Goal: Share content: Share content

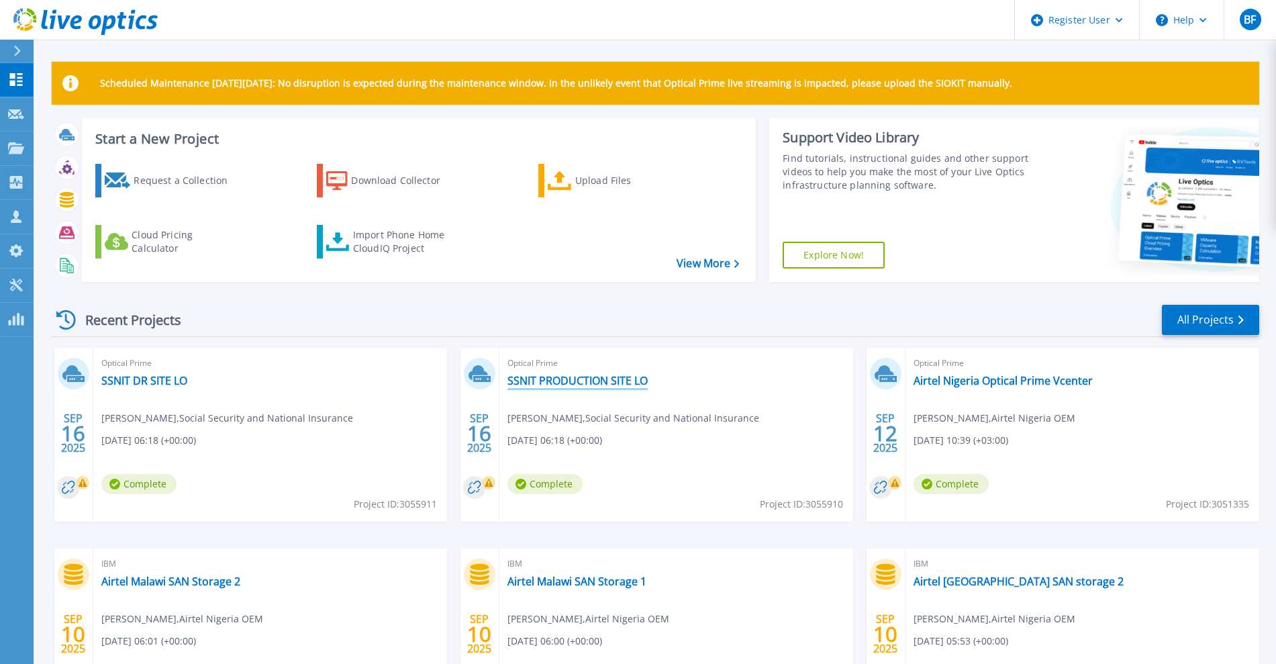
drag, startPoint x: 597, startPoint y: 382, endPoint x: 610, endPoint y: 380, distance: 13.6
click at [597, 382] on link "SSNIT PRODUCTION SITE LO" at bounding box center [577, 380] width 140 height 13
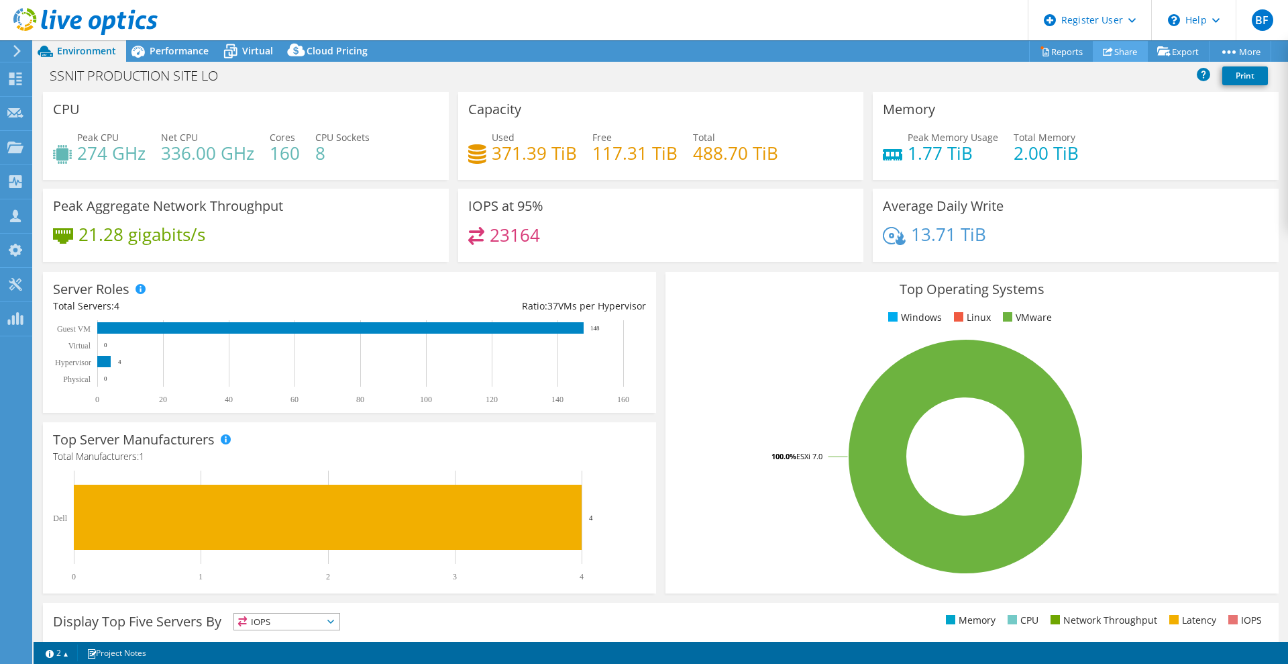
click at [1112, 52] on link "Share" at bounding box center [1120, 51] width 55 height 21
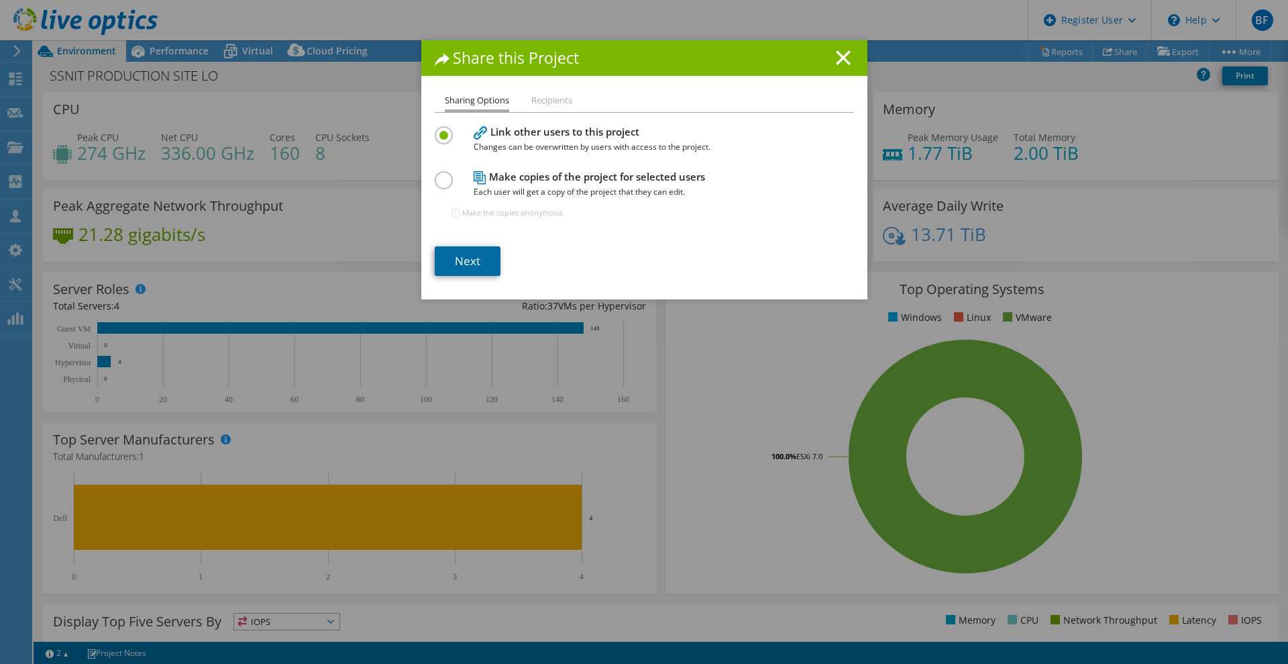
click at [477, 250] on link "Next" at bounding box center [468, 261] width 66 height 30
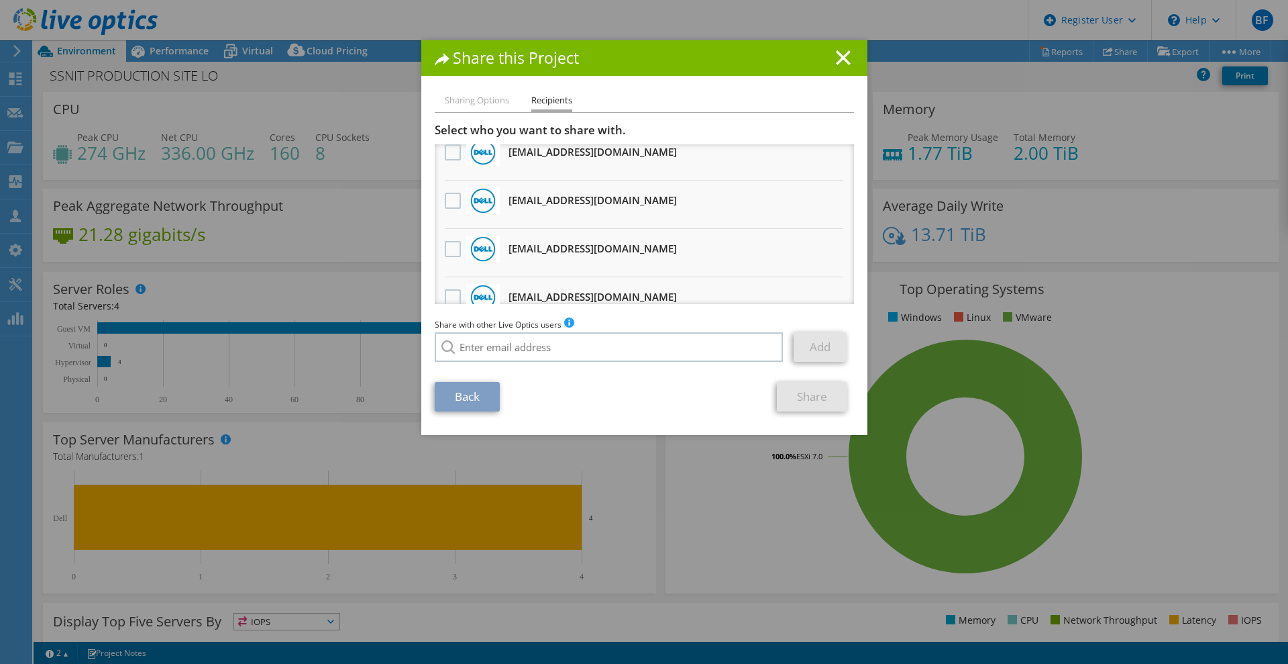
scroll to position [503, 0]
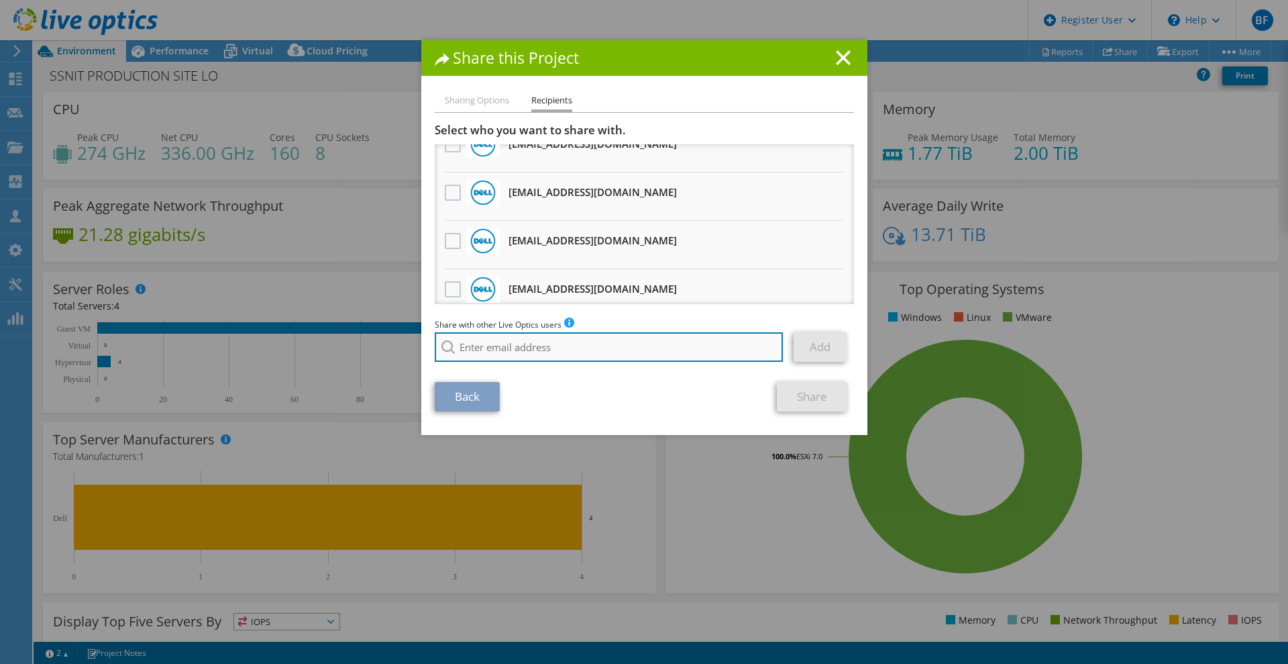
click at [466, 352] on input "search" at bounding box center [609, 347] width 349 height 30
type input "izzar"
drag, startPoint x: 503, startPoint y: 347, endPoint x: 324, endPoint y: 352, distance: 178.6
click at [324, 352] on div "Share this Project Sharing Options Recipients Link other users to this project …" at bounding box center [644, 331] width 1288 height 583
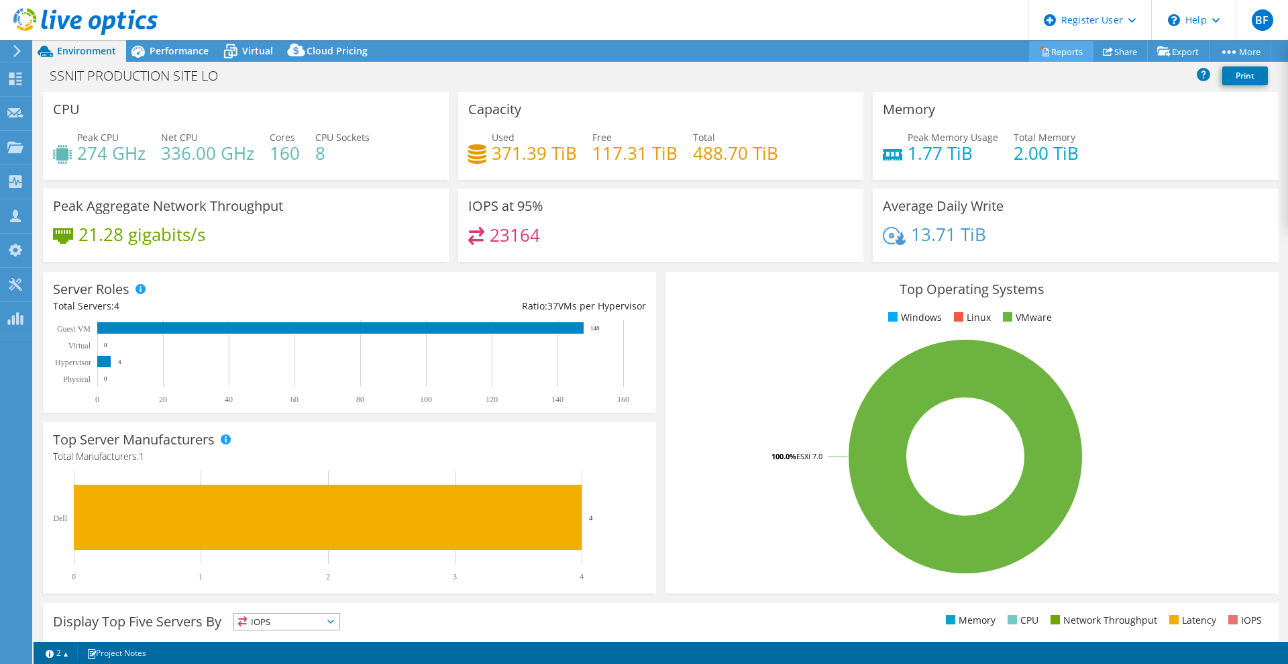
click at [1060, 41] on link "Reports" at bounding box center [1061, 51] width 64 height 21
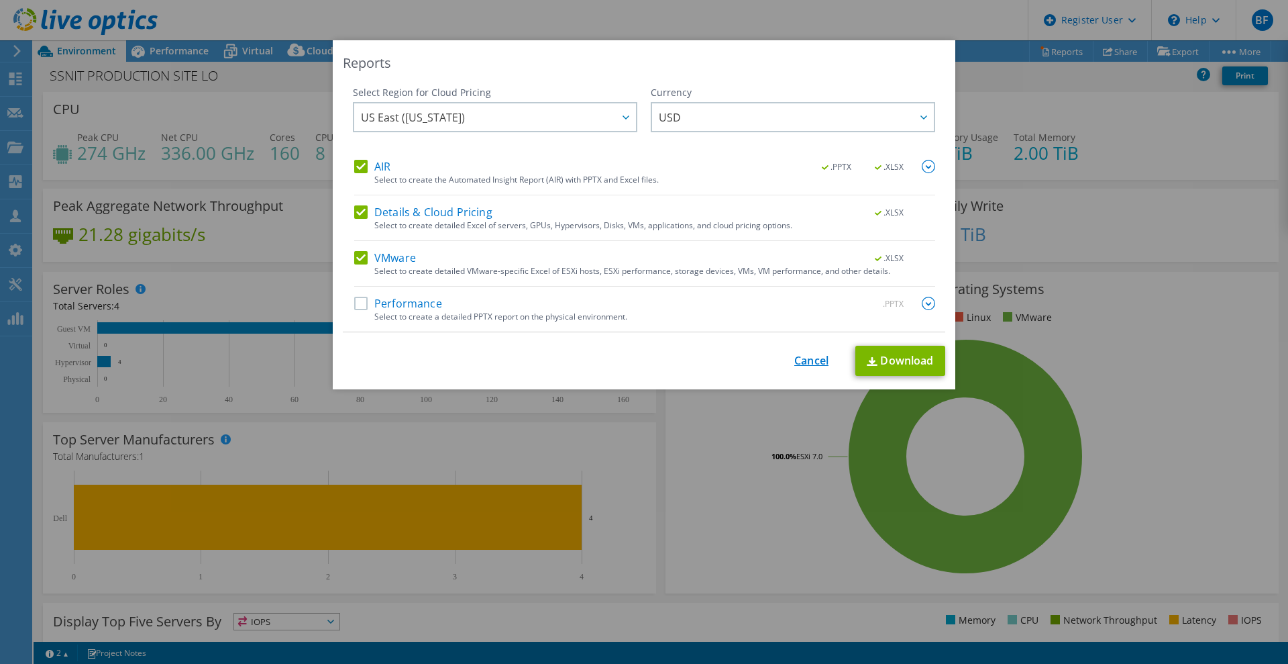
click at [796, 358] on link "Cancel" at bounding box center [812, 360] width 34 height 13
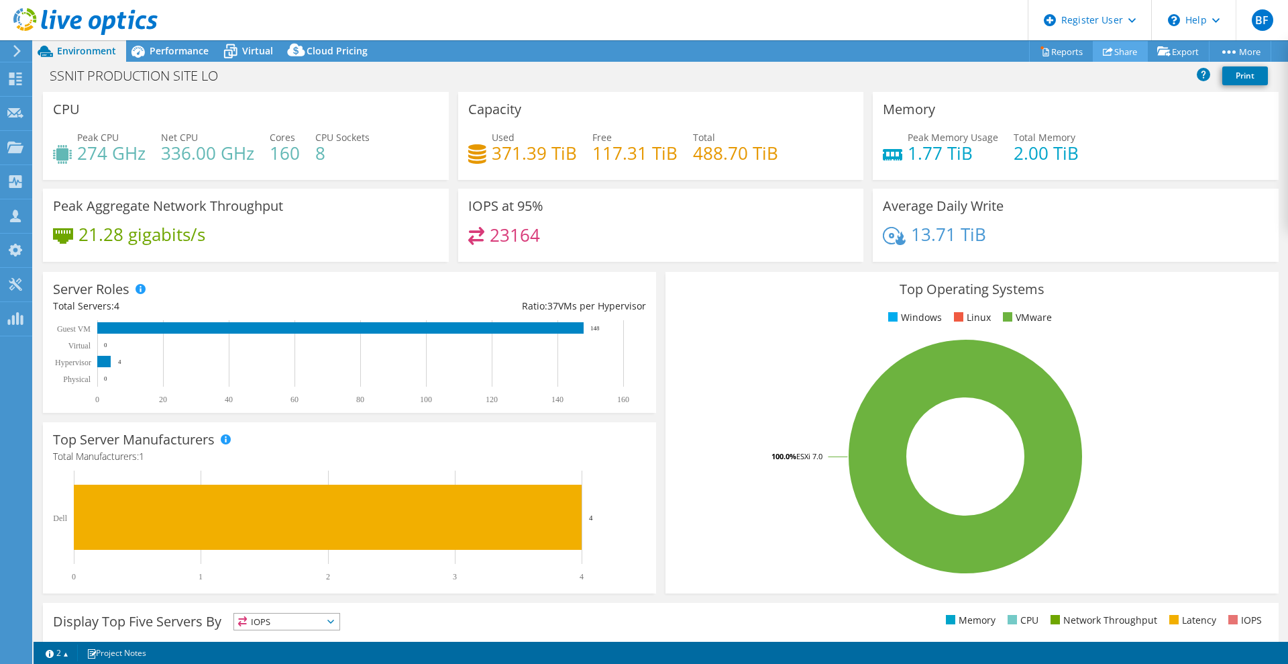
click at [1104, 59] on link "Share" at bounding box center [1120, 51] width 55 height 21
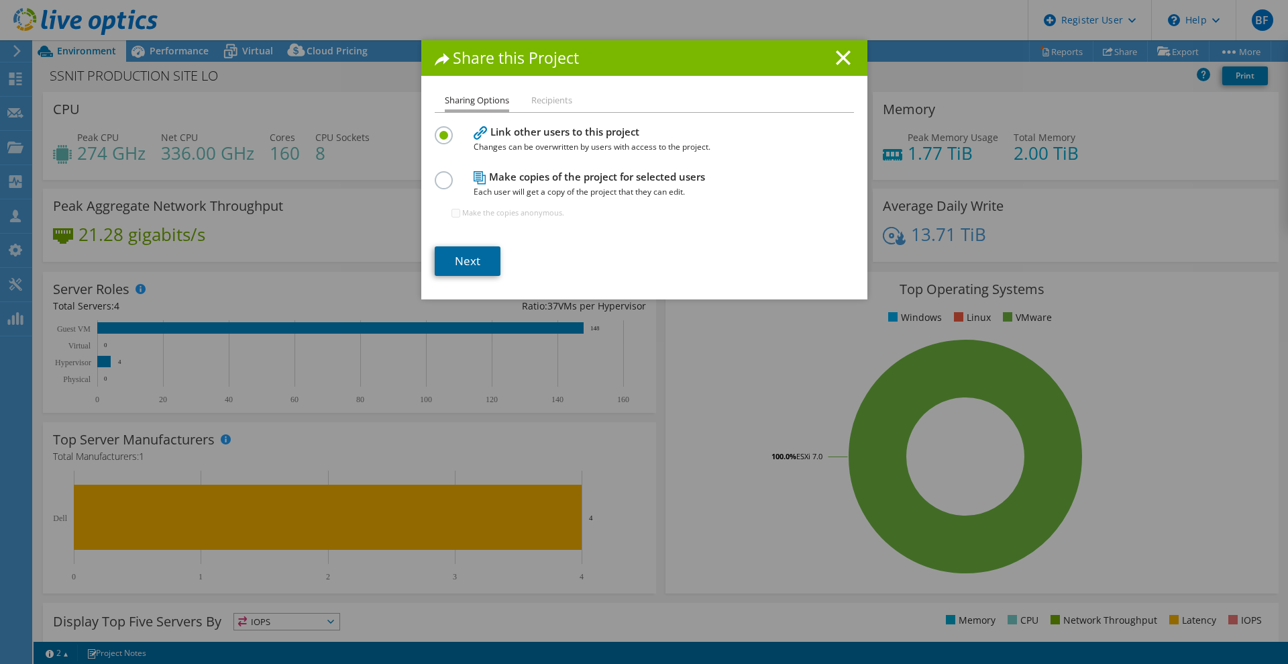
click at [456, 272] on link "Next" at bounding box center [468, 261] width 66 height 30
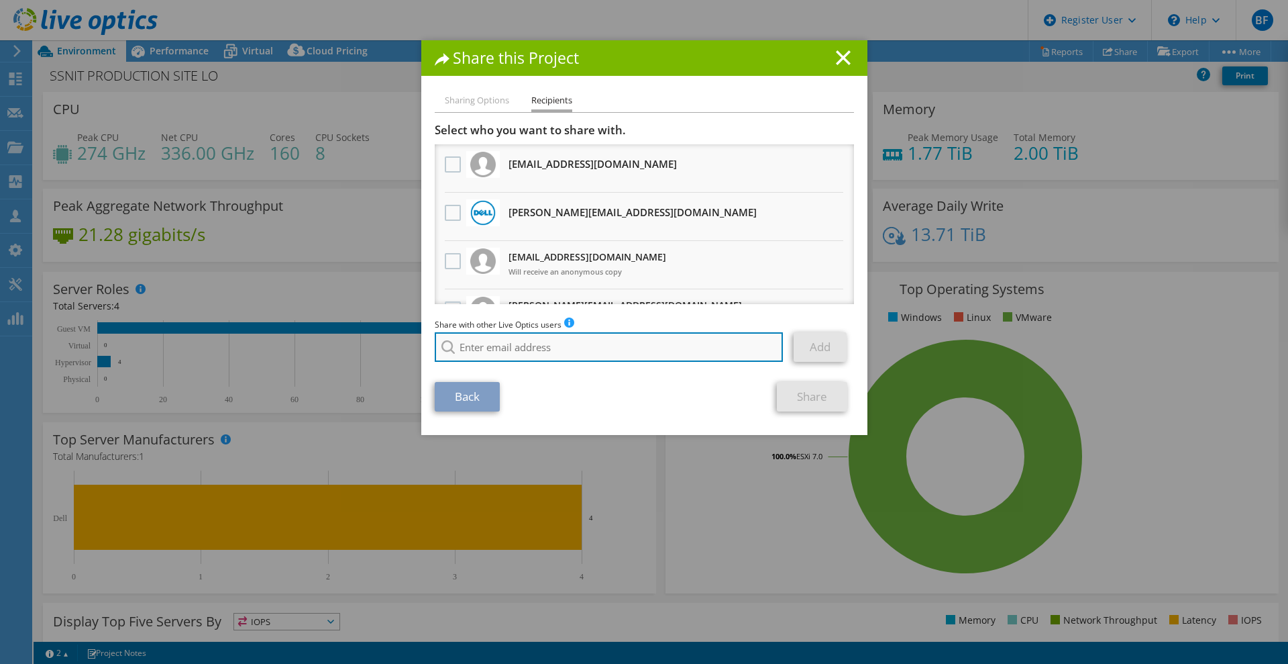
click at [499, 348] on input "search" at bounding box center [609, 347] width 349 height 30
click at [511, 350] on input "noureddine izzar" at bounding box center [609, 347] width 349 height 30
type input "noureddine.izzar"
drag, startPoint x: 511, startPoint y: 353, endPoint x: 272, endPoint y: 353, distance: 238.9
click at [272, 353] on div "Share this Project Sharing Options Recipients Link other users to this project …" at bounding box center [644, 331] width 1288 height 583
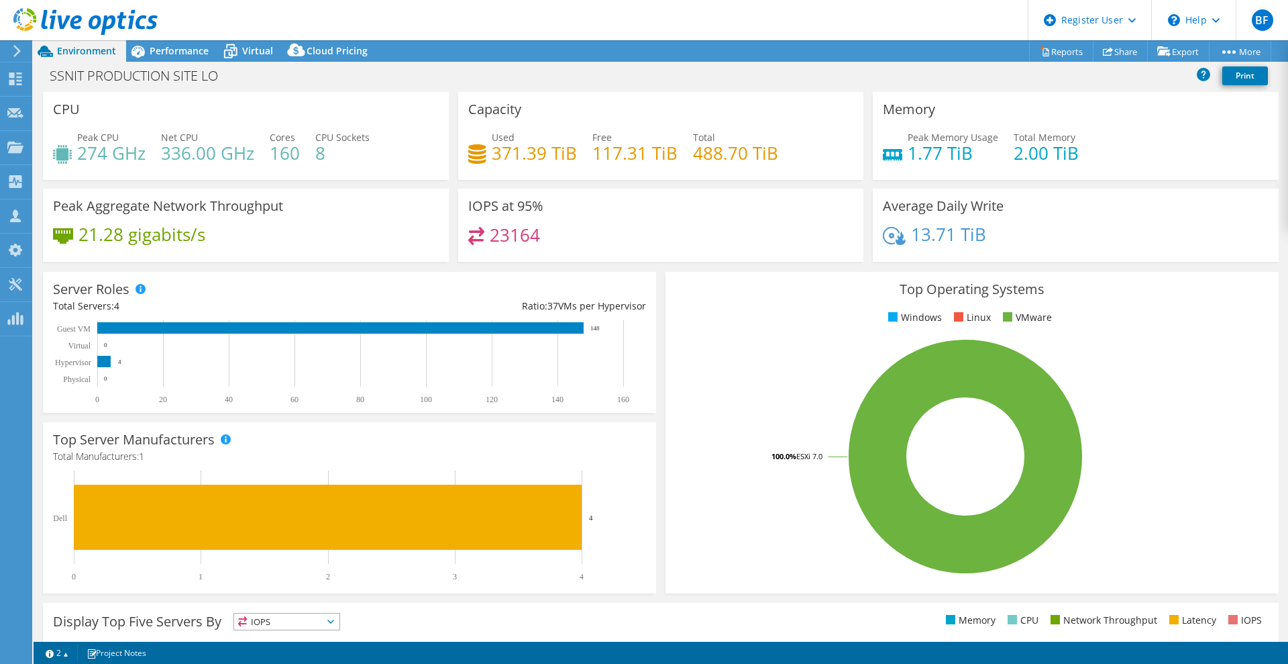
click at [1166, 427] on rect at bounding box center [966, 456] width 580 height 235
click at [1114, 56] on link "Share" at bounding box center [1120, 51] width 55 height 21
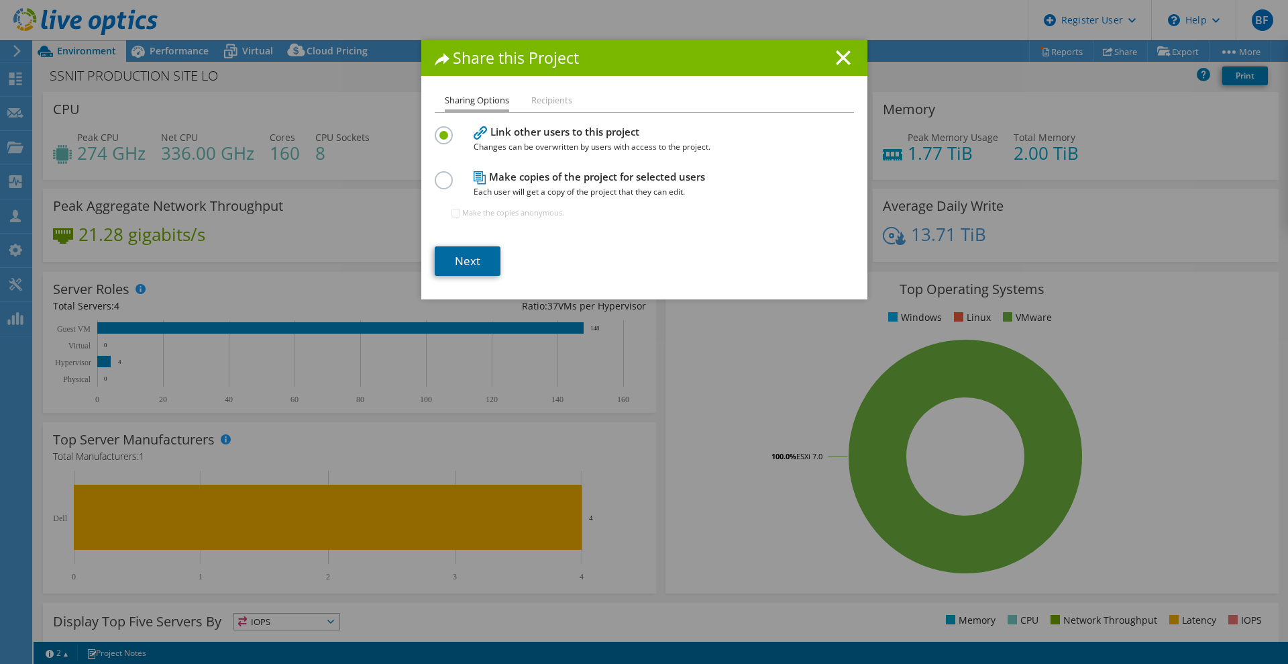
click at [480, 255] on link "Next" at bounding box center [468, 261] width 66 height 30
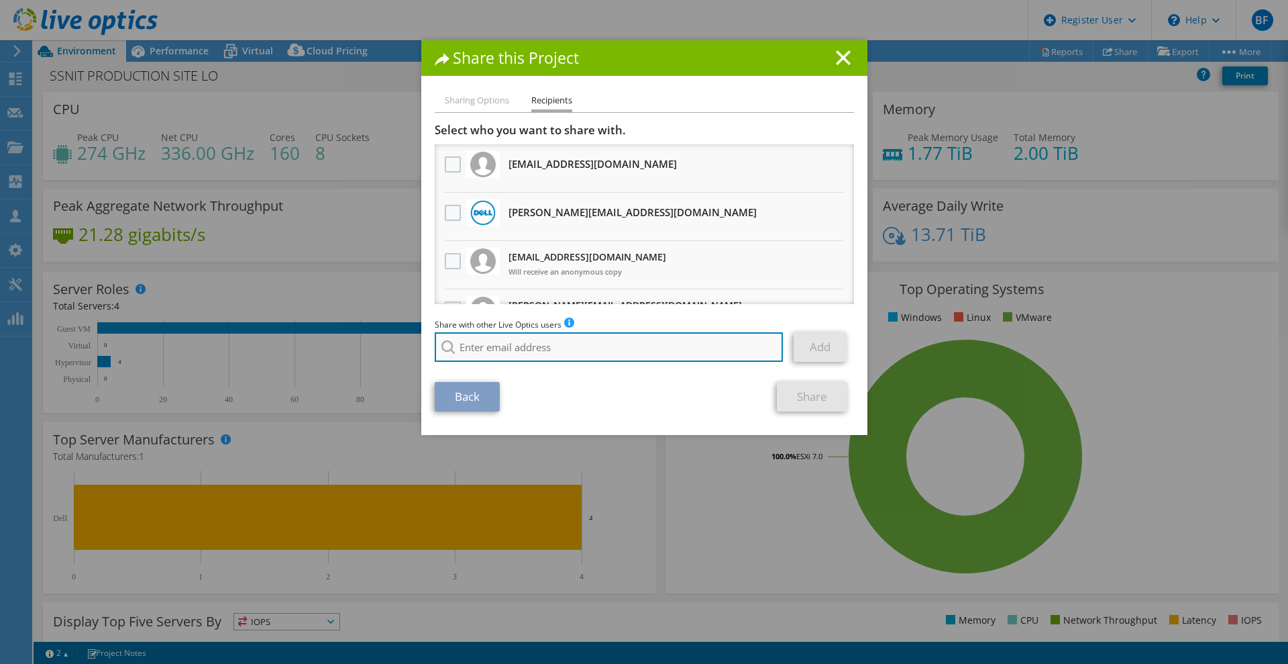
click at [591, 352] on input "search" at bounding box center [609, 347] width 349 height 30
type input "V"
paste input "Nourreddine.Izzar@dell.com"
type input "Nourreddine.Izzar@dell.com"
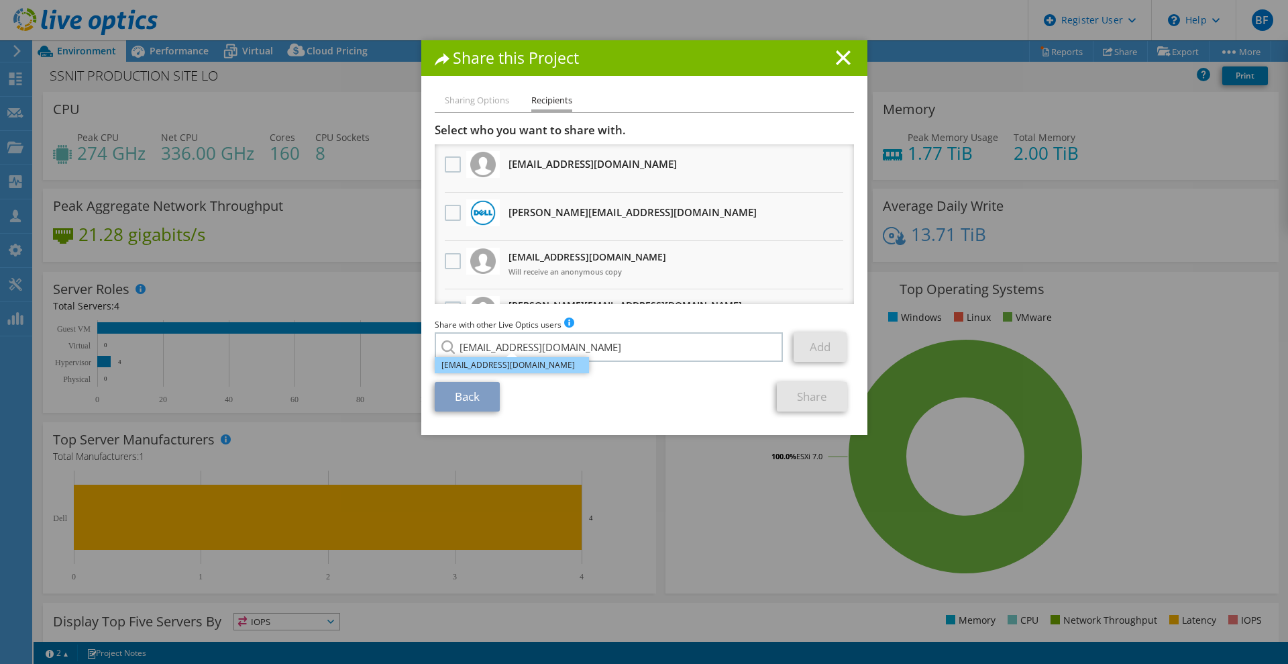
click at [487, 366] on li "Nourreddine.Izzar@dell.com" at bounding box center [512, 365] width 154 height 16
click at [812, 353] on link "Add" at bounding box center [820, 347] width 53 height 30
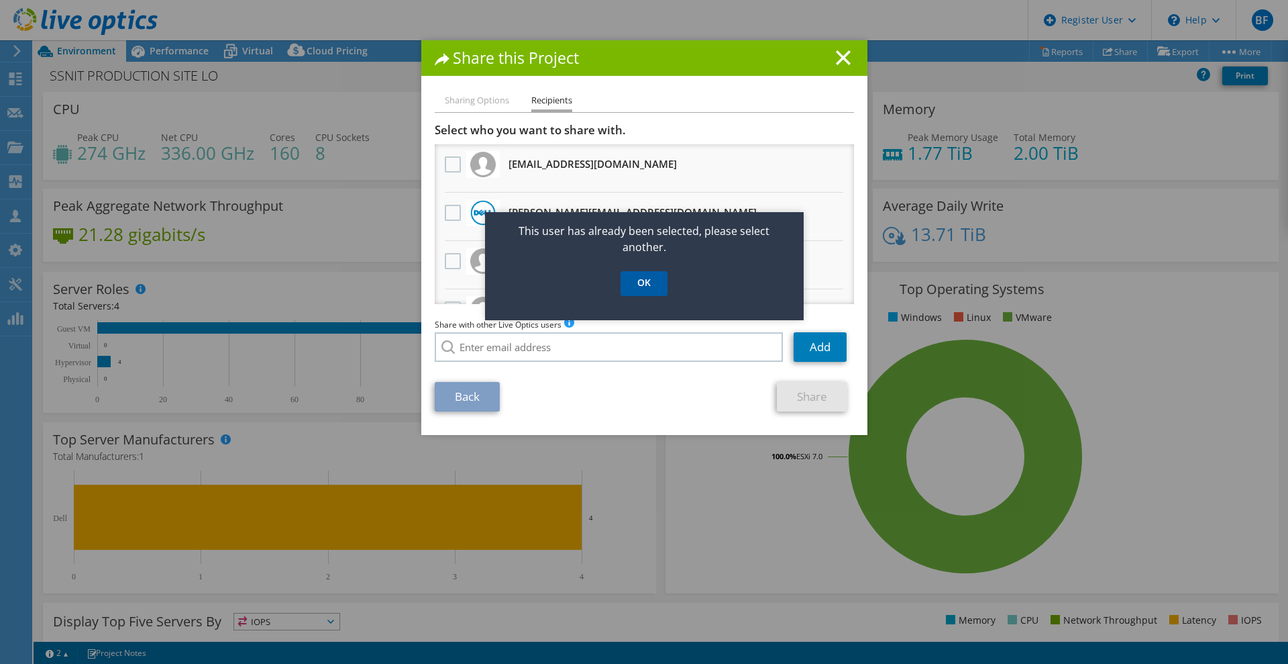
click at [638, 286] on link "OK" at bounding box center [644, 283] width 47 height 25
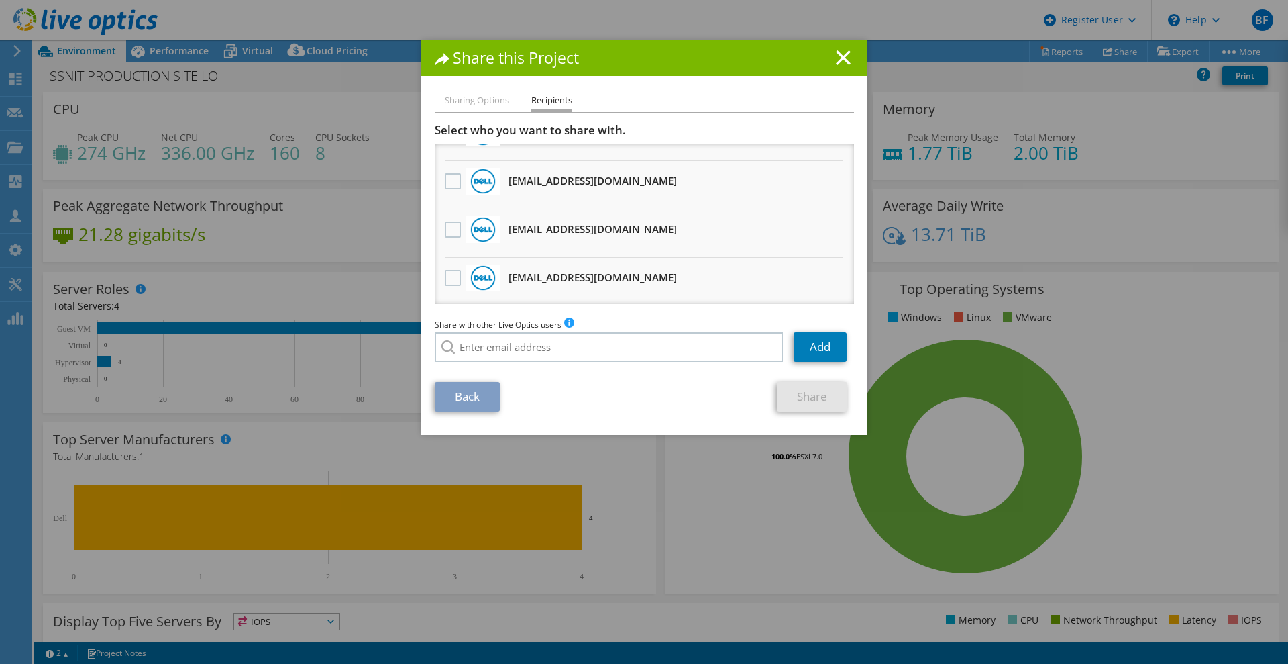
scroll to position [458, 0]
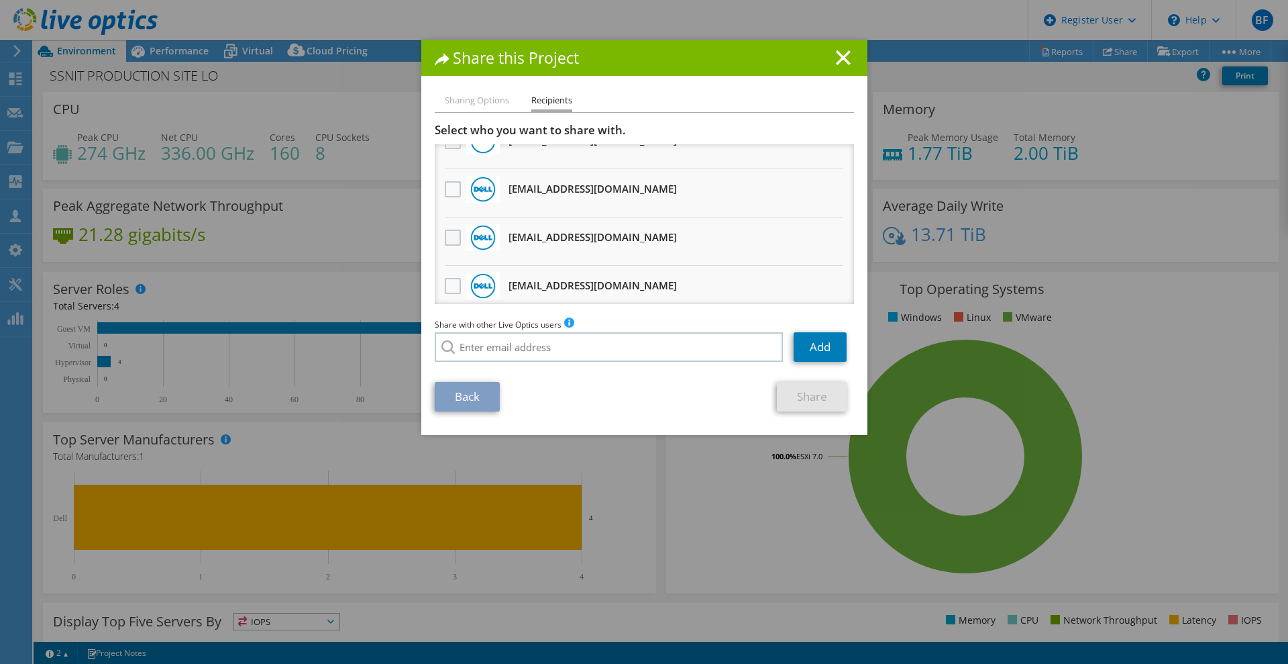
click at [446, 240] on label at bounding box center [454, 237] width 19 height 16
click at [0, 0] on input "checkbox" at bounding box center [0, 0] width 0 height 0
click at [809, 402] on link "Share" at bounding box center [812, 397] width 70 height 30
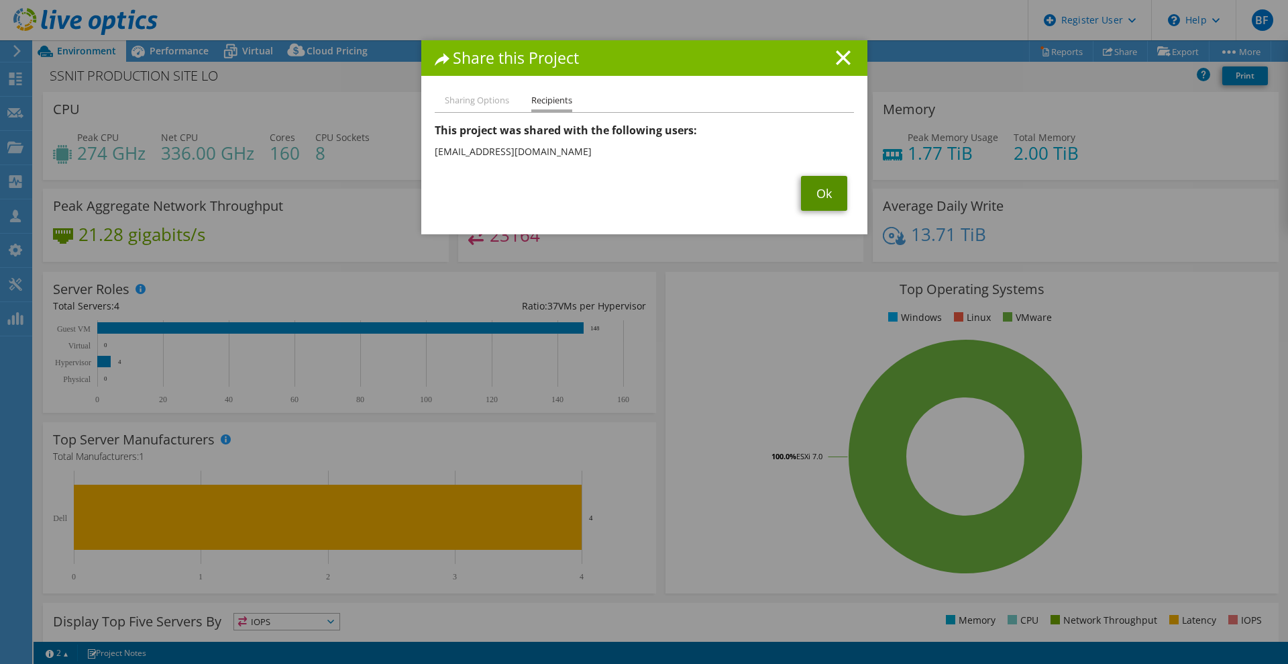
click at [823, 199] on link "Ok" at bounding box center [824, 193] width 46 height 35
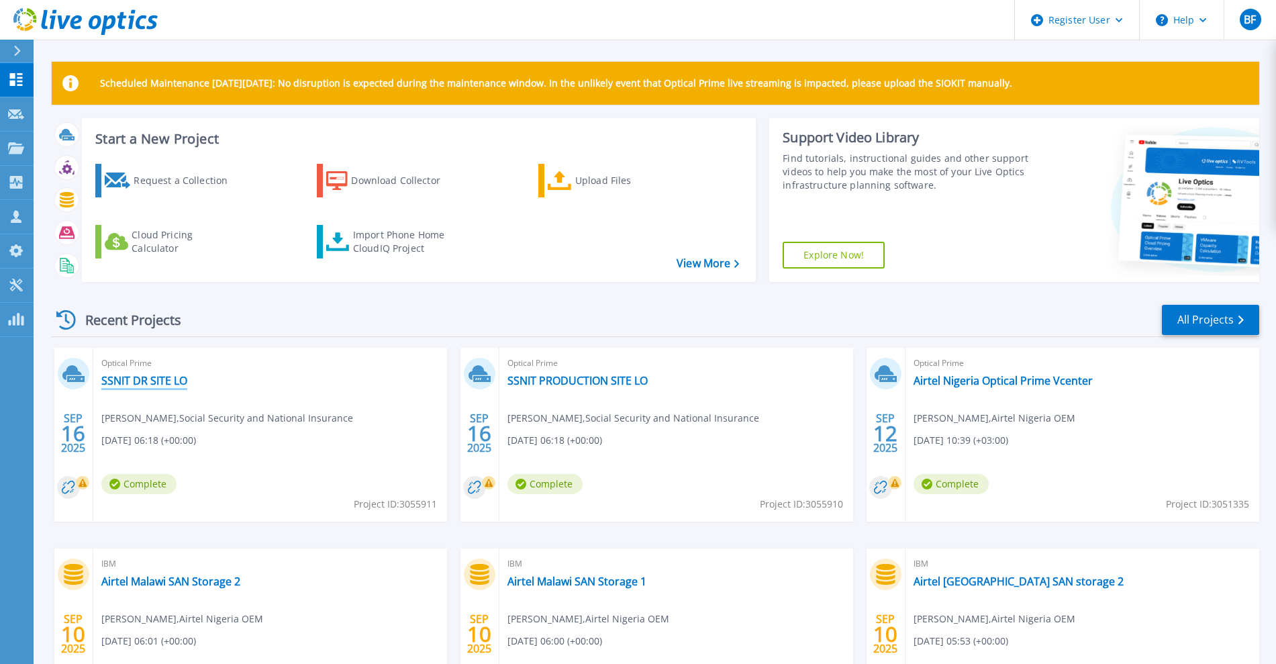
click at [154, 384] on link "SSNIT DR SITE LO" at bounding box center [144, 380] width 86 height 13
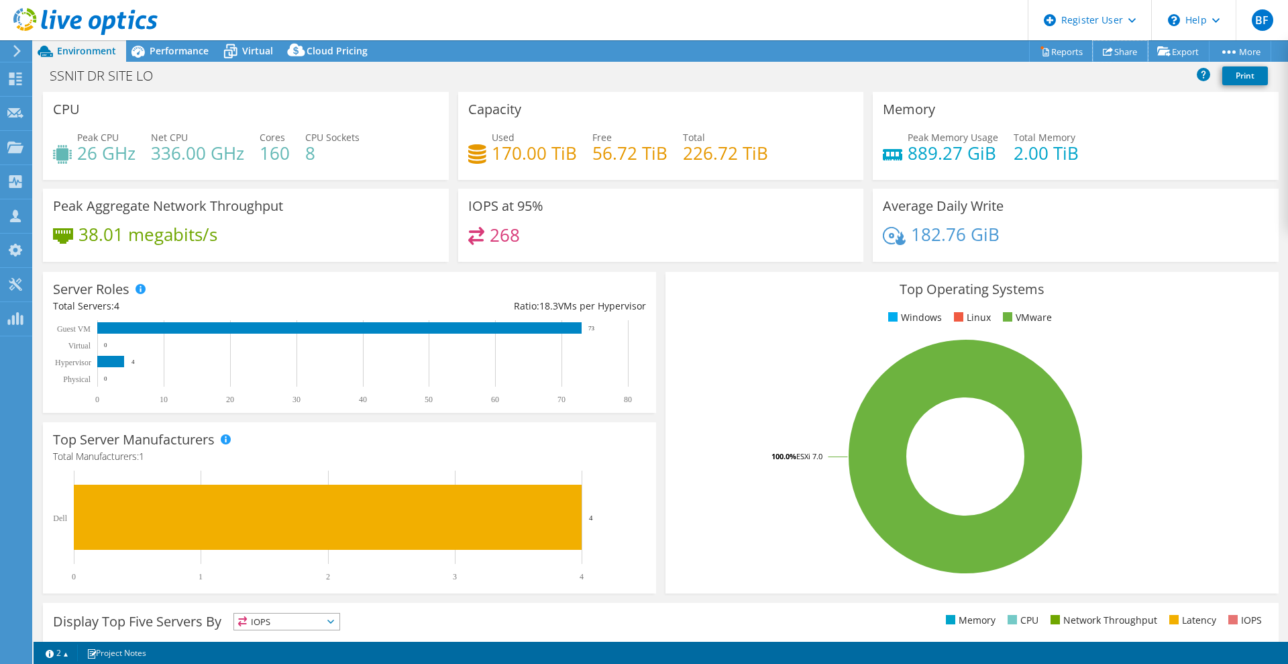
click at [1113, 55] on link "Share" at bounding box center [1120, 51] width 55 height 21
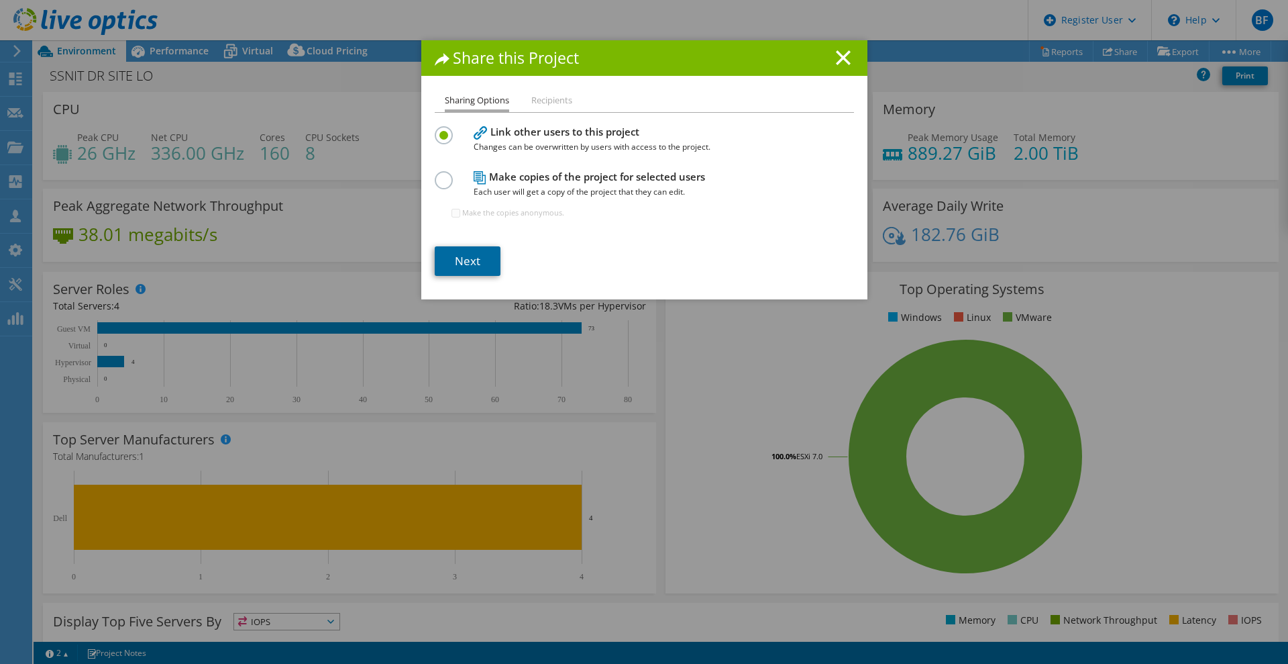
click at [468, 263] on link "Next" at bounding box center [468, 261] width 66 height 30
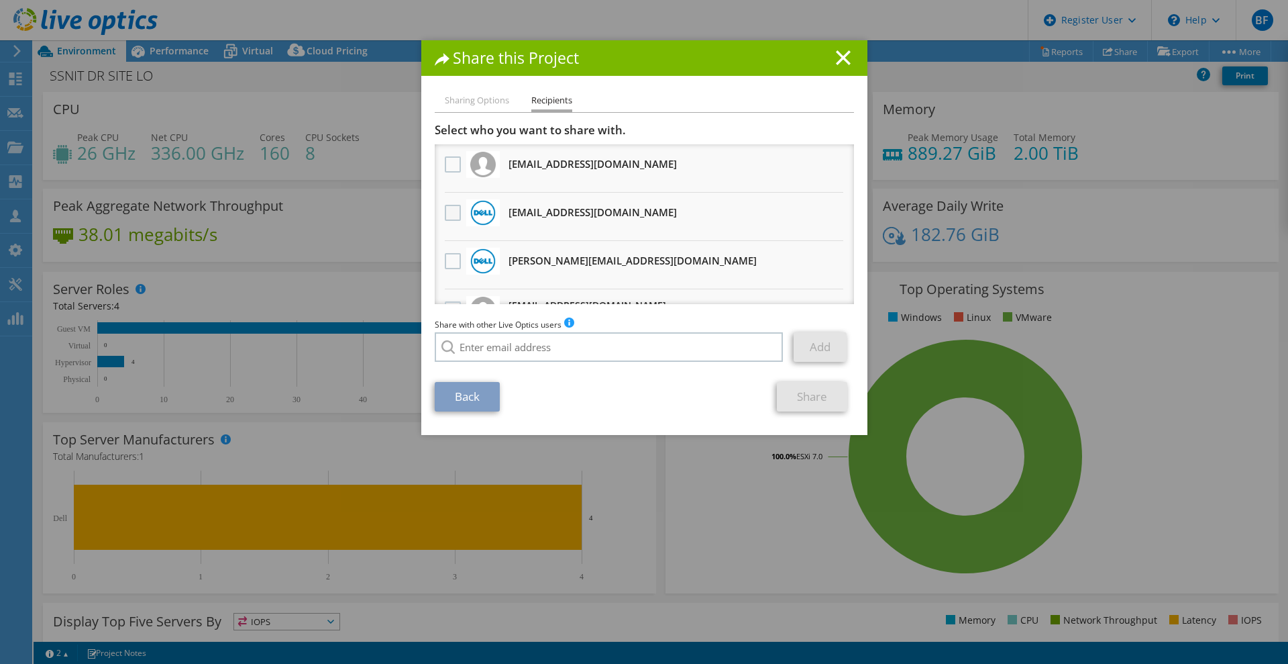
click at [450, 215] on label at bounding box center [454, 213] width 19 height 16
click at [0, 0] on input "checkbox" at bounding box center [0, 0] width 0 height 0
click at [801, 401] on link "Share" at bounding box center [812, 397] width 70 height 30
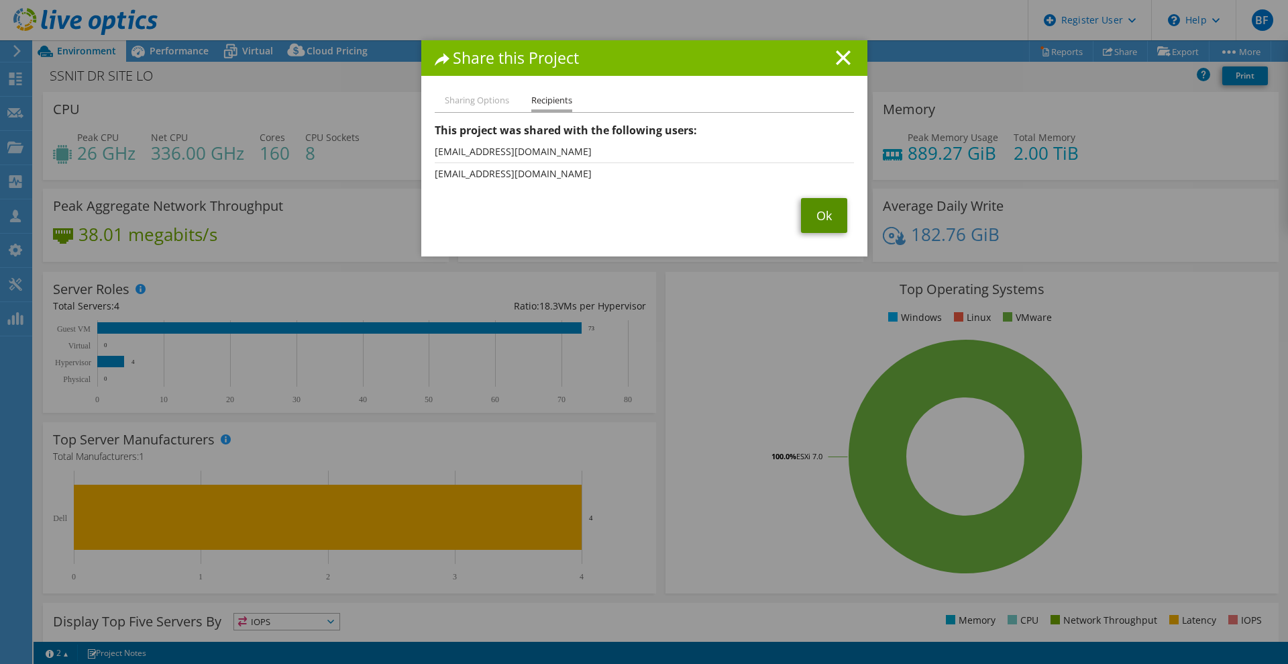
click at [809, 207] on link "Ok" at bounding box center [824, 215] width 46 height 35
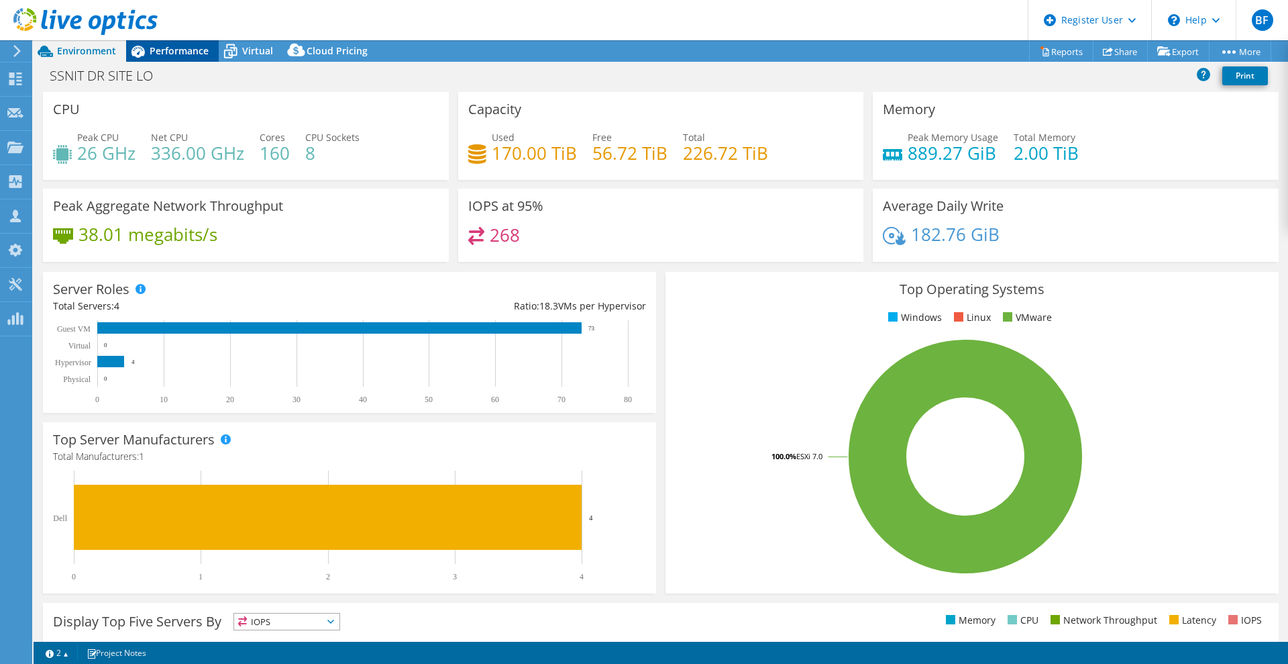
click at [177, 60] on div "Performance" at bounding box center [172, 50] width 93 height 21
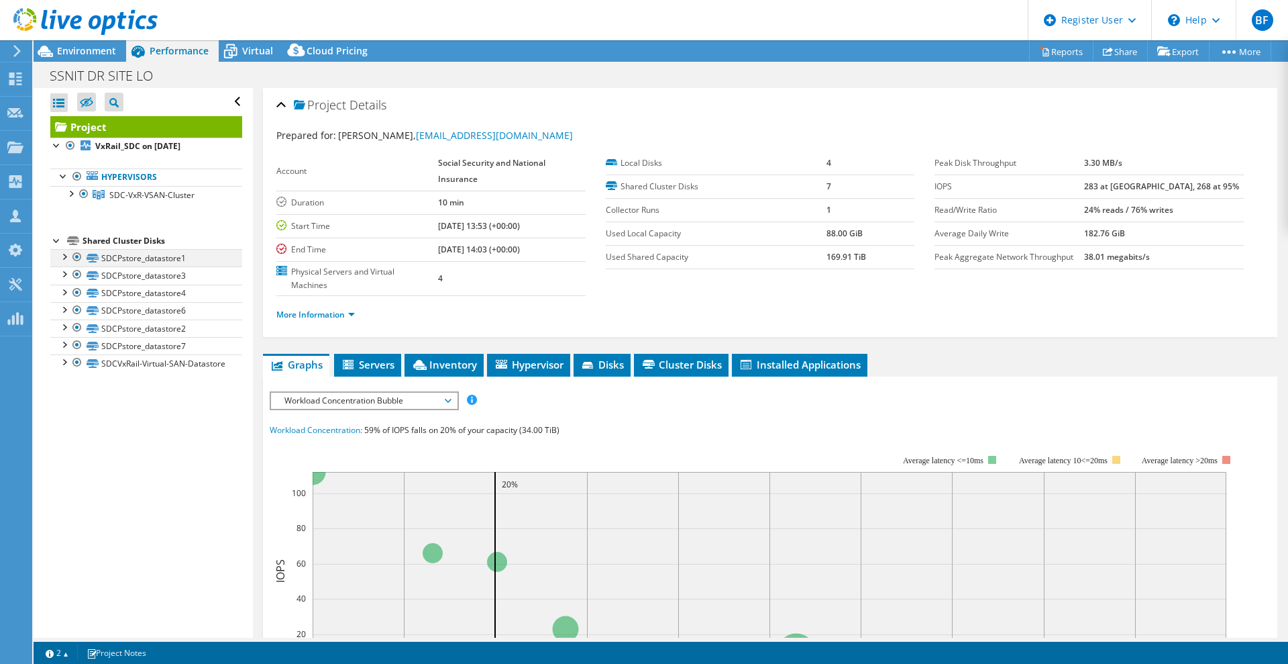
click at [65, 259] on div at bounding box center [63, 255] width 13 height 13
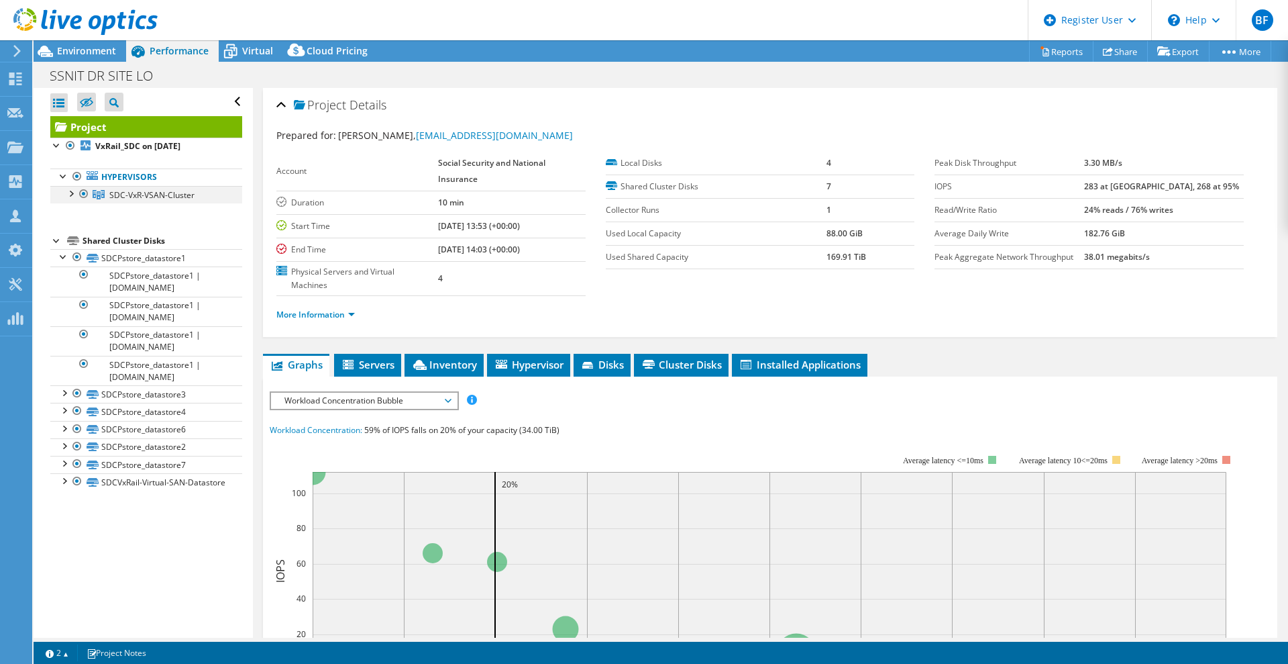
click at [70, 198] on div at bounding box center [70, 192] width 13 height 13
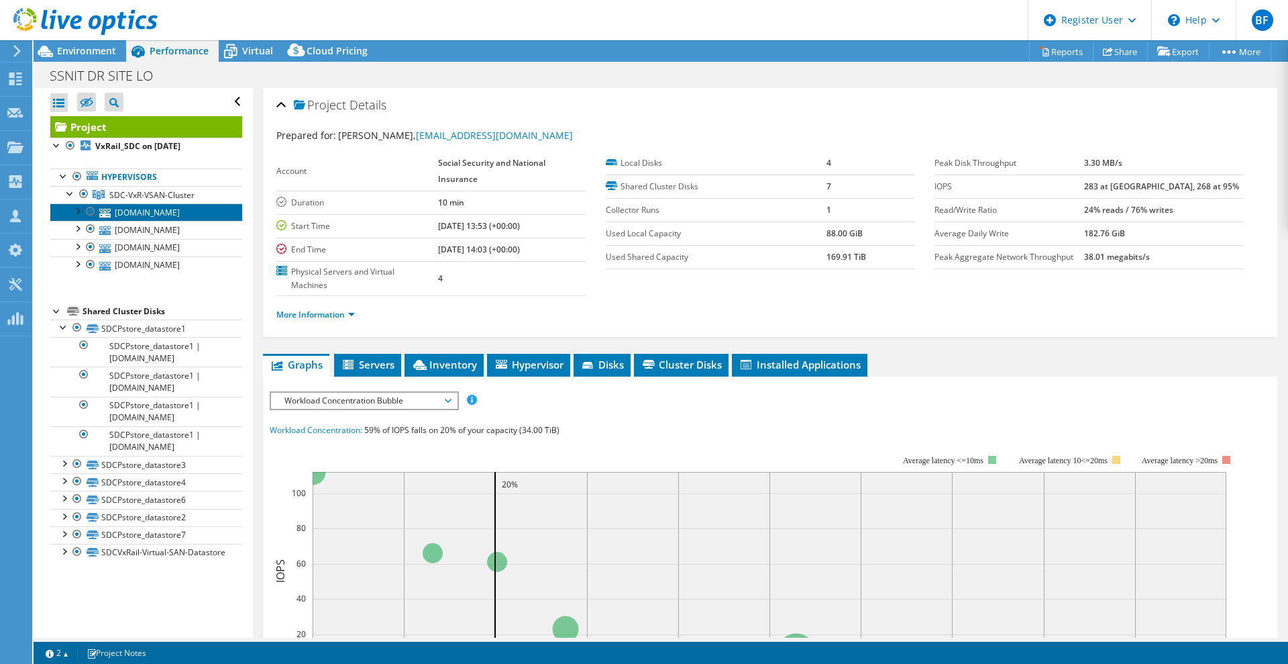
click at [131, 221] on link "ss-sdcvxnode2.ssnit.org.gh" at bounding box center [146, 211] width 192 height 17
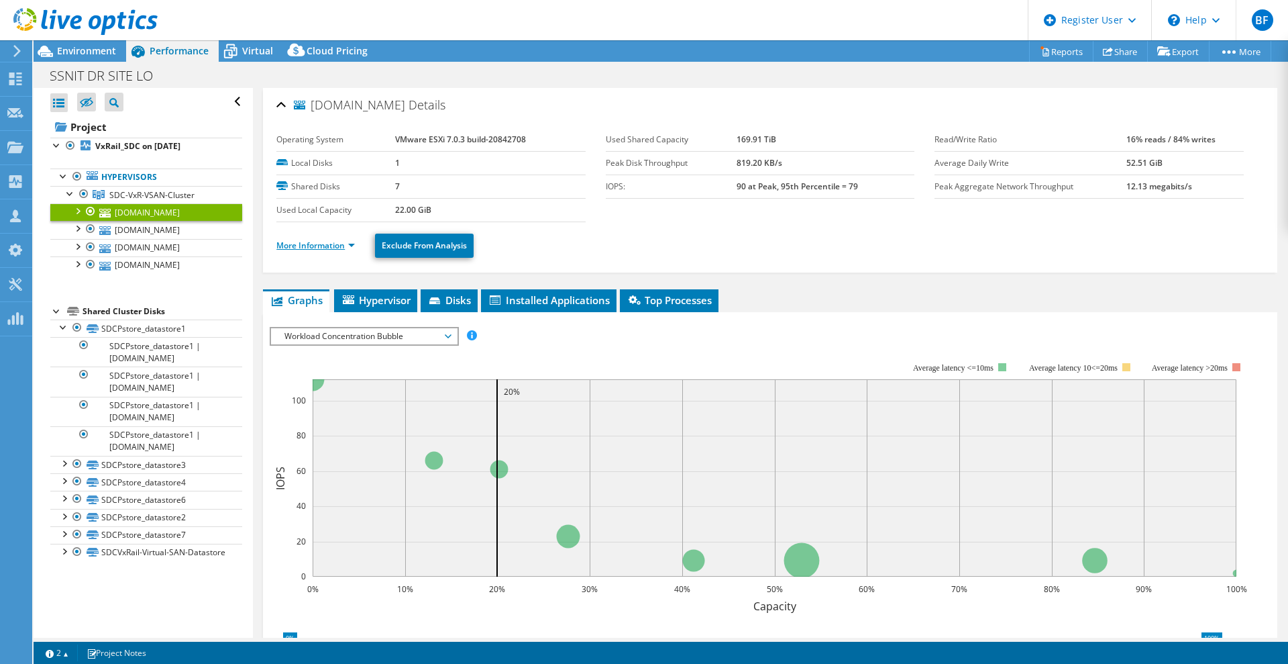
click at [354, 246] on link "More Information" at bounding box center [315, 245] width 79 height 11
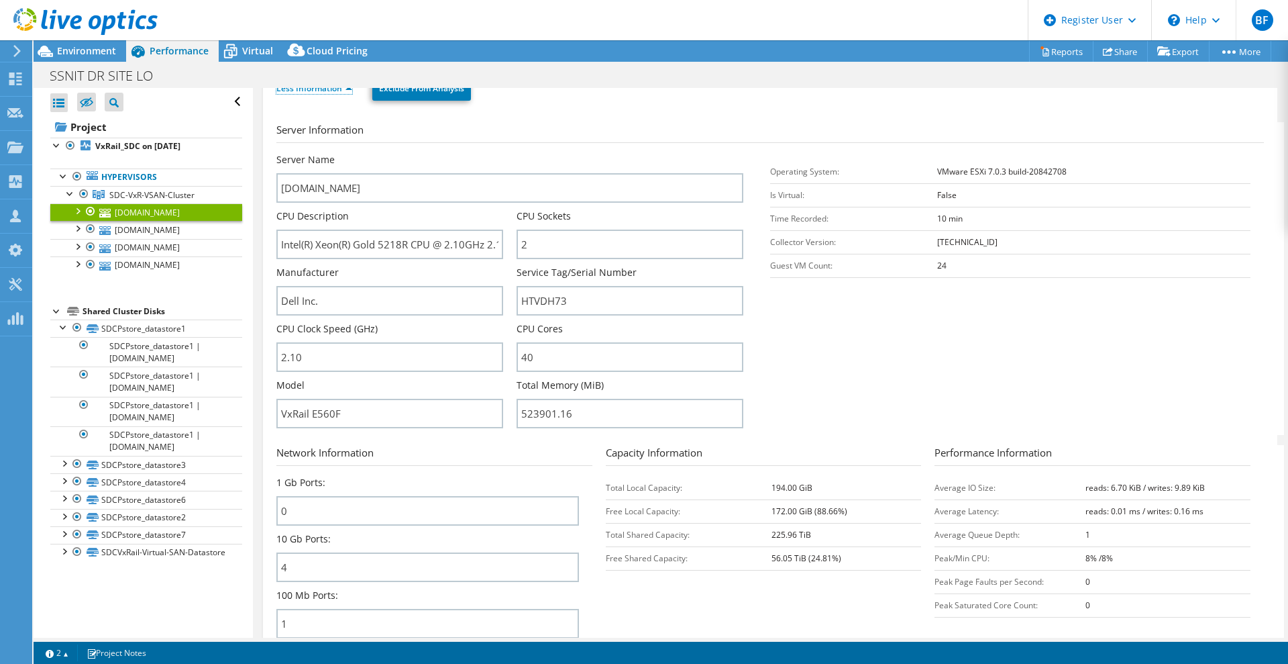
scroll to position [168, 0]
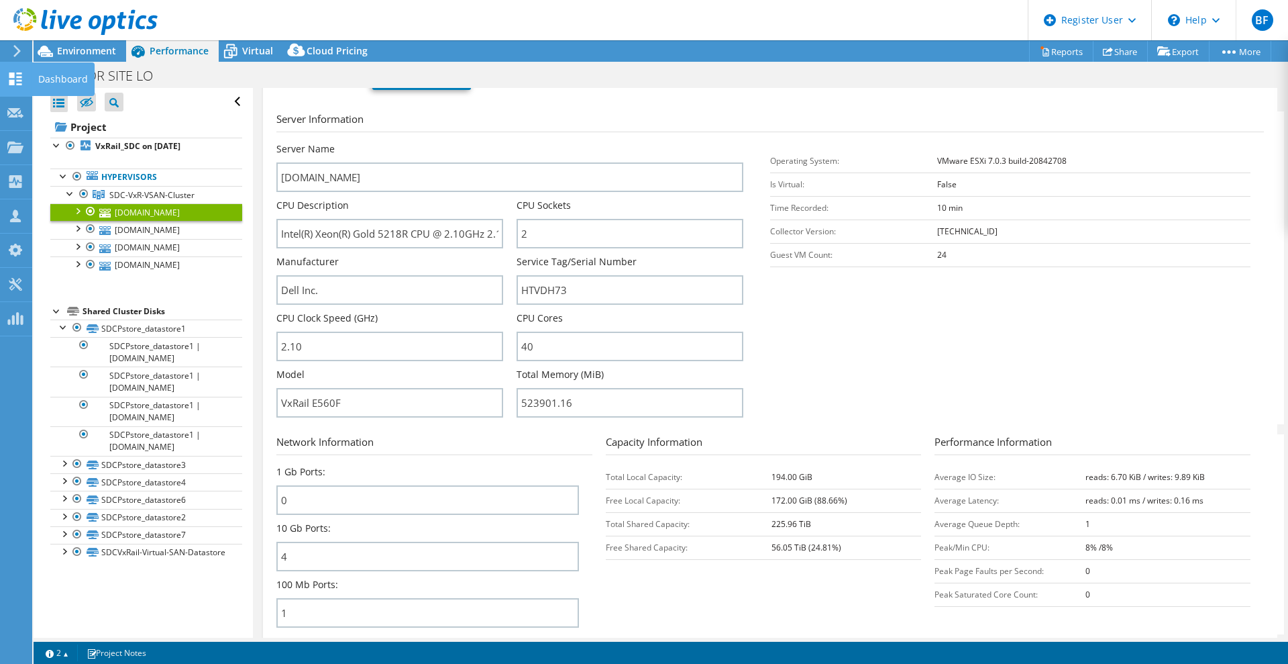
click at [18, 80] on use at bounding box center [15, 78] width 13 height 13
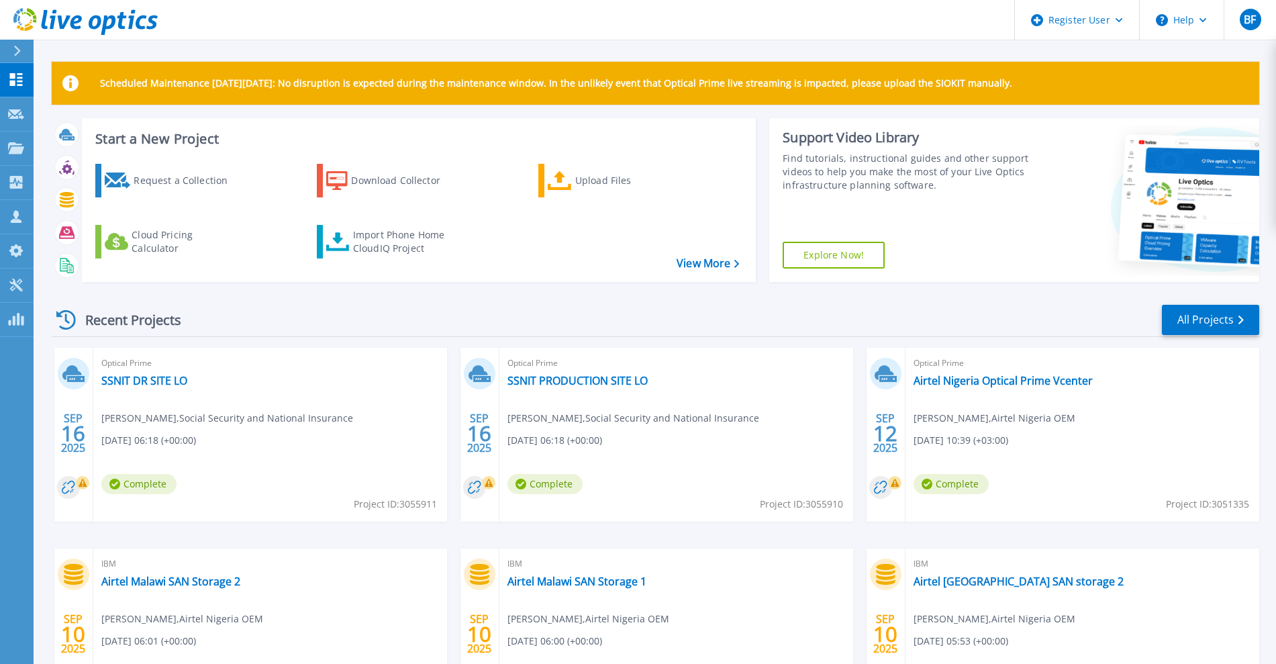
click at [566, 324] on div "Recent Projects All Projects" at bounding box center [655, 320] width 1207 height 34
click at [557, 385] on link "SSNIT PRODUCTION SITE LO" at bounding box center [577, 380] width 140 height 13
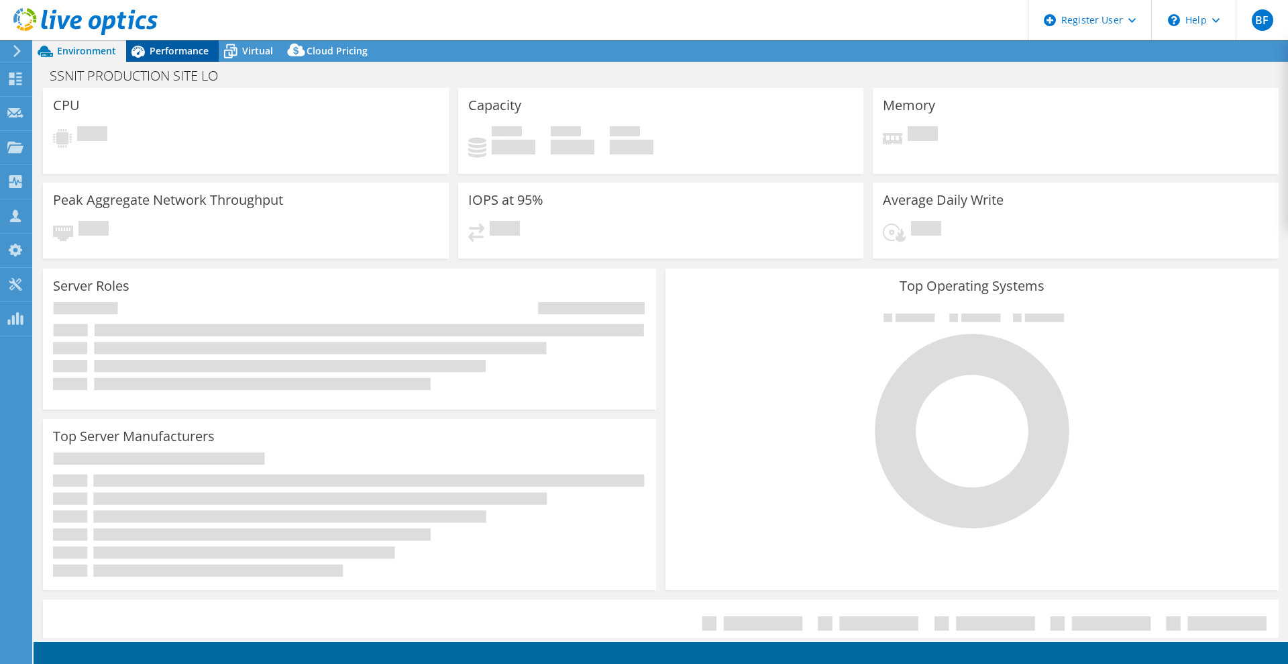
click at [181, 54] on span "Performance" at bounding box center [179, 50] width 59 height 13
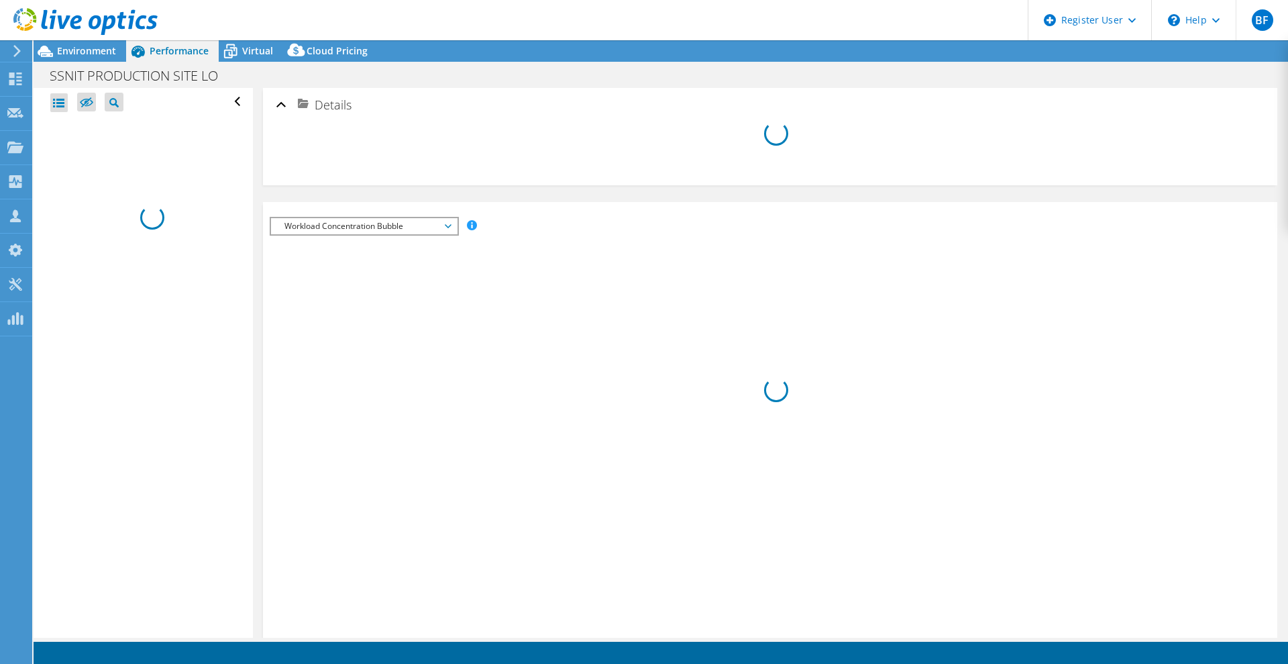
select select "USD"
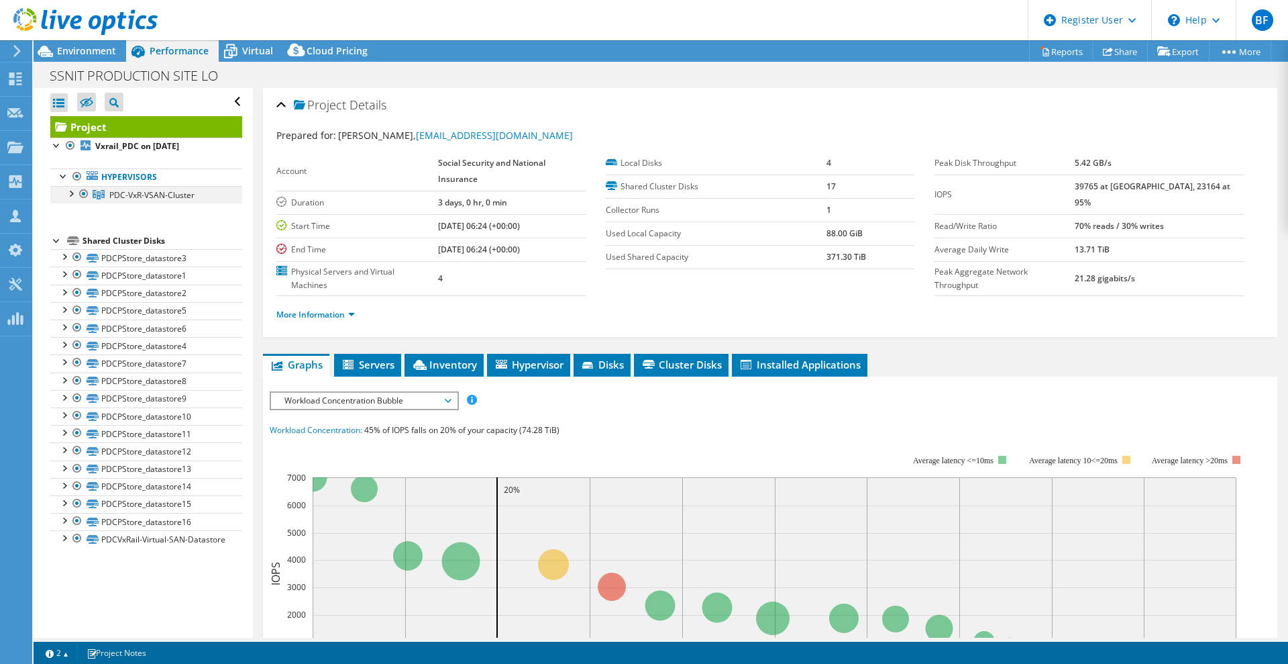
click at [74, 195] on div at bounding box center [70, 192] width 13 height 13
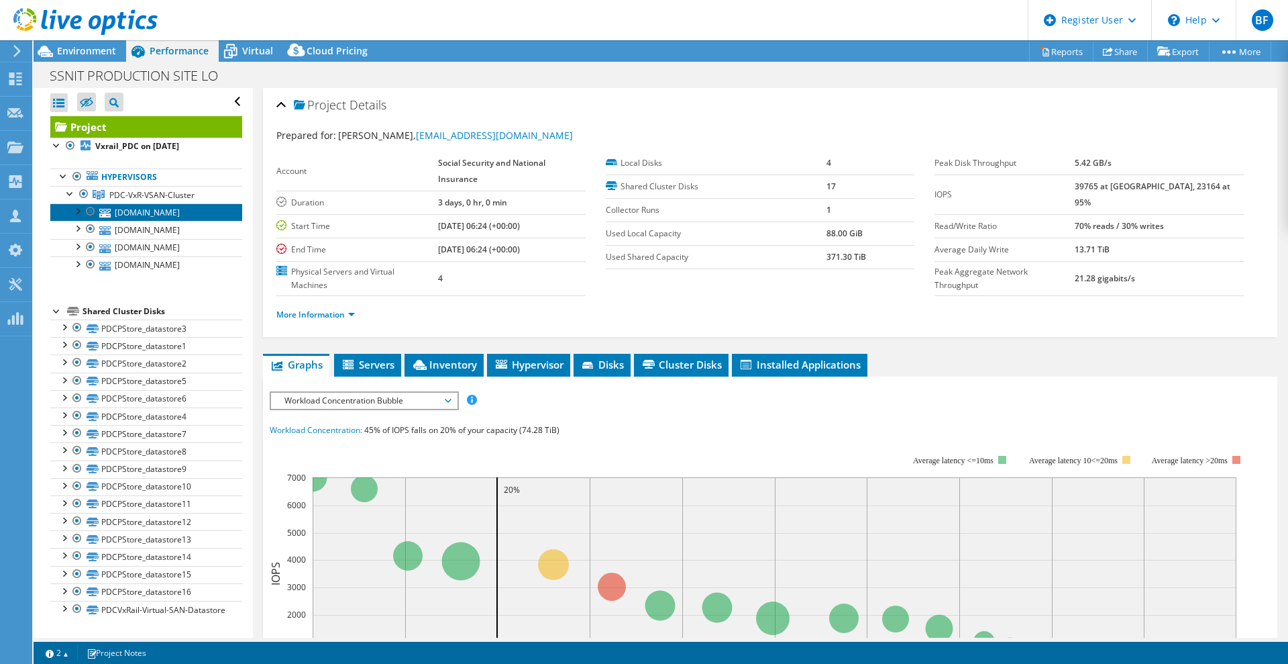
click at [151, 221] on link "[DOMAIN_NAME]" at bounding box center [146, 211] width 192 height 17
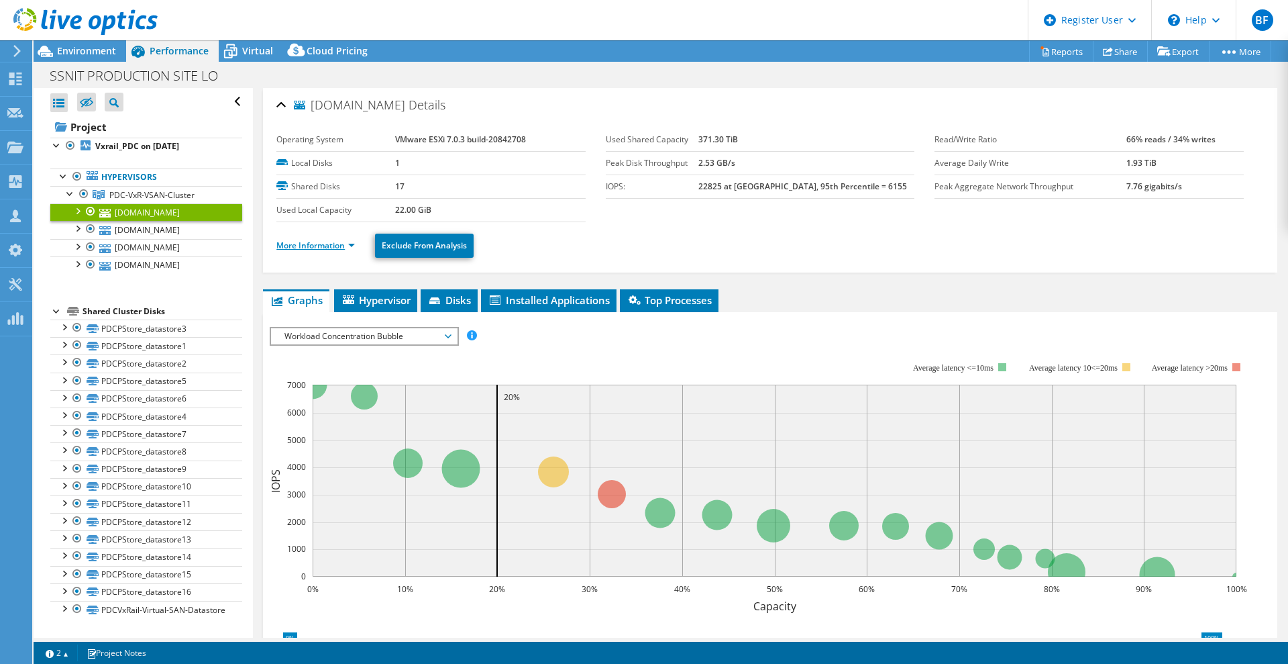
click at [354, 246] on link "More Information" at bounding box center [315, 245] width 79 height 11
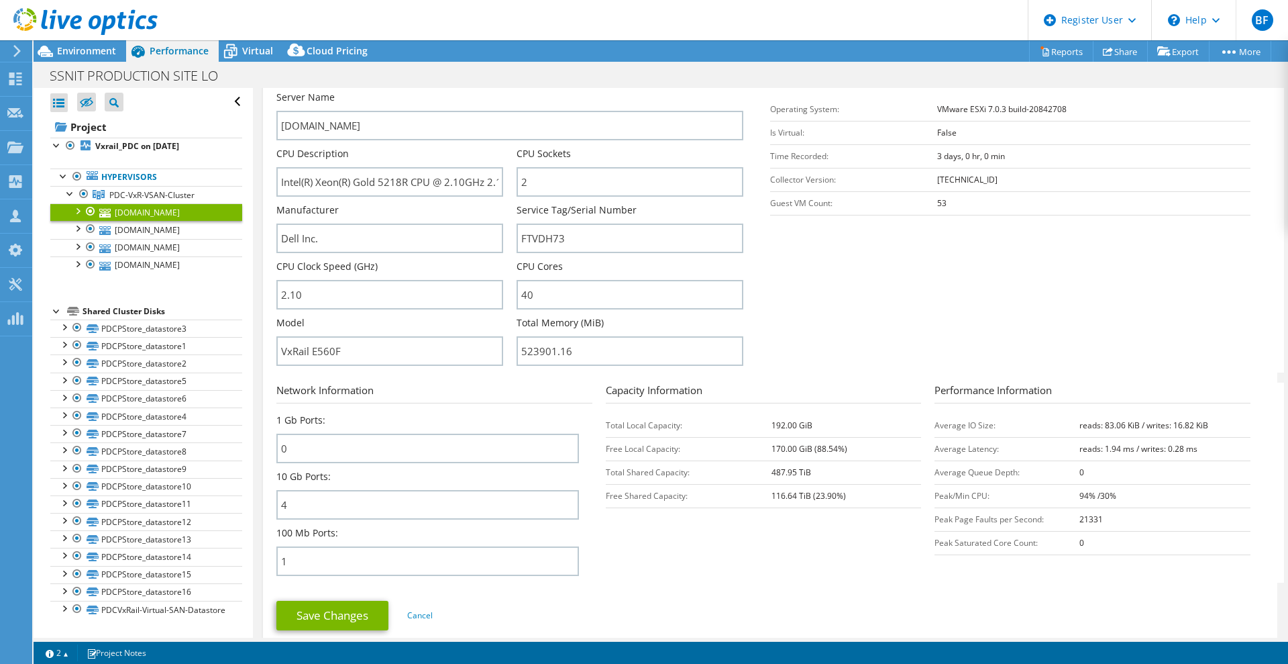
scroll to position [252, 0]
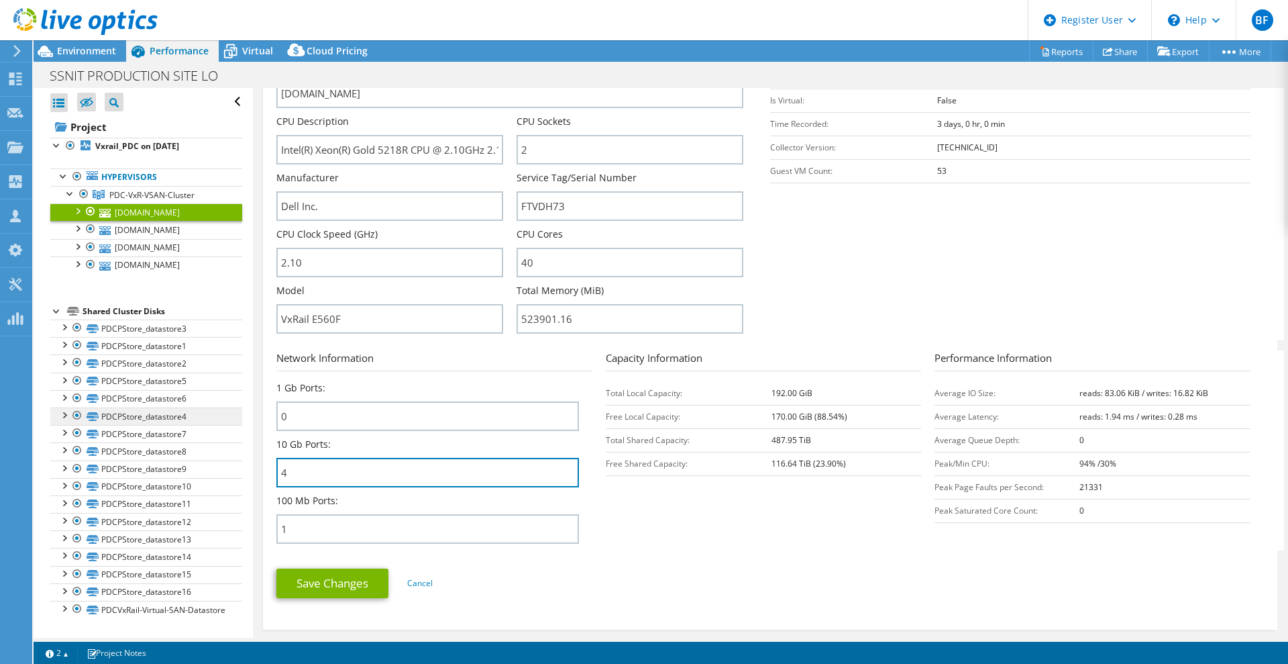
drag, startPoint x: 299, startPoint y: 472, endPoint x: 227, endPoint y: 472, distance: 71.8
click at [227, 472] on div "Open All Close All Hide Excluded Nodes Project Tree Filter" at bounding box center [661, 363] width 1255 height 550
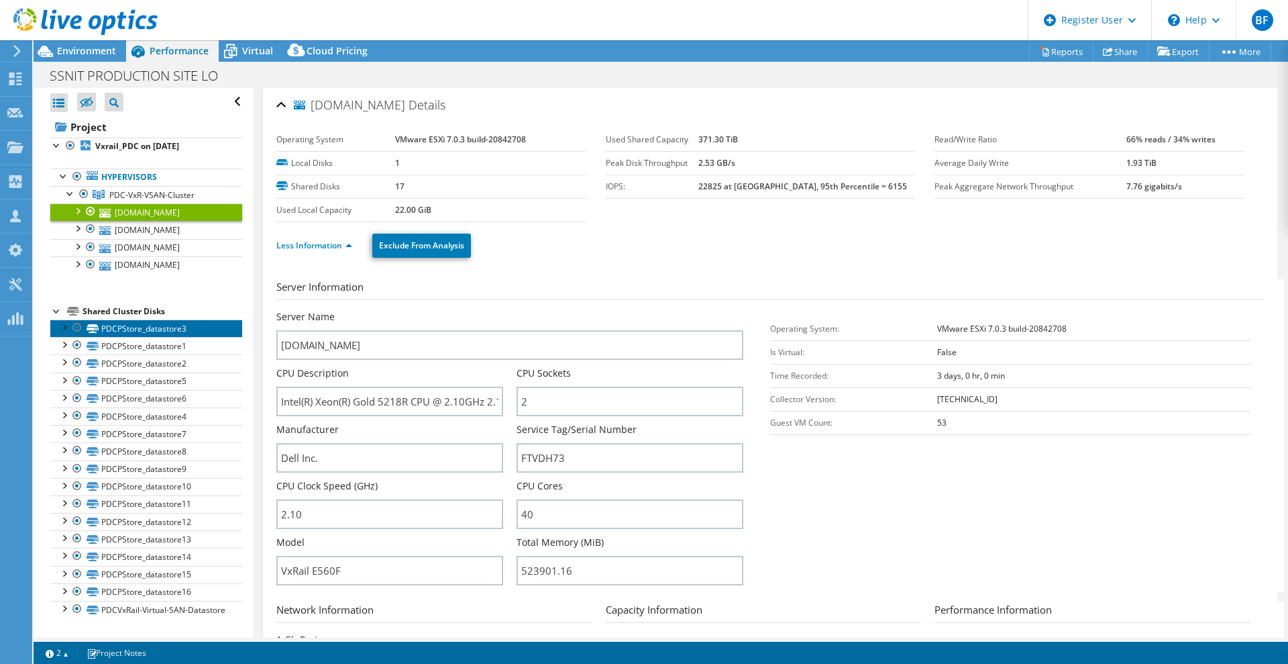
click at [140, 337] on link "PDCPStore_datastore3" at bounding box center [146, 327] width 192 height 17
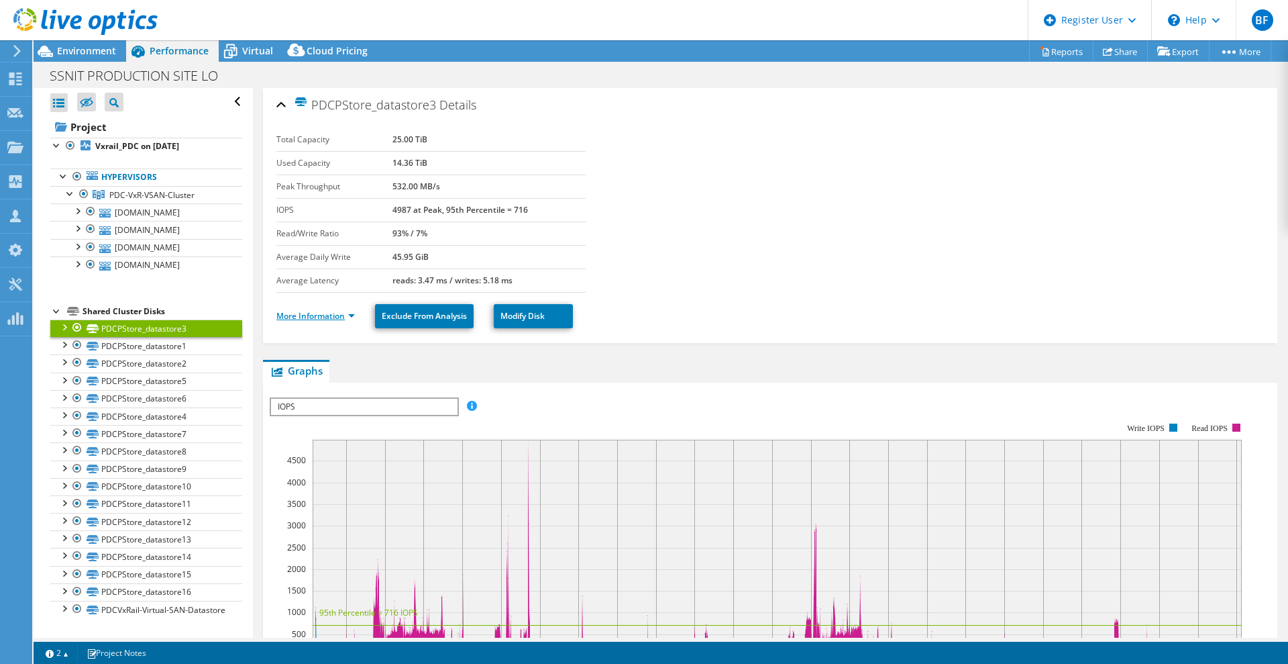
click at [352, 317] on link "More Information" at bounding box center [315, 315] width 79 height 11
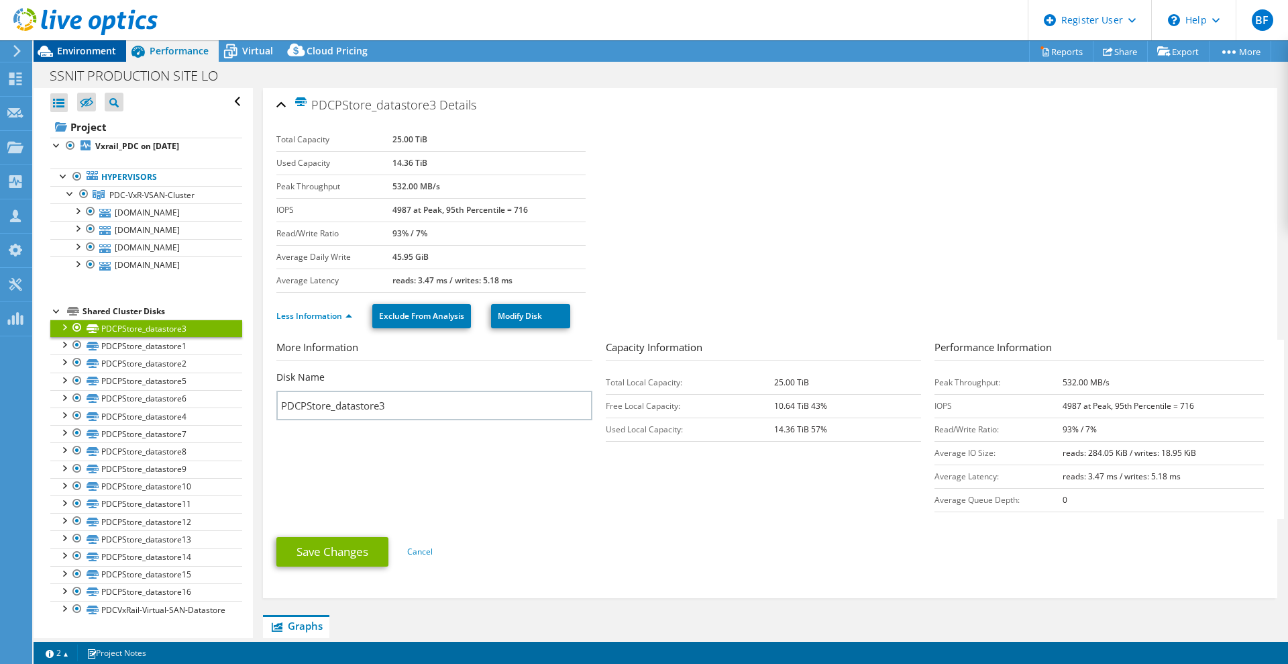
click at [92, 51] on span "Environment" at bounding box center [86, 50] width 59 height 13
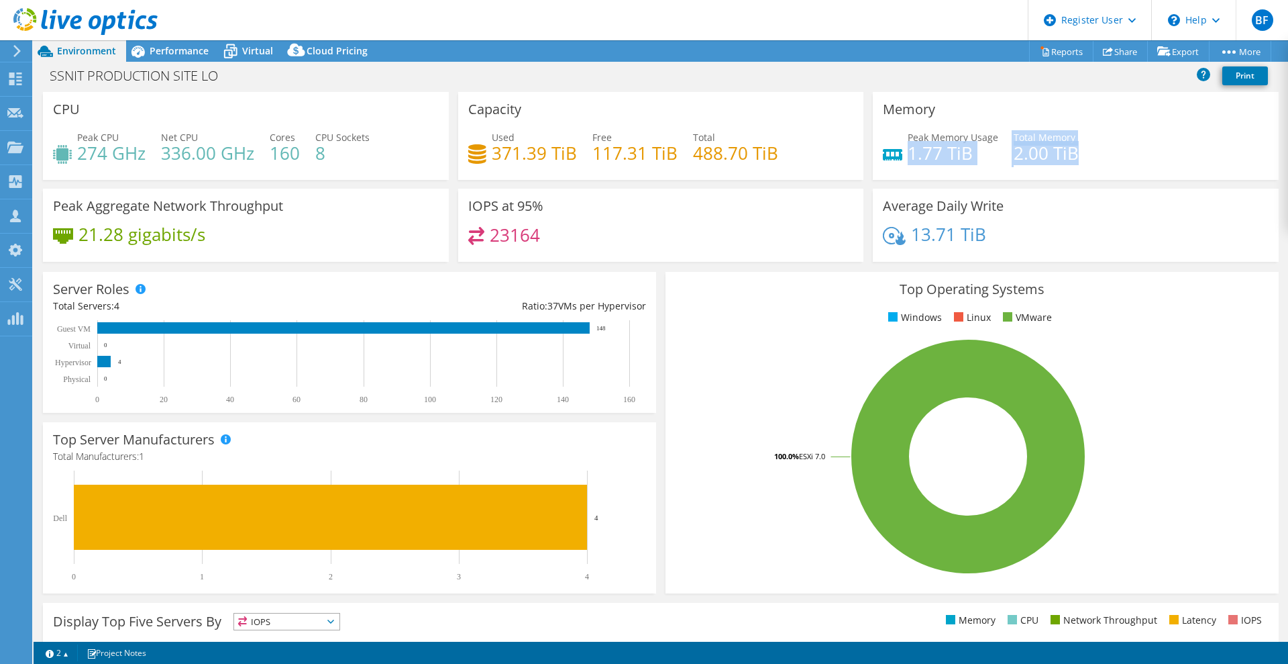
drag, startPoint x: 901, startPoint y: 156, endPoint x: 1084, endPoint y: 158, distance: 182.5
click at [1084, 158] on div "Peak Memory Usage 1.77 TiB Total Memory 2.00 TiB" at bounding box center [1076, 152] width 386 height 44
click at [1032, 155] on h4 "2.00 TiB" at bounding box center [1046, 153] width 65 height 15
drag, startPoint x: 1075, startPoint y: 152, endPoint x: 901, endPoint y: 153, distance: 174.5
click at [901, 153] on div "Peak Memory Usage 1.77 TiB Total Memory 2.00 TiB" at bounding box center [1076, 152] width 386 height 44
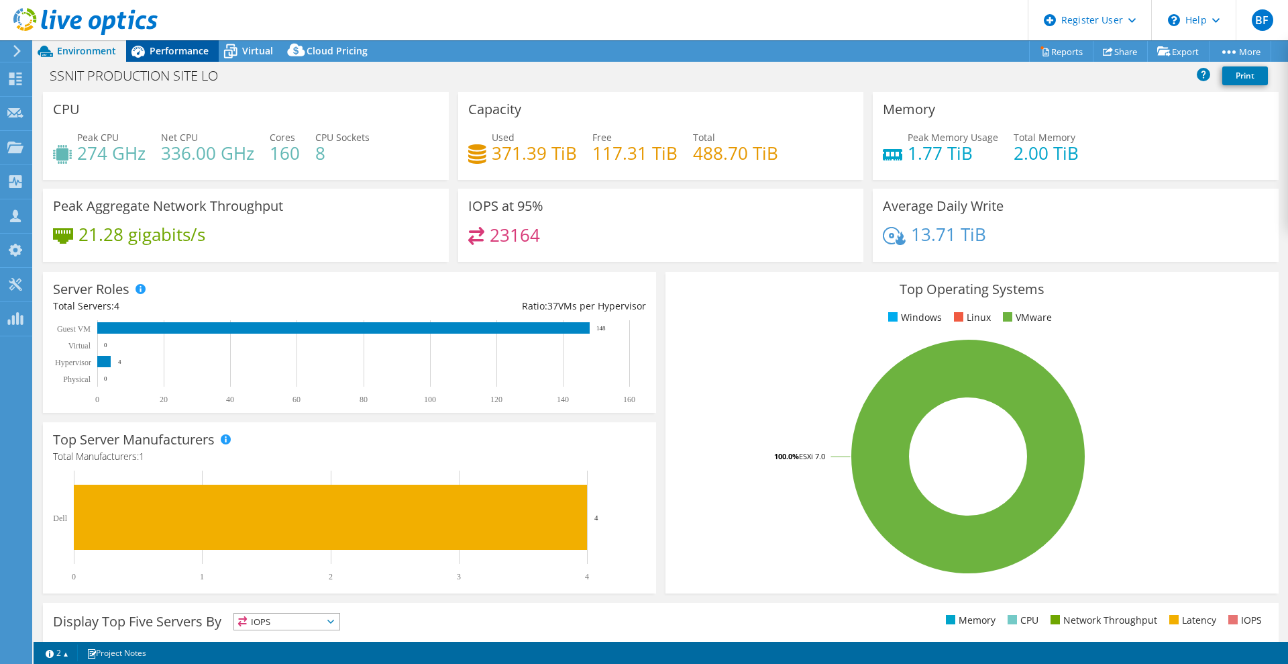
click at [160, 54] on span "Performance" at bounding box center [179, 50] width 59 height 13
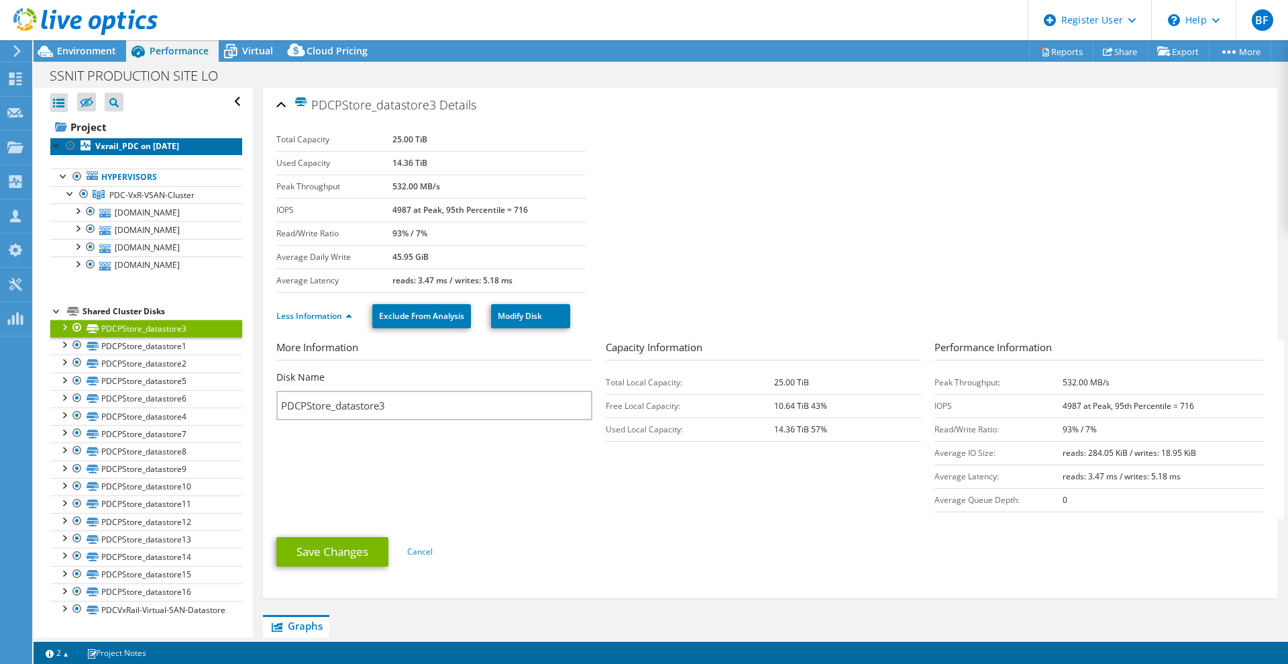
click at [119, 146] on b "Vxrail_PDC on [DATE]" at bounding box center [137, 145] width 84 height 11
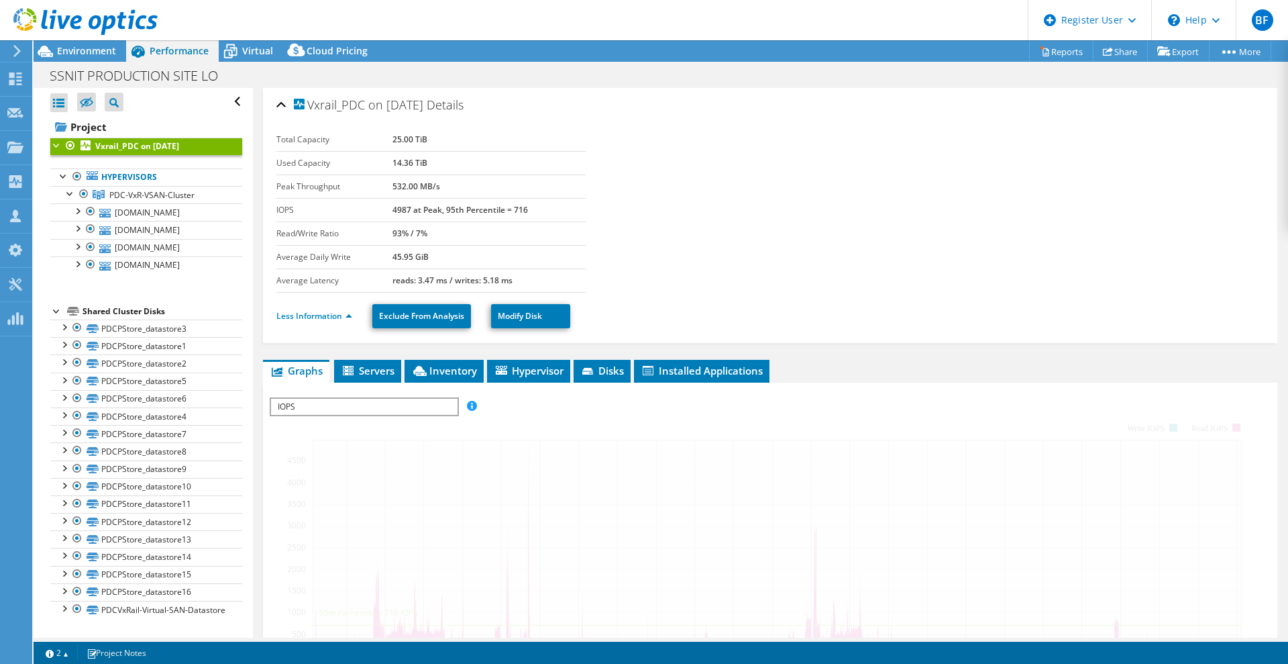
click at [368, 399] on span "IOPS" at bounding box center [364, 407] width 186 height 16
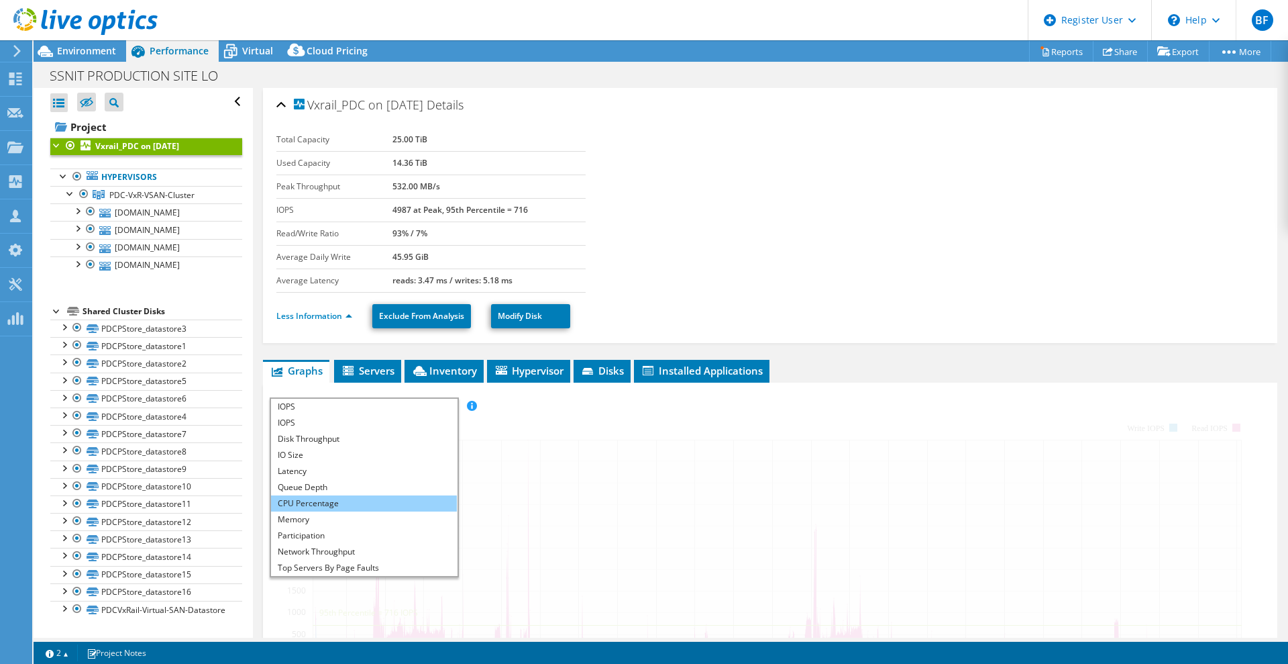
click at [359, 502] on li "CPU Percentage" at bounding box center [364, 503] width 186 height 16
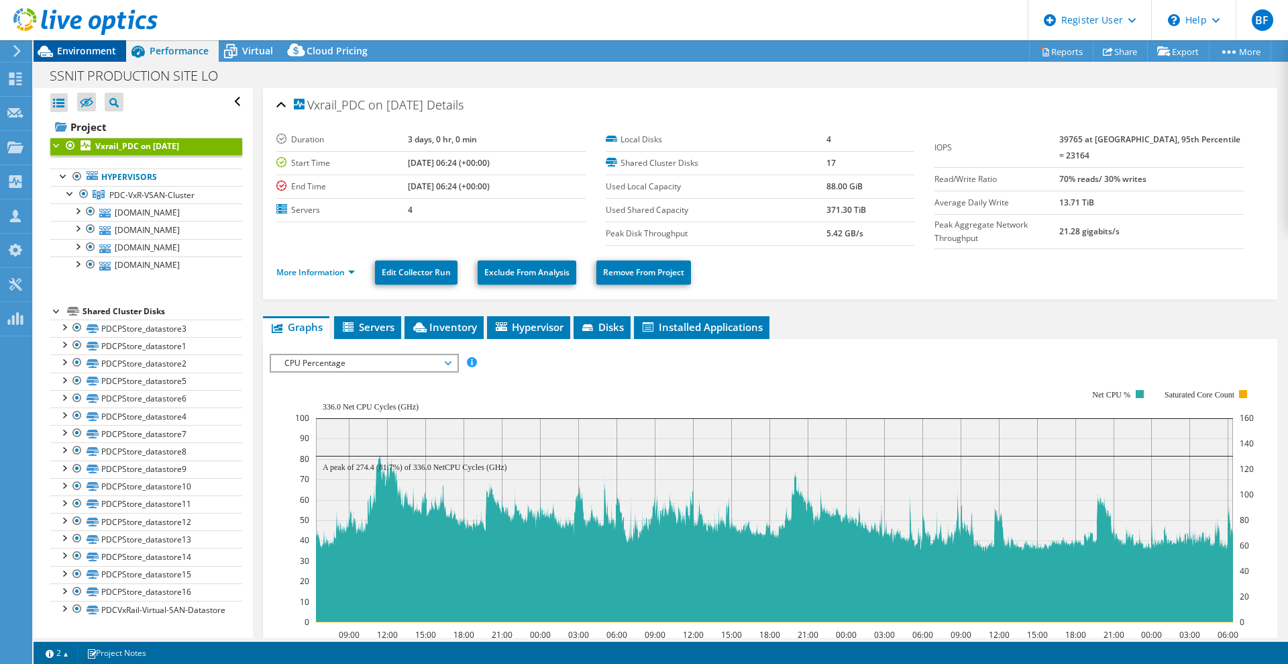
click at [74, 51] on span "Environment" at bounding box center [86, 50] width 59 height 13
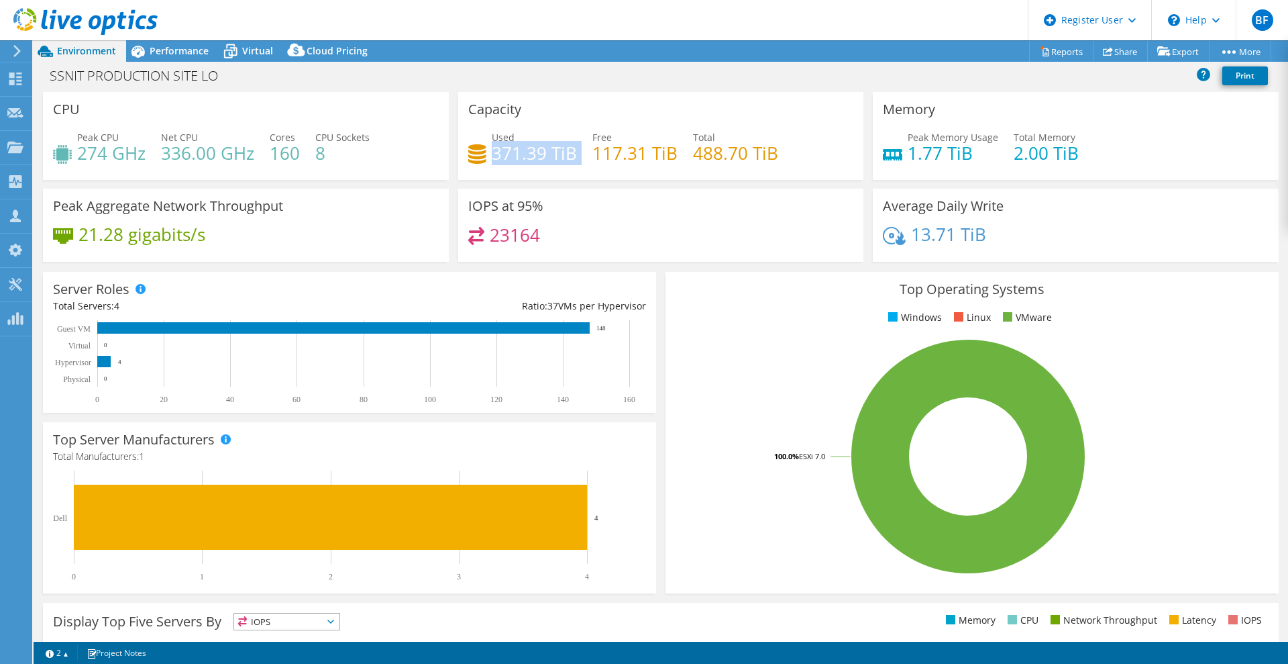
drag, startPoint x: 491, startPoint y: 154, endPoint x: 580, endPoint y: 155, distance: 89.3
click at [580, 155] on div "Used 371.39 TiB Free 117.31 TiB Total 488.70 TiB" at bounding box center [661, 152] width 386 height 44
click at [519, 152] on h4 "371.39 TiB" at bounding box center [534, 153] width 85 height 15
drag, startPoint x: 493, startPoint y: 151, endPoint x: 571, endPoint y: 156, distance: 78.7
click at [571, 156] on h4 "371.39 TiB" at bounding box center [534, 153] width 85 height 15
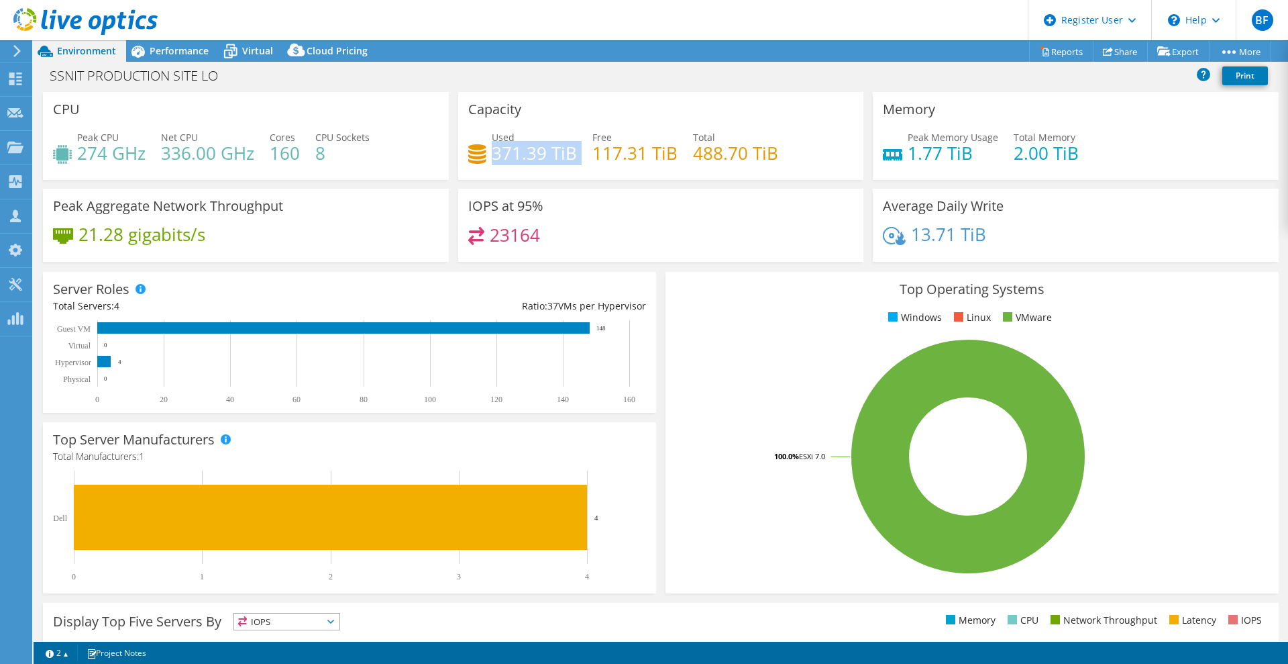
drag, startPoint x: 491, startPoint y: 152, endPoint x: 572, endPoint y: 156, distance: 81.3
click at [572, 156] on div "Used 371.39 TiB Free 117.31 TiB Total 488.70 TiB" at bounding box center [661, 152] width 386 height 44
click at [181, 50] on span "Performance" at bounding box center [179, 50] width 59 height 13
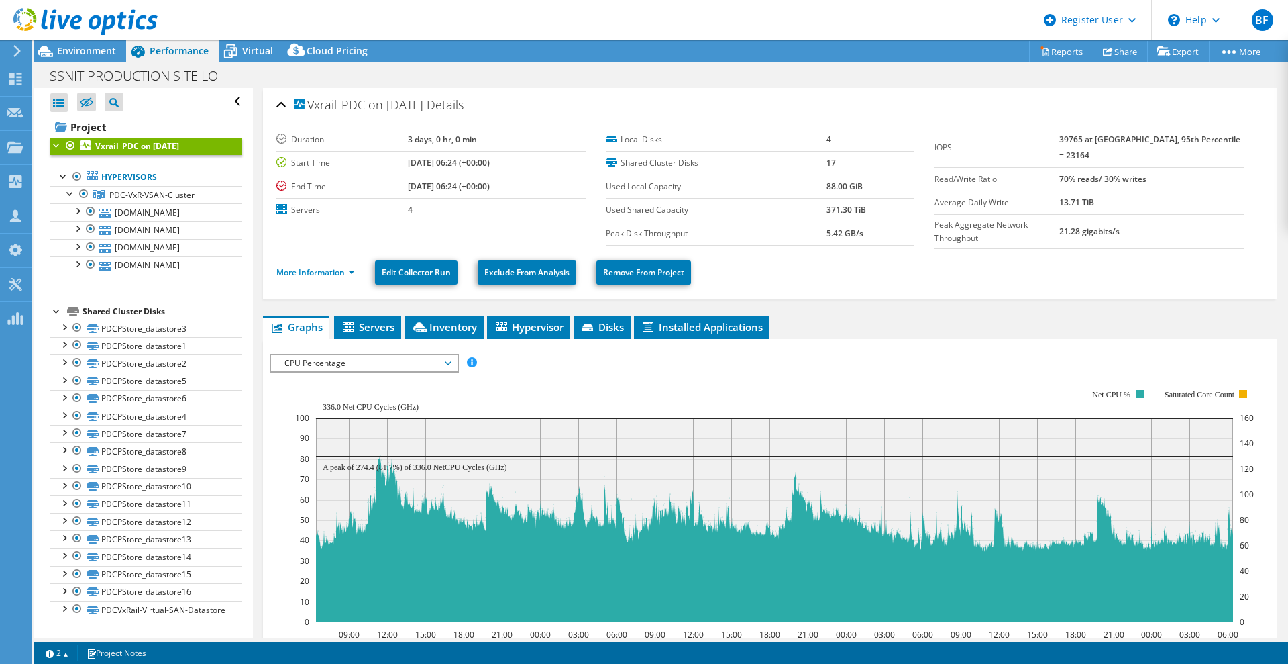
click at [57, 146] on div at bounding box center [56, 144] width 13 height 13
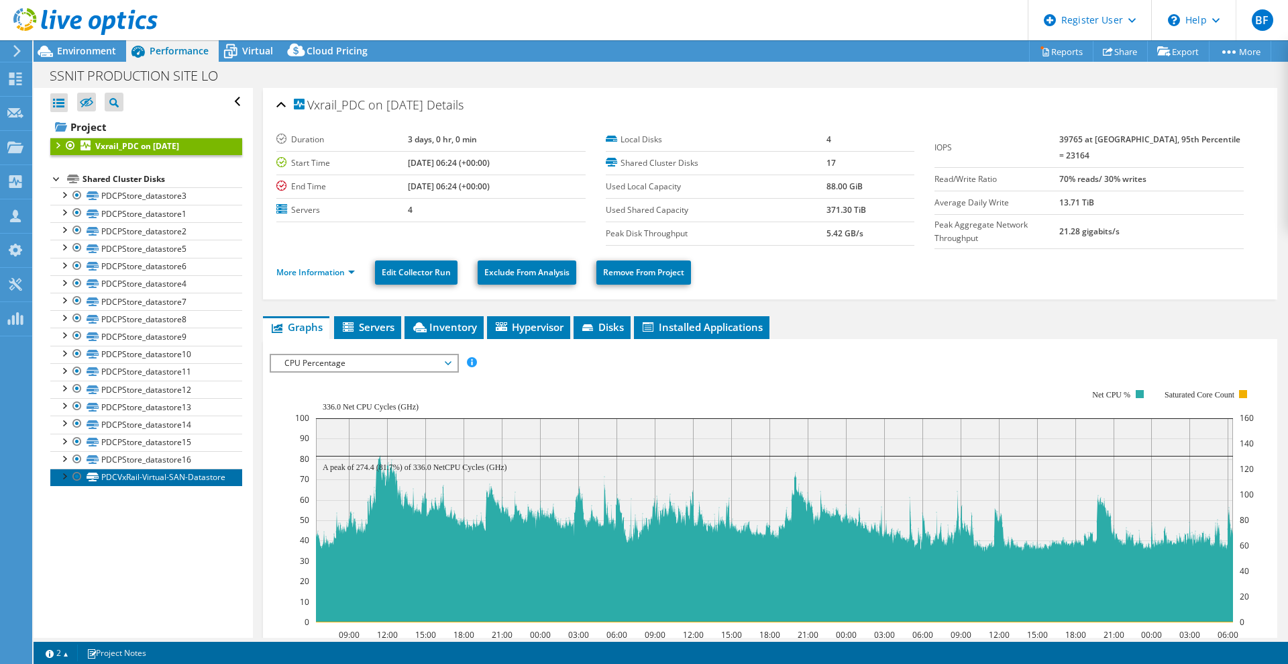
click at [128, 476] on link "PDCVxRail-Virtual-SAN-Datastore" at bounding box center [146, 476] width 192 height 17
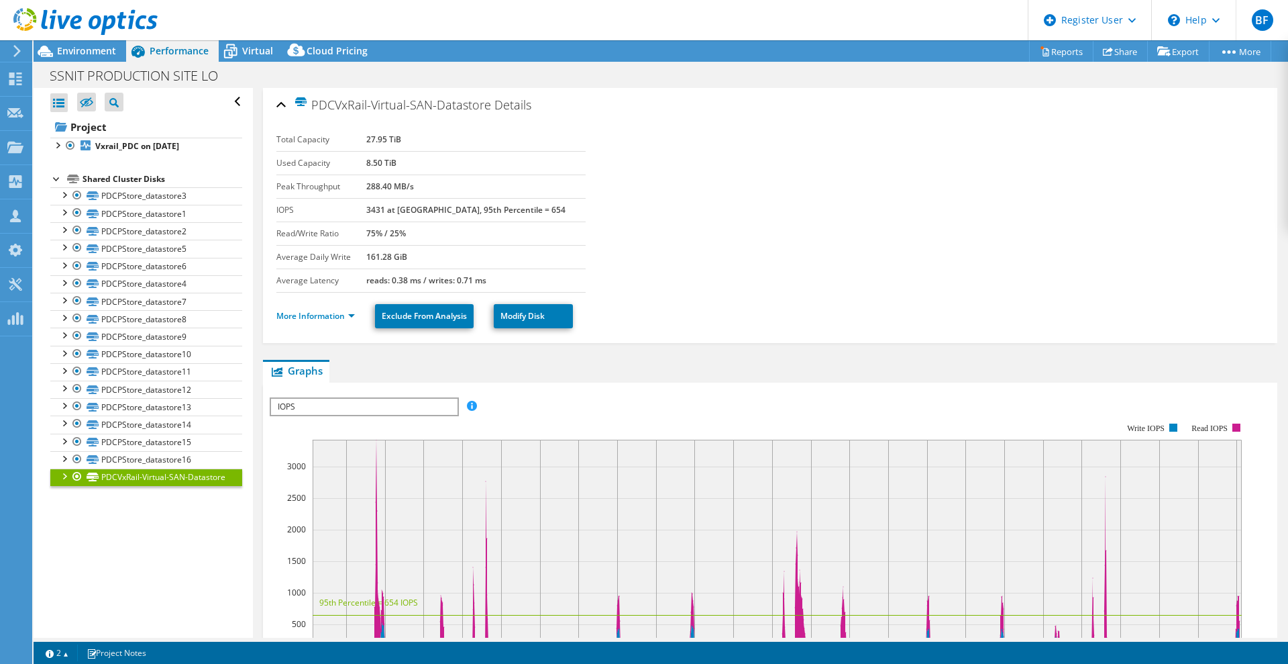
drag, startPoint x: 387, startPoint y: 138, endPoint x: 444, endPoint y: 134, distance: 57.2
click at [444, 134] on tr "Total Capacity 27.95 TiB" at bounding box center [430, 139] width 309 height 23
click at [86, 52] on span "Environment" at bounding box center [86, 50] width 59 height 13
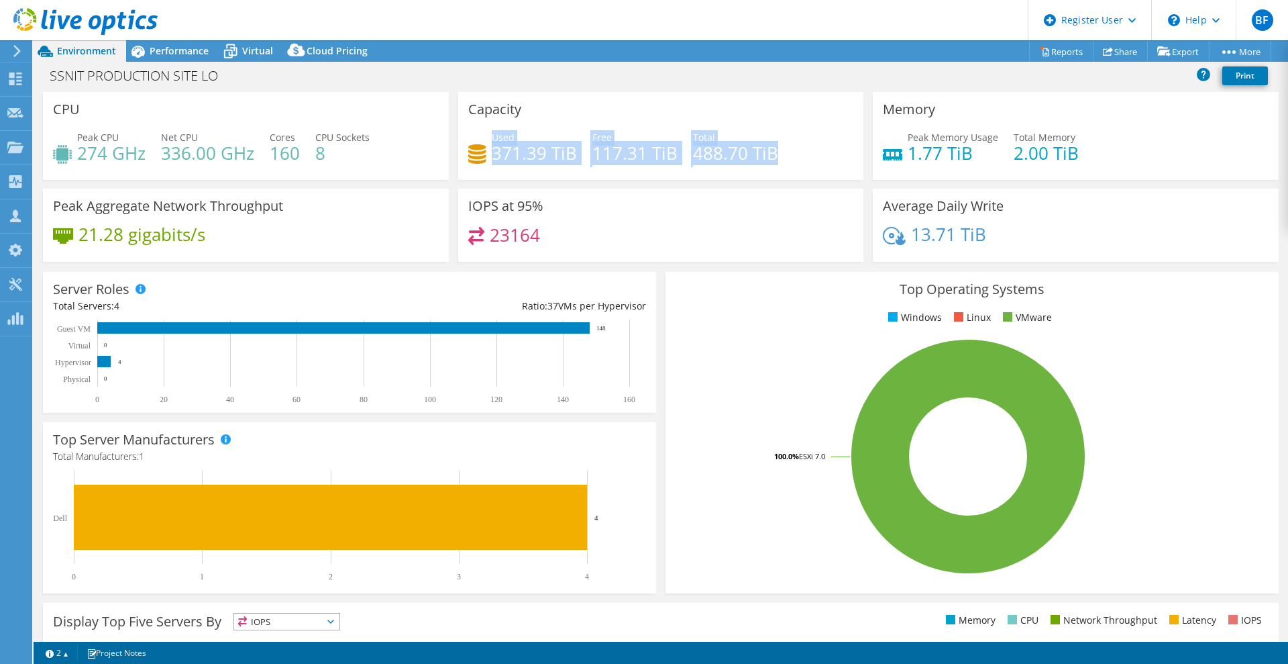
drag, startPoint x: 487, startPoint y: 156, endPoint x: 791, endPoint y: 172, distance: 305.1
click at [791, 172] on div "Used 371.39 TiB Free 117.31 TiB Total 488.70 TiB" at bounding box center [661, 152] width 386 height 44
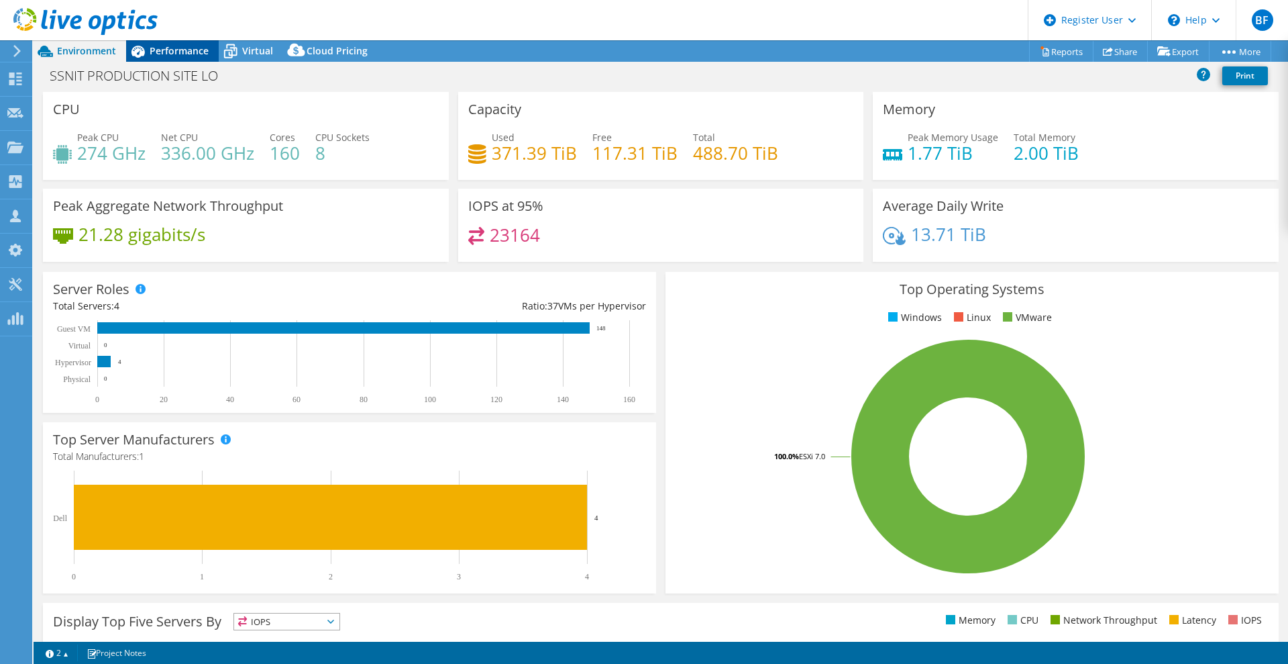
click at [185, 50] on span "Performance" at bounding box center [179, 50] width 59 height 13
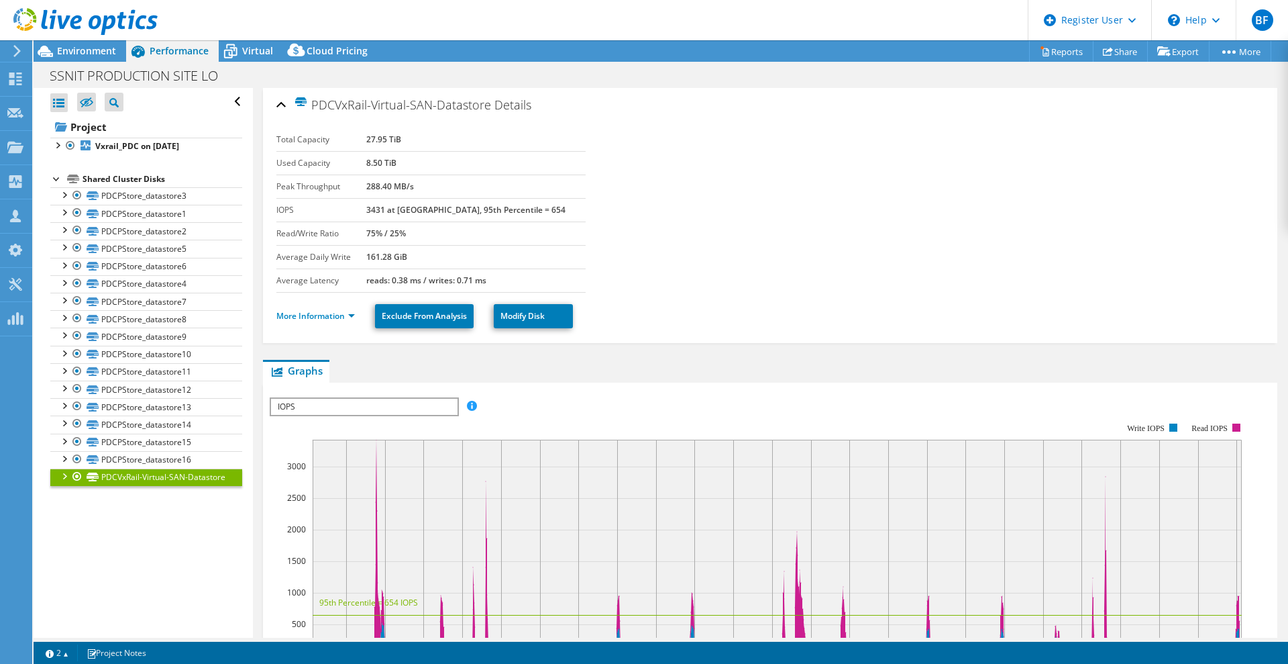
click at [376, 404] on span "IOPS" at bounding box center [364, 407] width 186 height 16
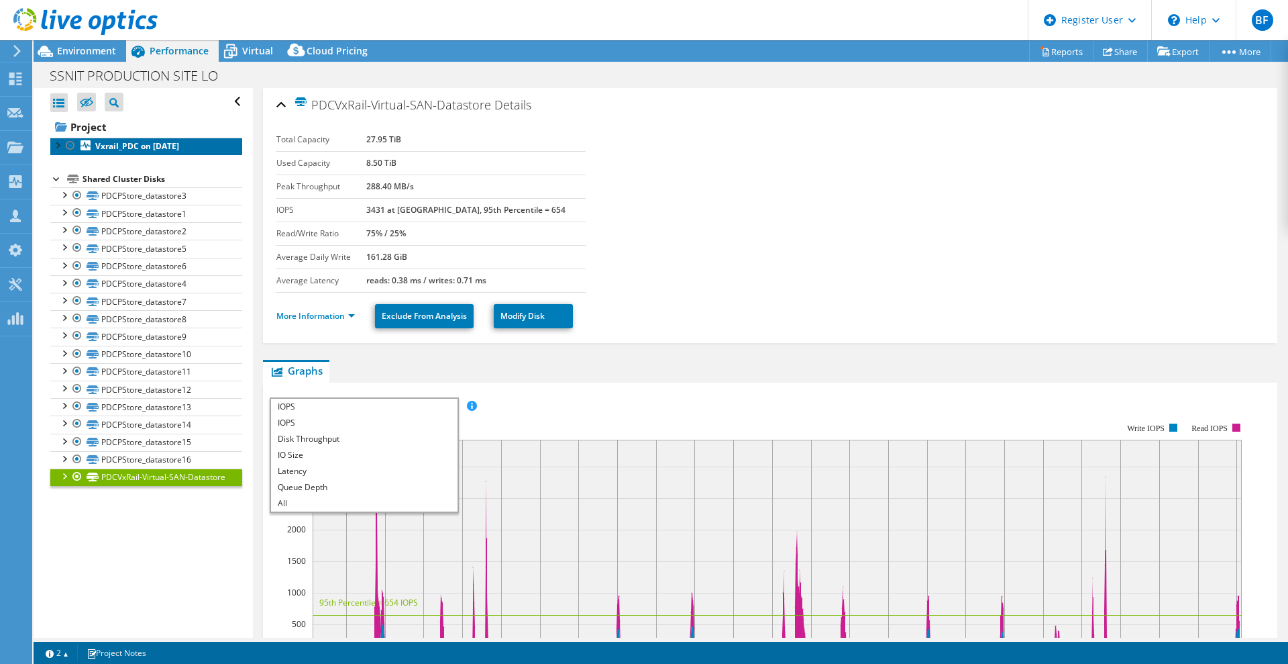
click at [136, 154] on link "Vxrail_PDC on [DATE]" at bounding box center [146, 146] width 192 height 17
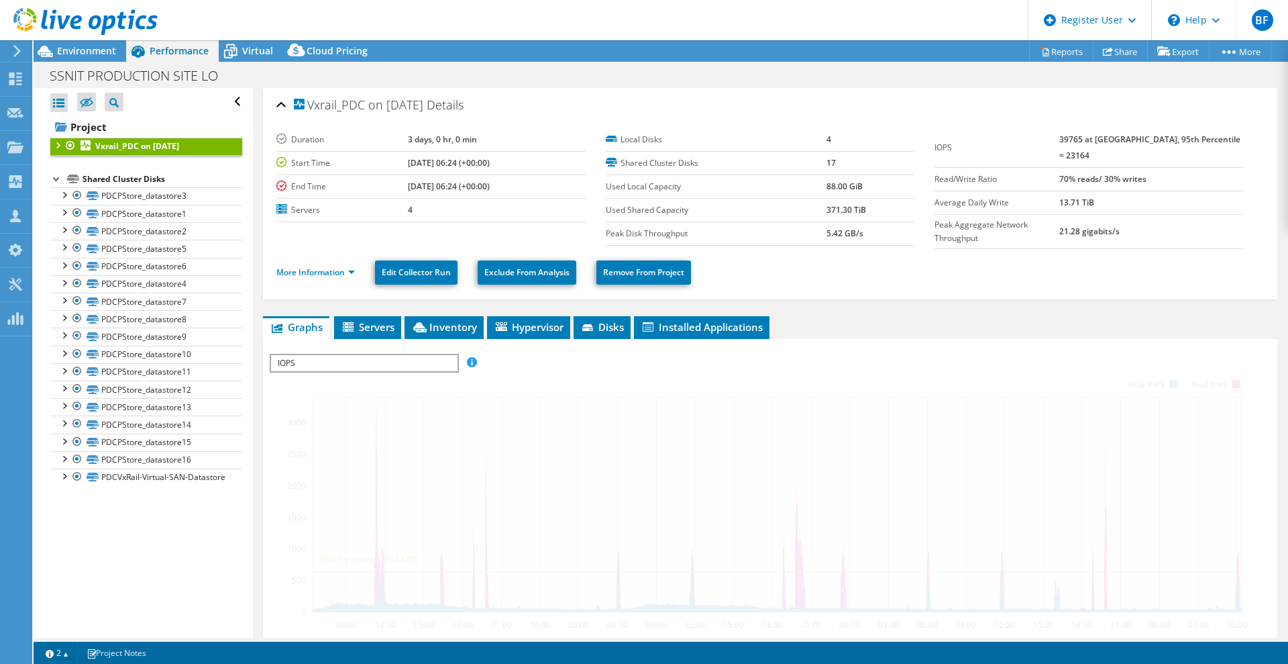
click at [340, 361] on span "IOPS" at bounding box center [364, 363] width 186 height 16
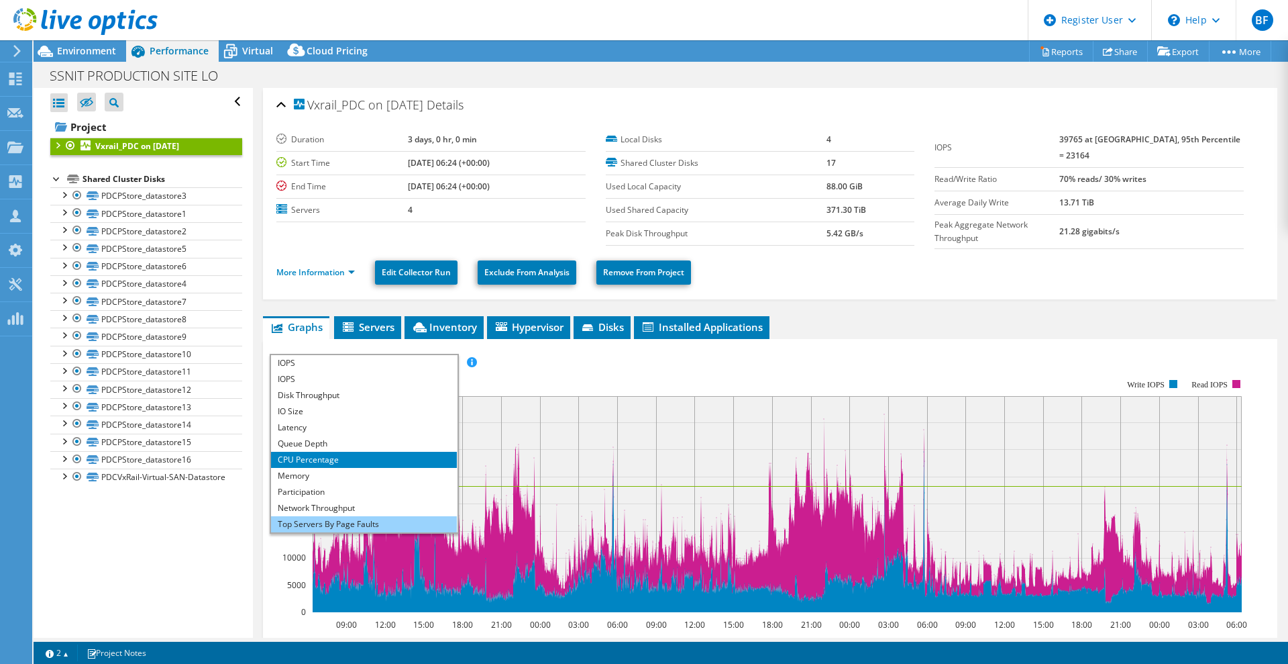
click at [371, 516] on li "Top Servers By Page Faults" at bounding box center [364, 524] width 186 height 16
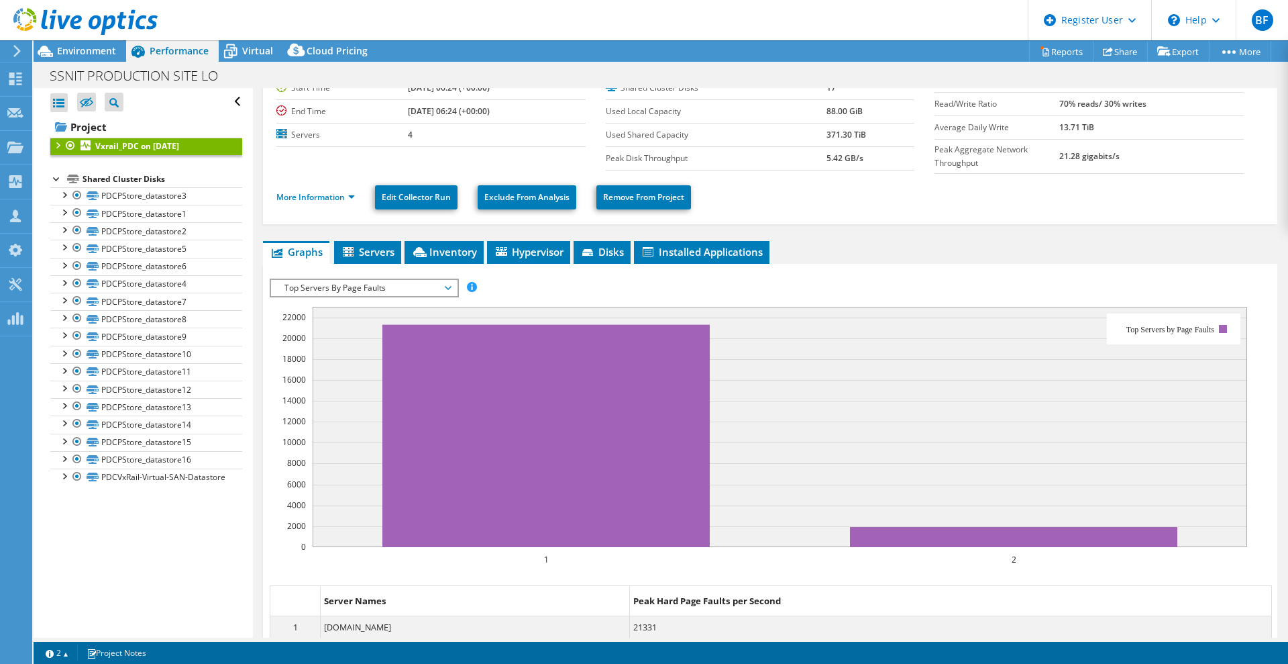
scroll to position [84, 0]
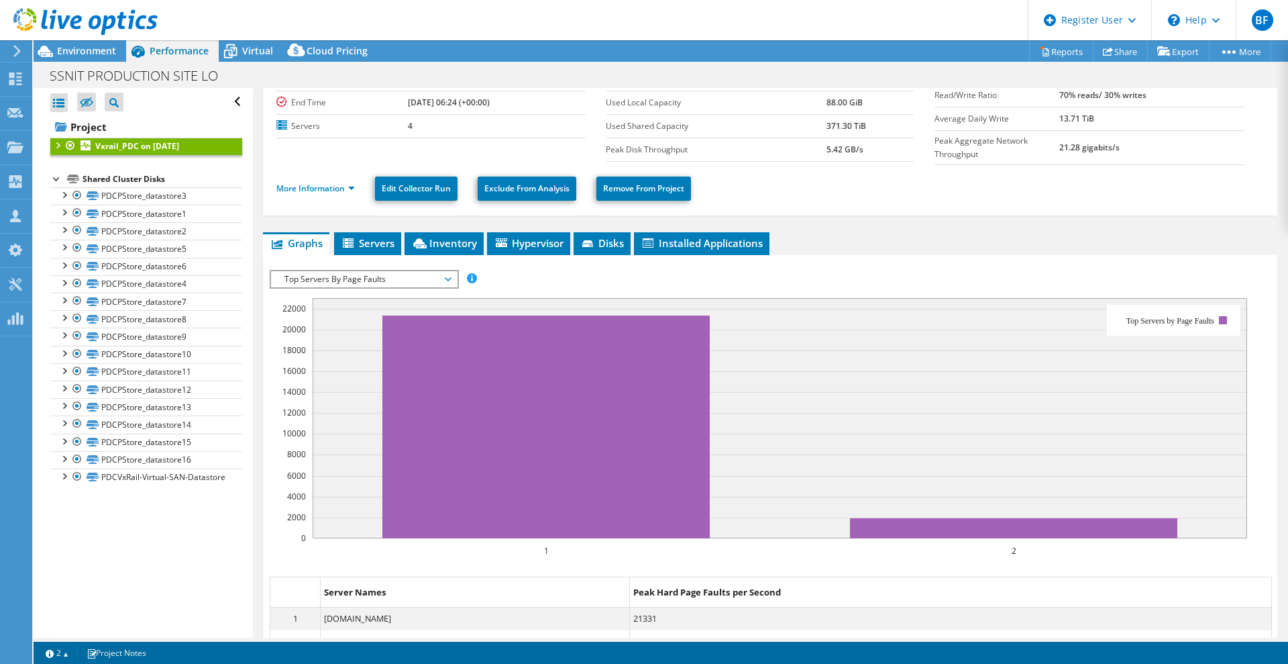
click at [419, 274] on span "Top Servers By Page Faults" at bounding box center [364, 279] width 172 height 16
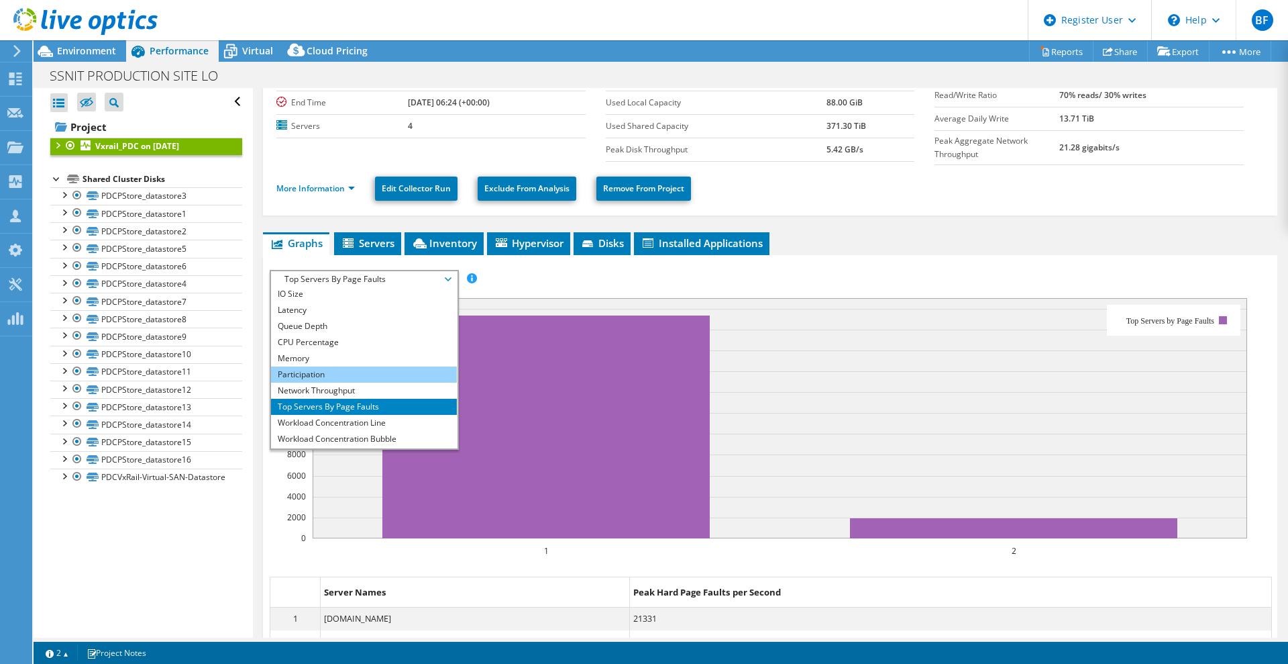
scroll to position [48, 0]
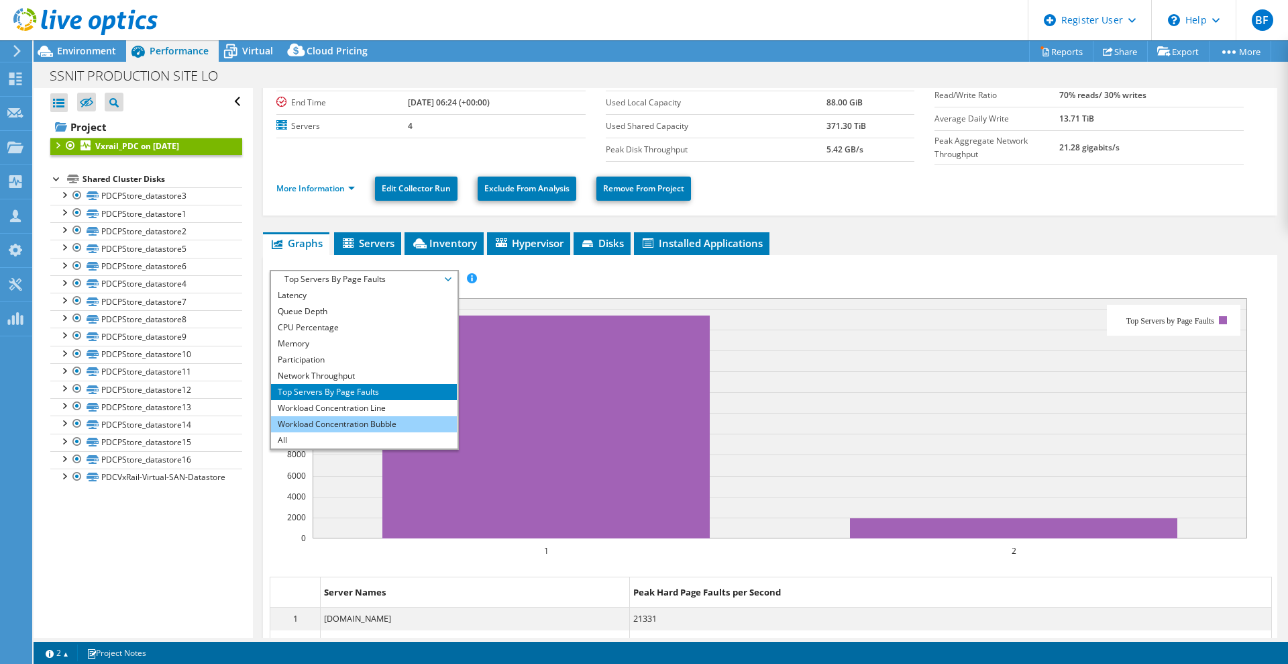
click at [393, 418] on li "Workload Concentration Bubble" at bounding box center [364, 424] width 186 height 16
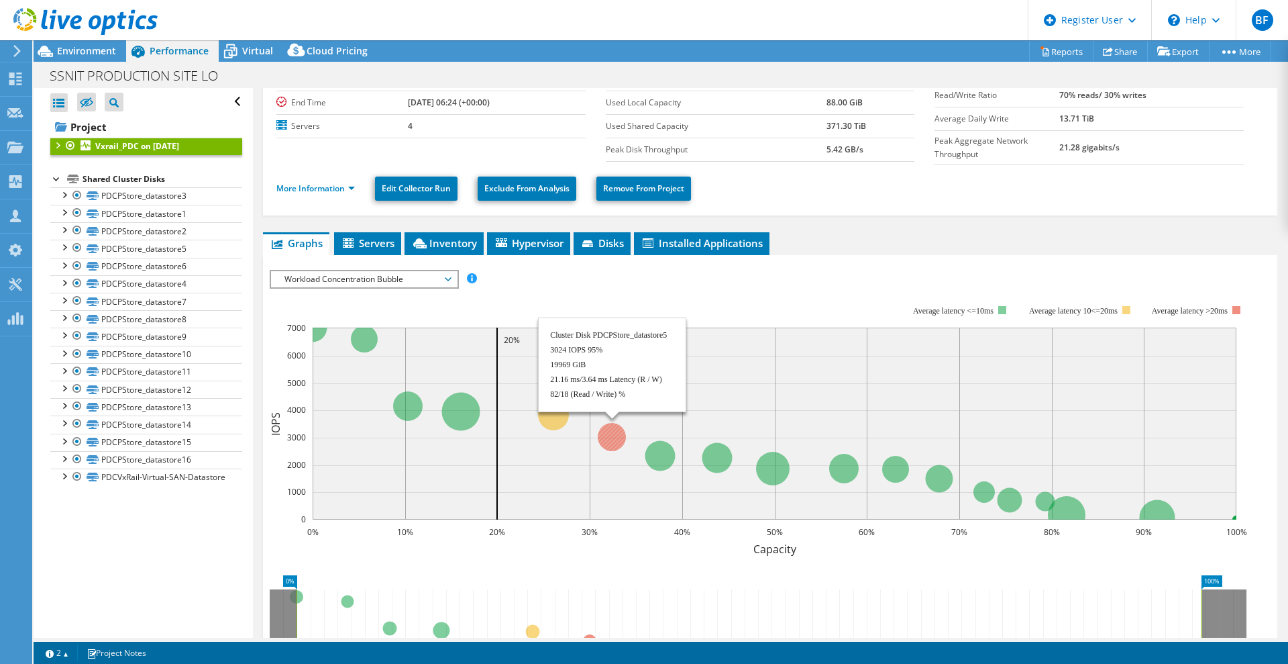
click at [612, 432] on circle at bounding box center [612, 437] width 28 height 28
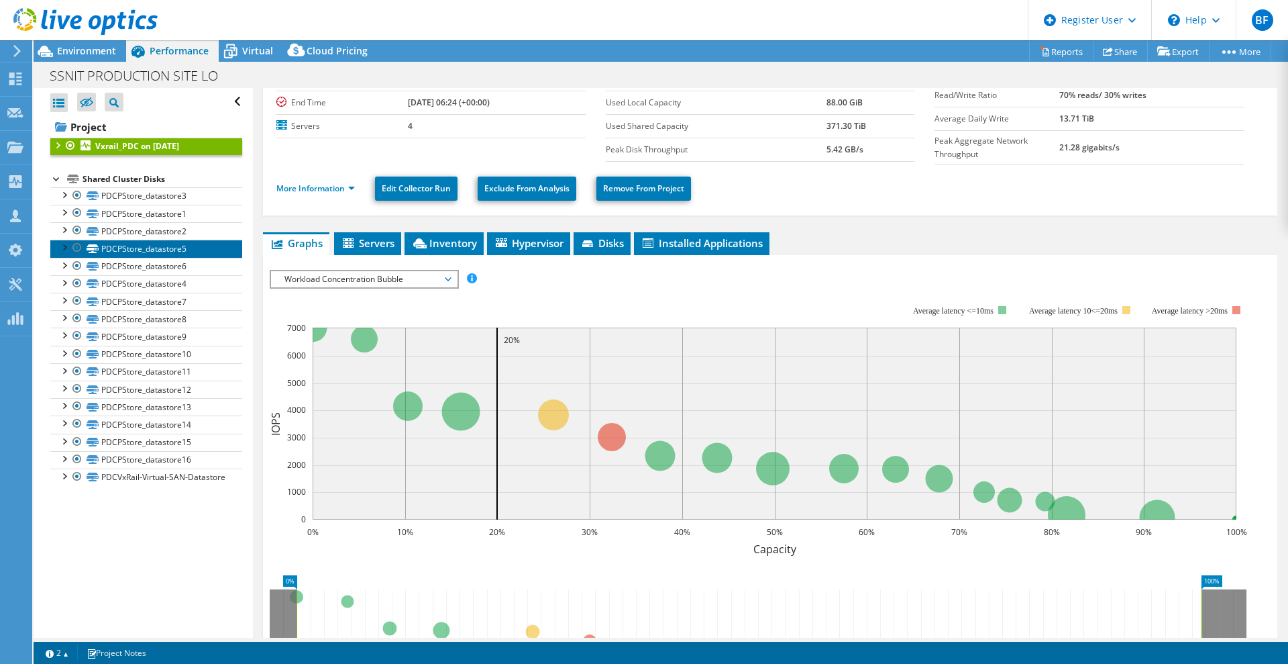
click at [134, 248] on link "PDCPStore_datastore5" at bounding box center [146, 248] width 192 height 17
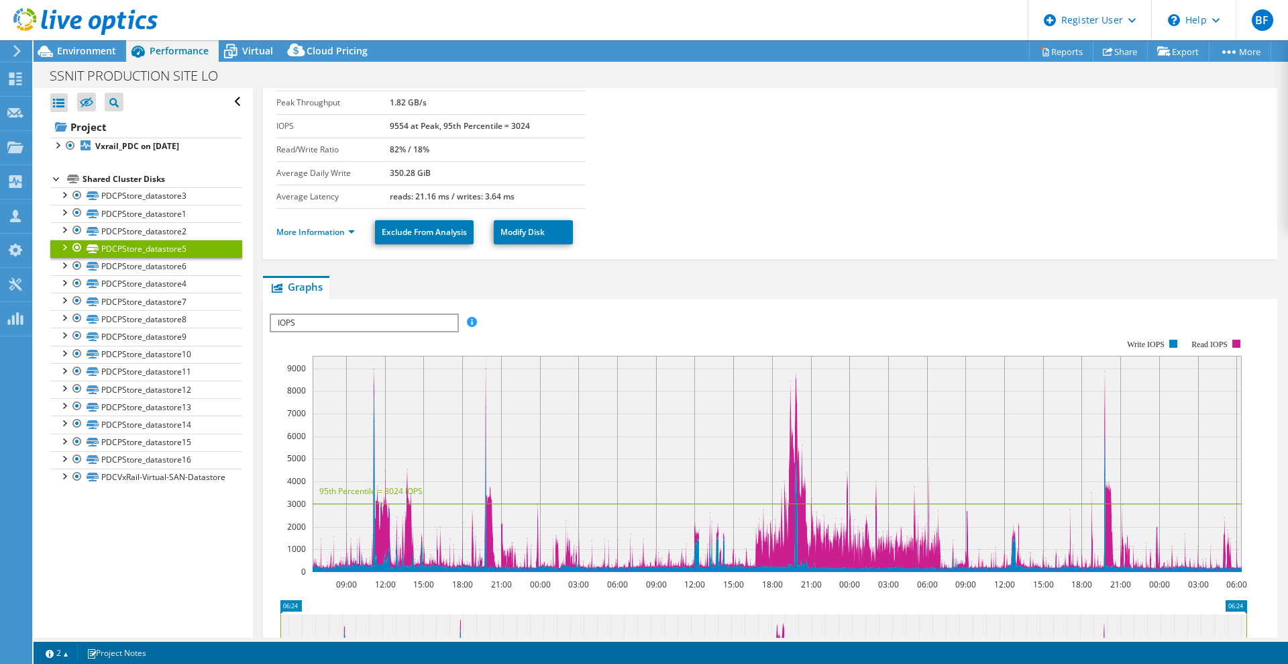
drag, startPoint x: 386, startPoint y: 103, endPoint x: 431, endPoint y: 103, distance: 45.6
click at [431, 103] on tr "Peak Throughput 1.82 GB/s" at bounding box center [430, 102] width 309 height 23
drag, startPoint x: 387, startPoint y: 152, endPoint x: 450, endPoint y: 153, distance: 63.8
click at [450, 153] on tr "Read/Write Ratio 82% / 18%" at bounding box center [430, 149] width 309 height 23
click at [69, 248] on div at bounding box center [63, 246] width 13 height 13
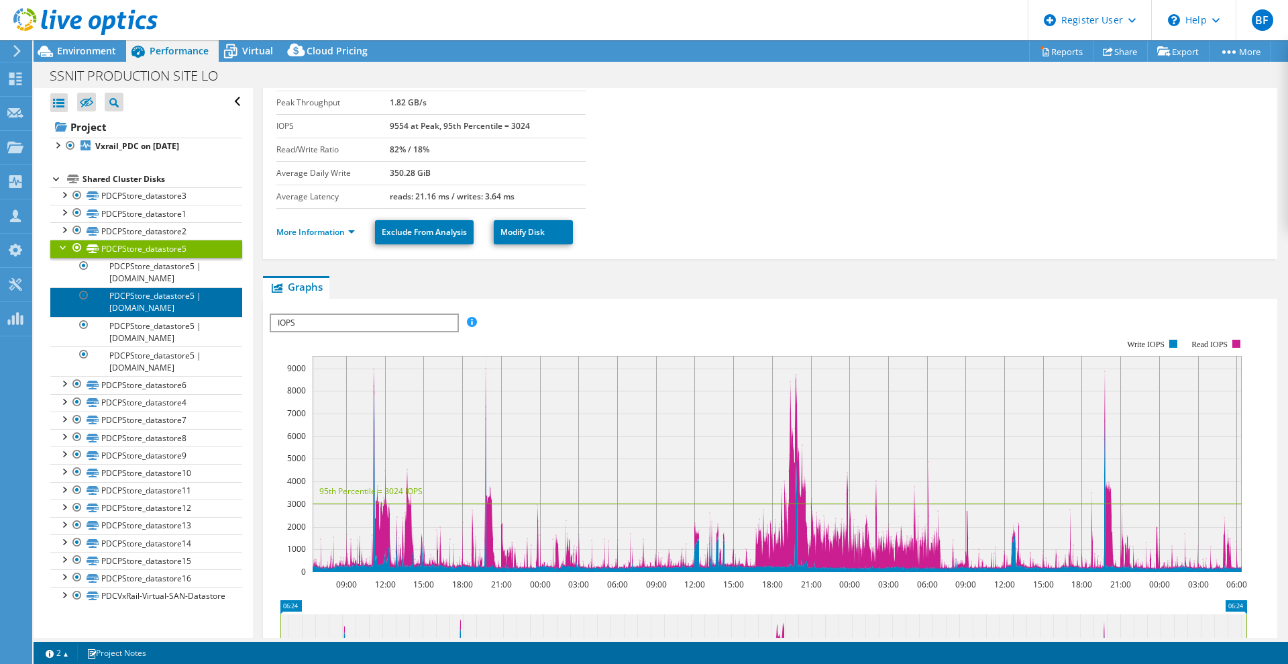
click at [170, 309] on link "PDCPStore_datastore5 | [DOMAIN_NAME]" at bounding box center [146, 302] width 192 height 30
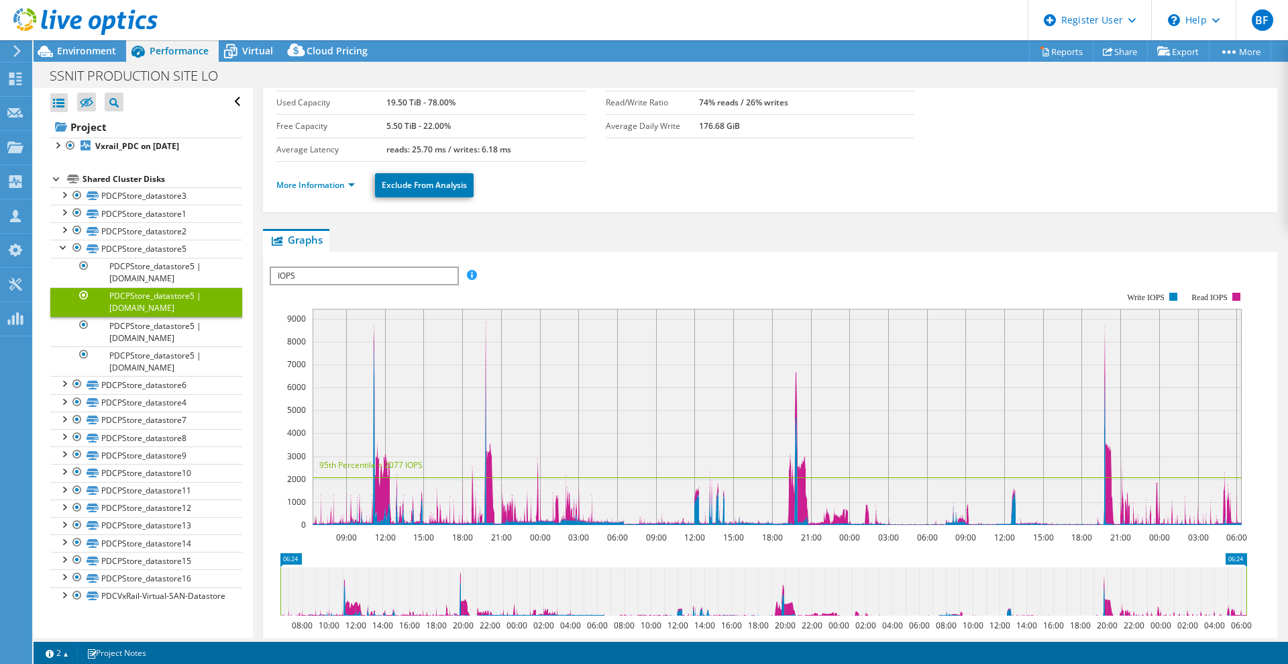
drag, startPoint x: 383, startPoint y: 150, endPoint x: 520, endPoint y: 155, distance: 137.0
click at [520, 155] on tr "Average Latency reads: 25.70 ms / writes: 6.18 ms" at bounding box center [430, 149] width 309 height 23
click at [354, 184] on link "More Information" at bounding box center [315, 184] width 79 height 11
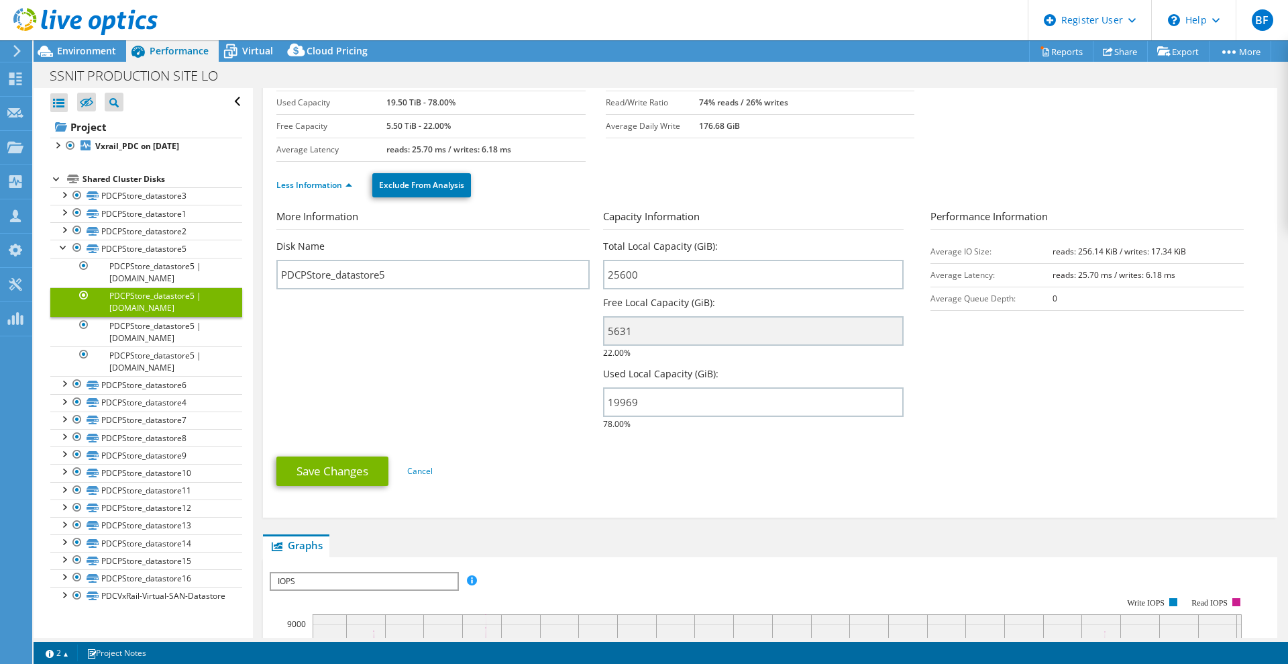
drag, startPoint x: 727, startPoint y: 102, endPoint x: 846, endPoint y: 101, distance: 118.1
click at [846, 101] on td "74% reads / 26% writes" at bounding box center [806, 102] width 215 height 23
drag, startPoint x: 1046, startPoint y: 253, endPoint x: 1106, endPoint y: 254, distance: 59.7
click at [1106, 254] on b "reads: 256.14 KiB / writes: 17.34 KiB" at bounding box center [1120, 251] width 134 height 11
drag, startPoint x: 382, startPoint y: 105, endPoint x: 445, endPoint y: 103, distance: 62.4
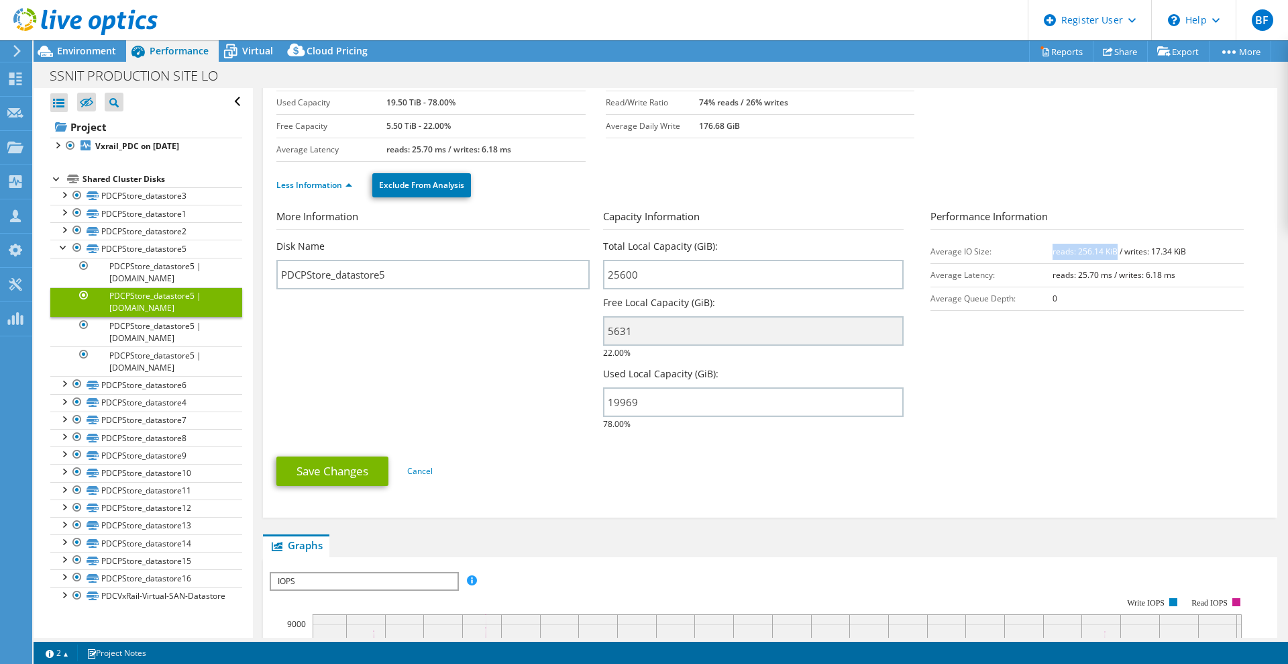
click at [445, 103] on tr "Used Capacity 19.50 TiB - 78.00%" at bounding box center [430, 102] width 309 height 23
click at [360, 100] on label "Used Capacity" at bounding box center [331, 102] width 110 height 13
click at [401, 125] on b "5.50 TiB - 22.00%" at bounding box center [419, 125] width 64 height 11
drag, startPoint x: 382, startPoint y: 103, endPoint x: 417, endPoint y: 103, distance: 35.6
click at [417, 103] on tr "Used Capacity 19.50 TiB - 78.00%" at bounding box center [430, 102] width 309 height 23
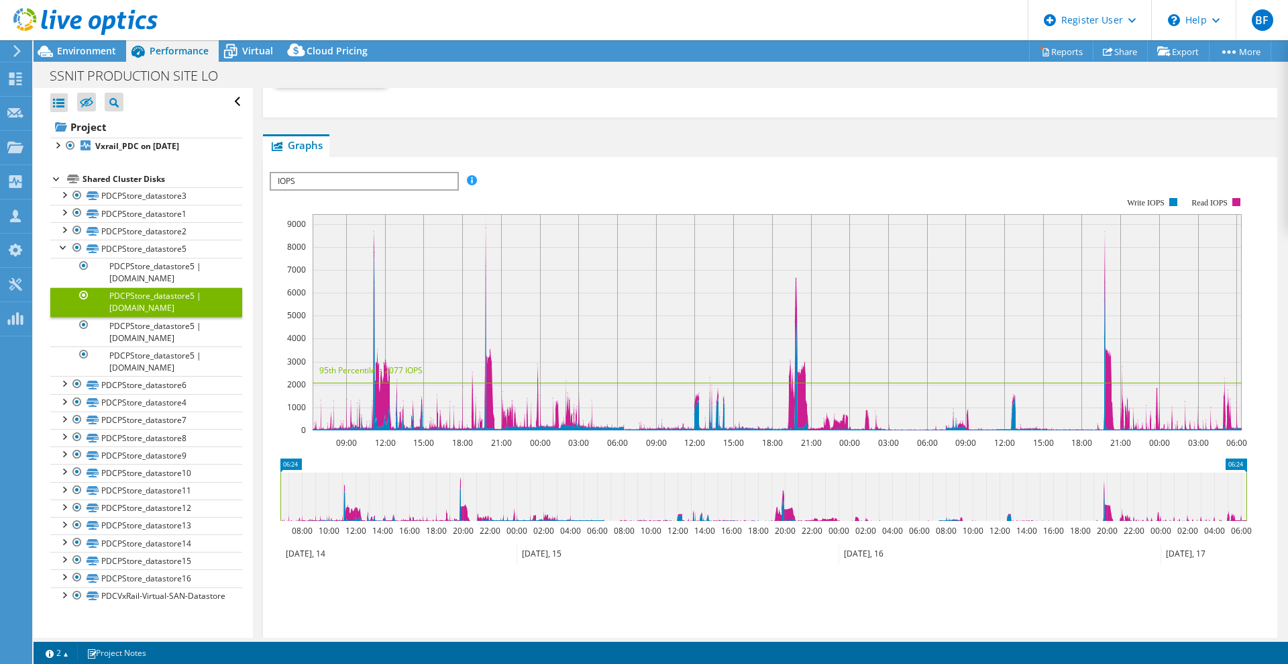
scroll to position [568, 0]
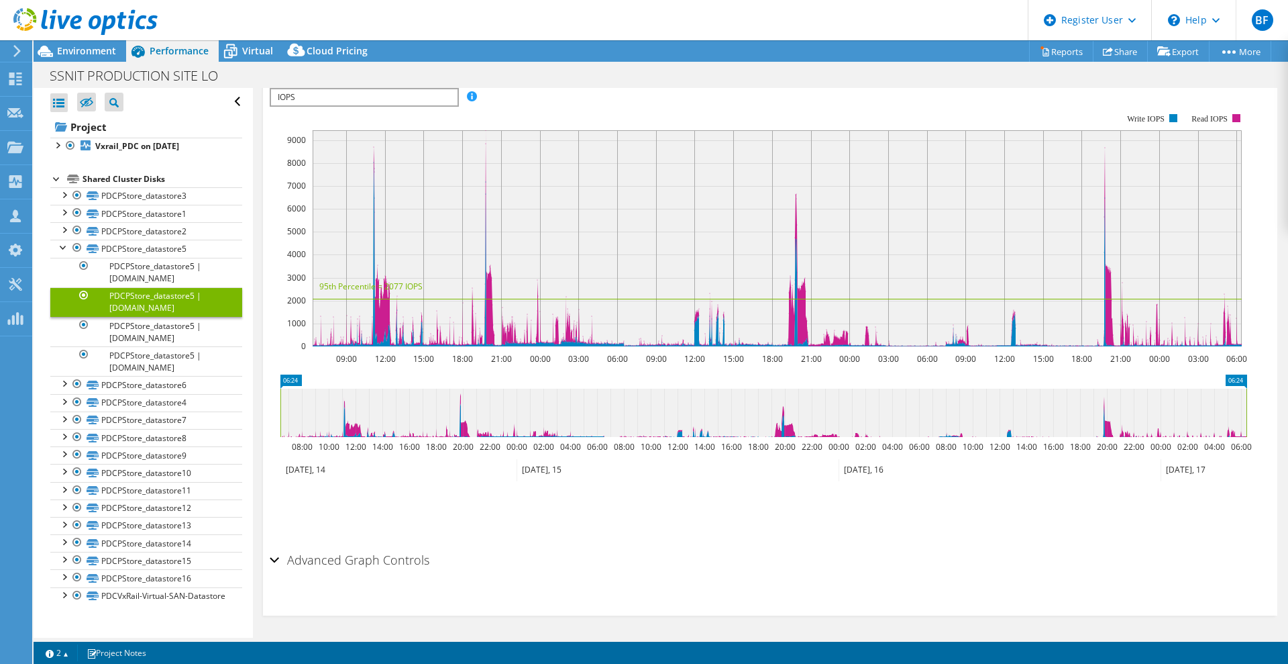
click at [272, 558] on div "Advanced Graph Controls" at bounding box center [770, 560] width 1001 height 29
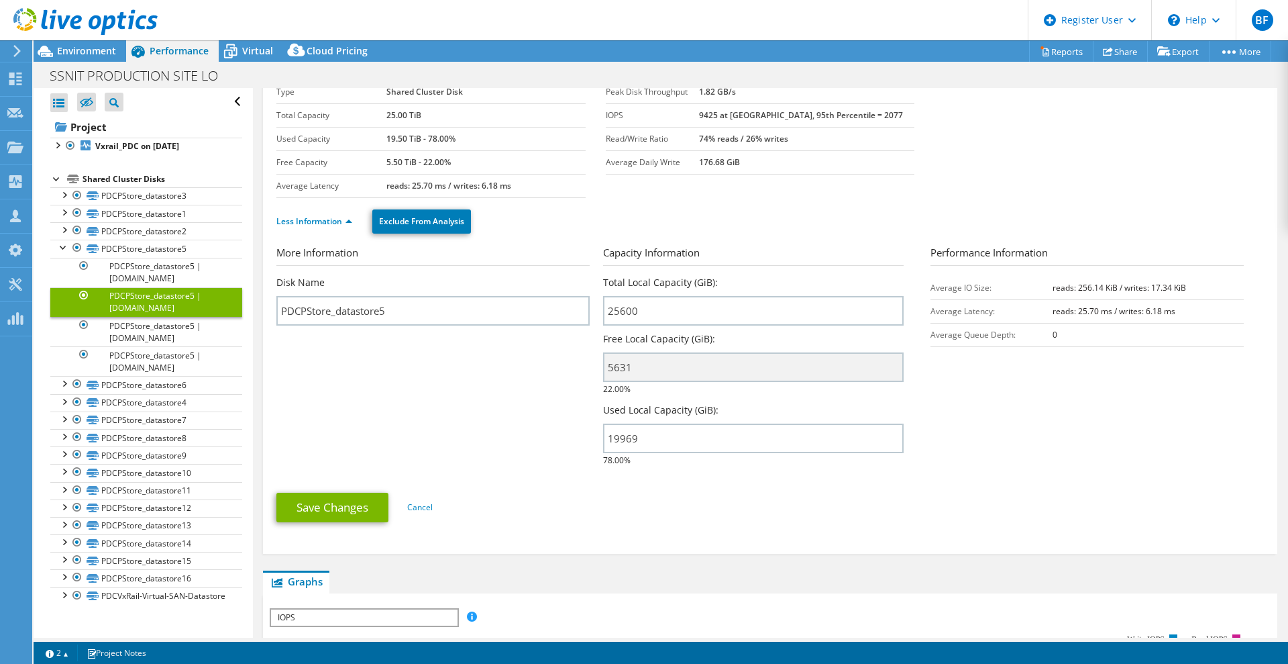
scroll to position [0, 0]
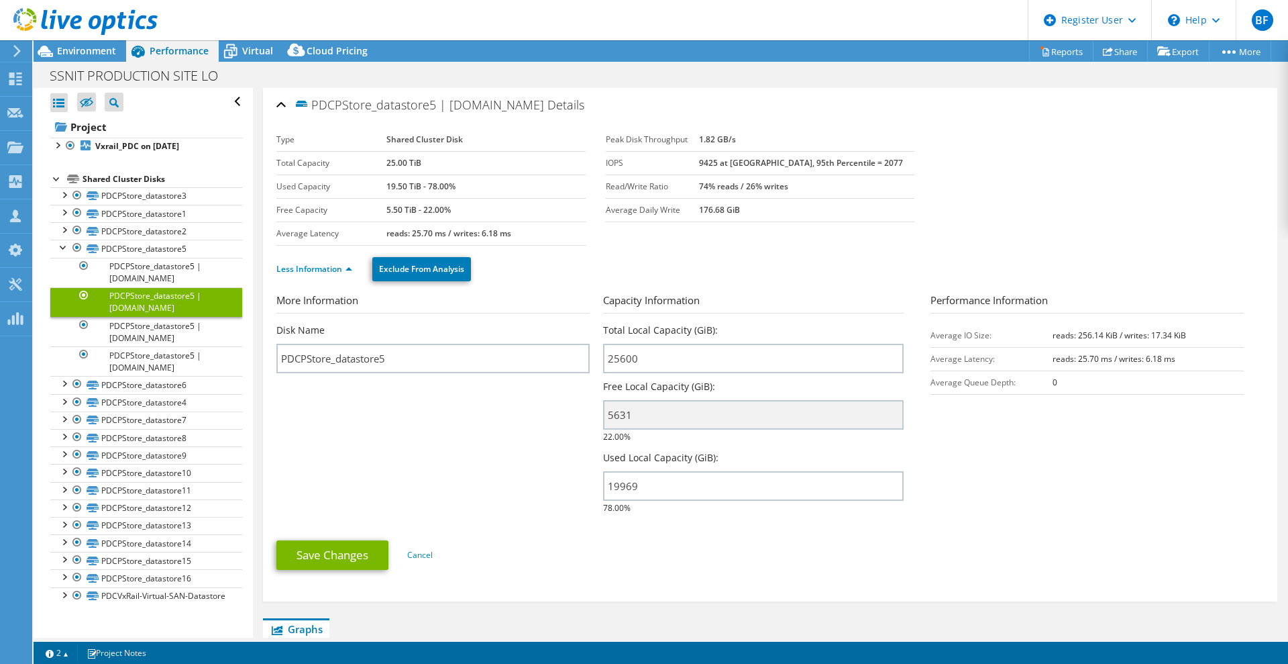
click at [1058, 62] on div "SSNIT PRODUCTION SITE LO Print" at bounding box center [661, 75] width 1255 height 26
click at [1057, 57] on link "Reports" at bounding box center [1061, 51] width 64 height 21
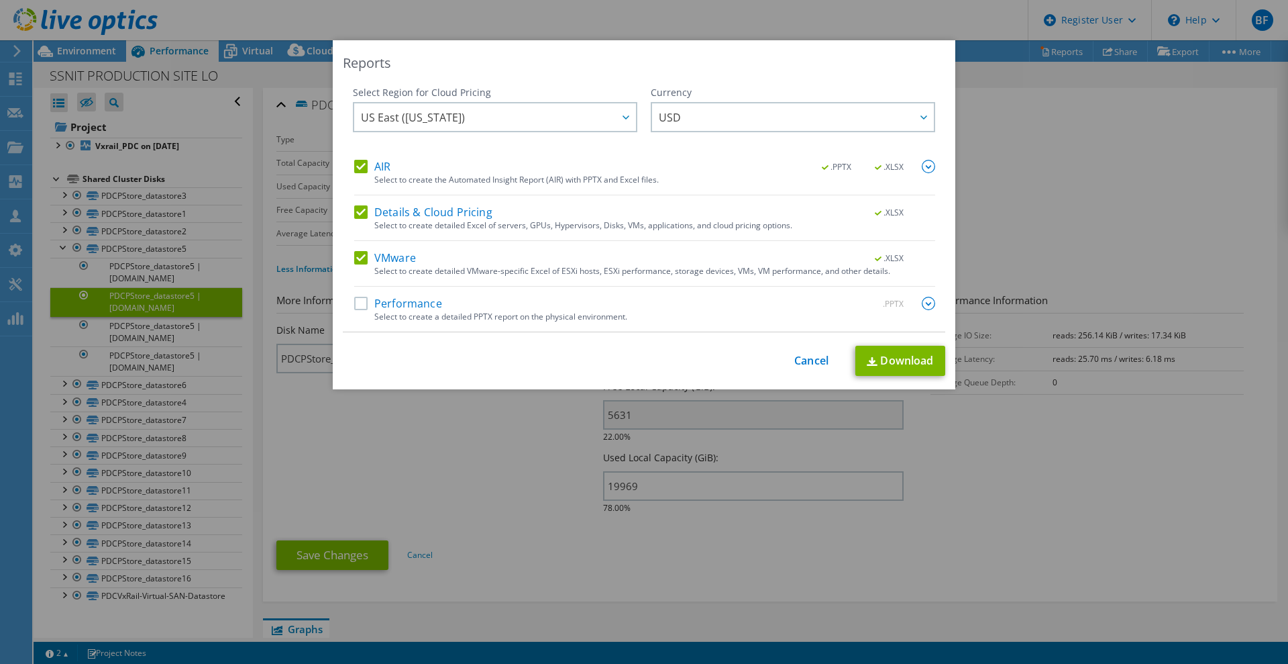
click at [354, 214] on label "Details & Cloud Pricing" at bounding box center [423, 211] width 138 height 13
click at [0, 0] on input "Details & Cloud Pricing" at bounding box center [0, 0] width 0 height 0
click at [356, 307] on label "Performance" at bounding box center [398, 303] width 88 height 13
click at [0, 0] on input "Performance" at bounding box center [0, 0] width 0 height 0
drag, startPoint x: 886, startPoint y: 361, endPoint x: 796, endPoint y: 407, distance: 101.1
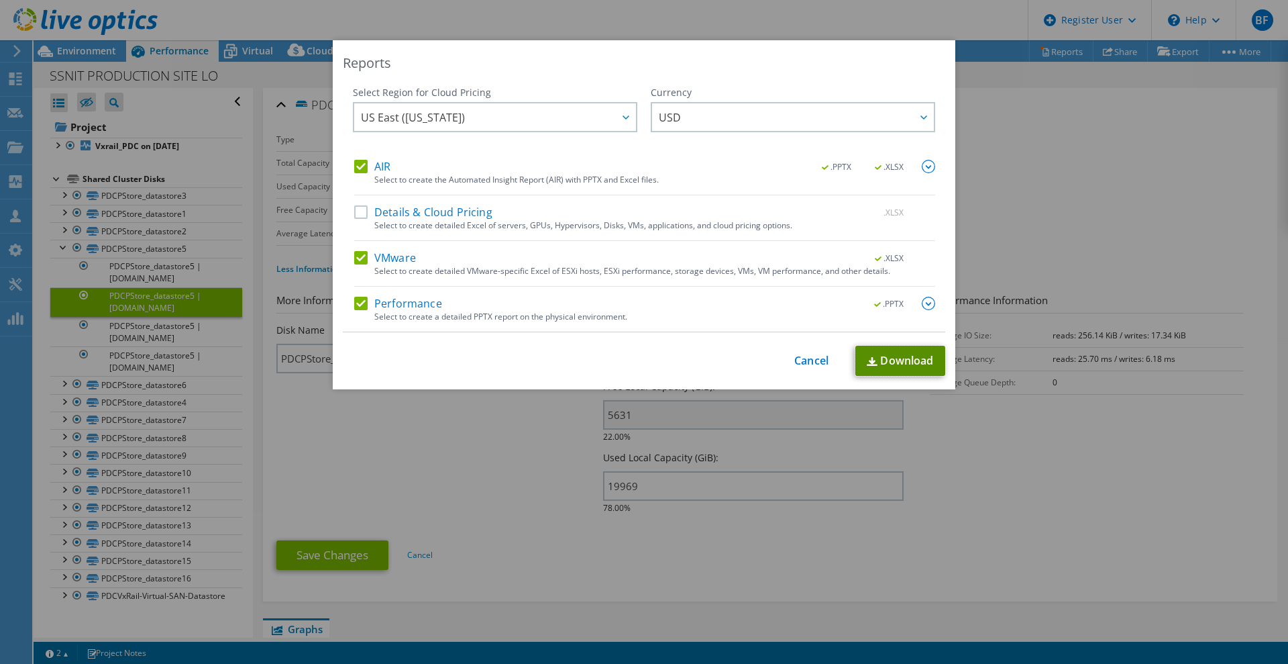
click at [886, 361] on link "Download" at bounding box center [901, 361] width 90 height 30
click at [813, 361] on link "Cancel" at bounding box center [812, 360] width 34 height 13
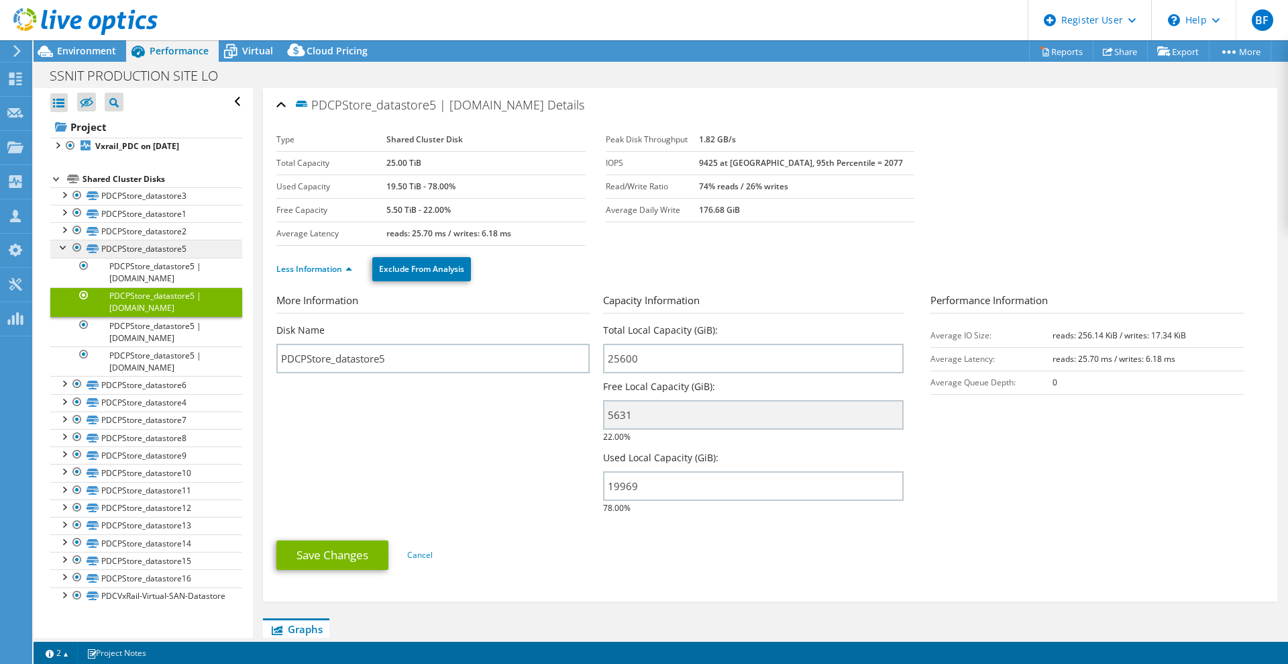
drag, startPoint x: 62, startPoint y: 248, endPoint x: 91, endPoint y: 255, distance: 29.6
click at [62, 248] on div at bounding box center [63, 246] width 13 height 13
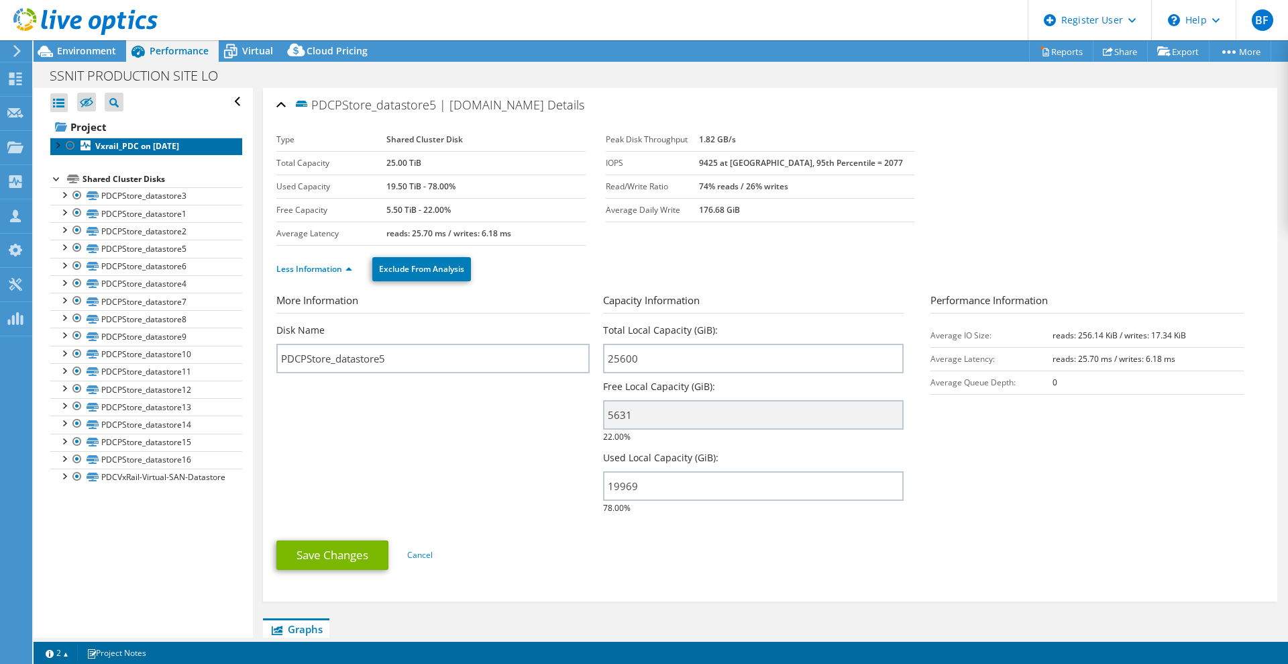
click at [124, 149] on b "Vxrail_PDC on [DATE]" at bounding box center [137, 145] width 84 height 11
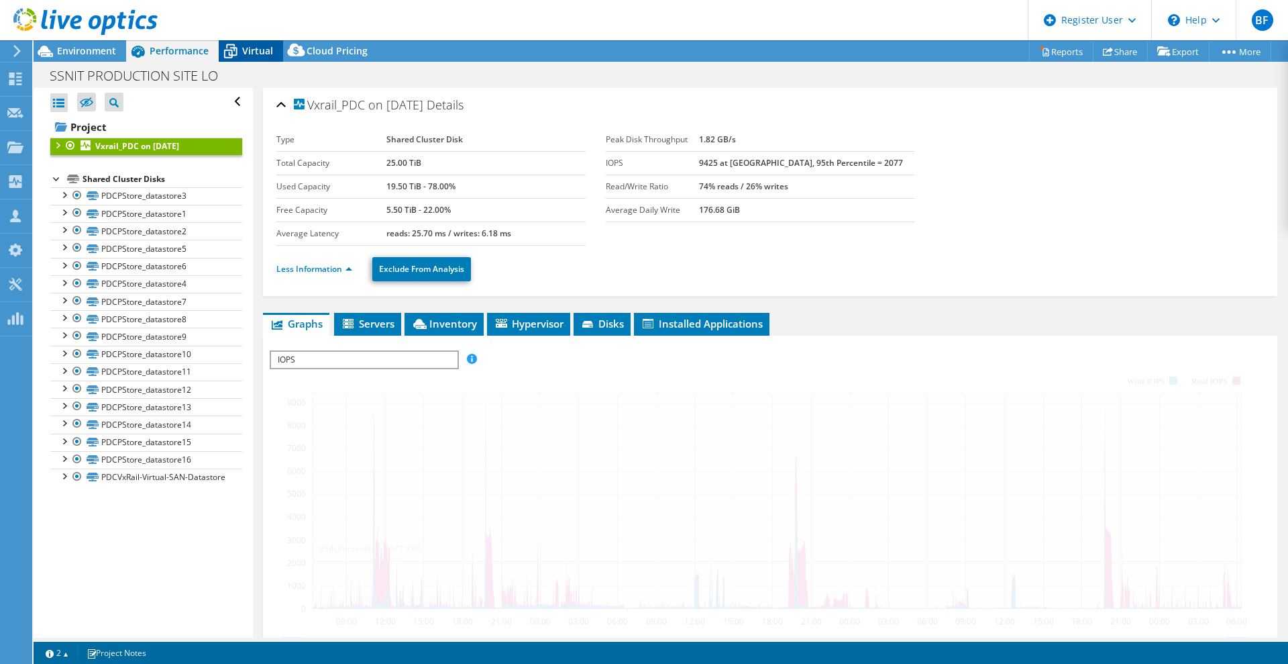
click at [248, 46] on span "Virtual" at bounding box center [257, 50] width 31 height 13
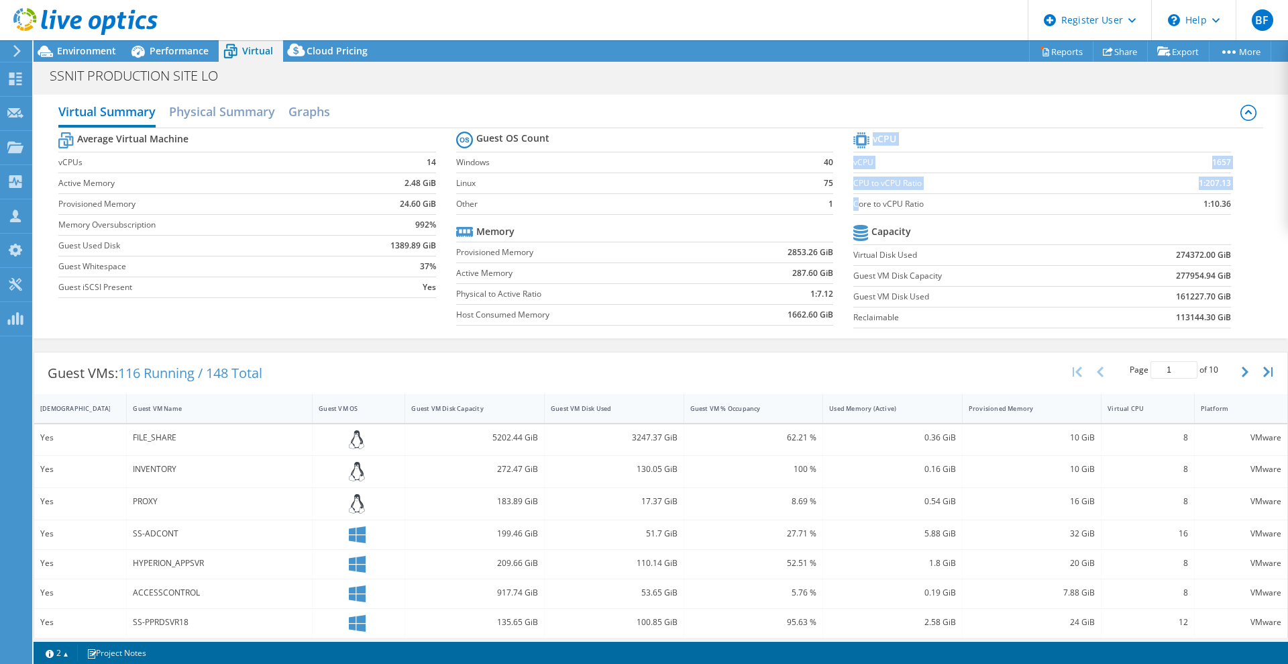
drag, startPoint x: 851, startPoint y: 201, endPoint x: 1227, endPoint y: 202, distance: 376.5
click at [1227, 202] on section "vCPU vCPU 1657 CPU to vCPU Ratio 1:207.13 Core to vCPU Ratio 1:10.36 Capacity V…" at bounding box center [1052, 232] width 397 height 206
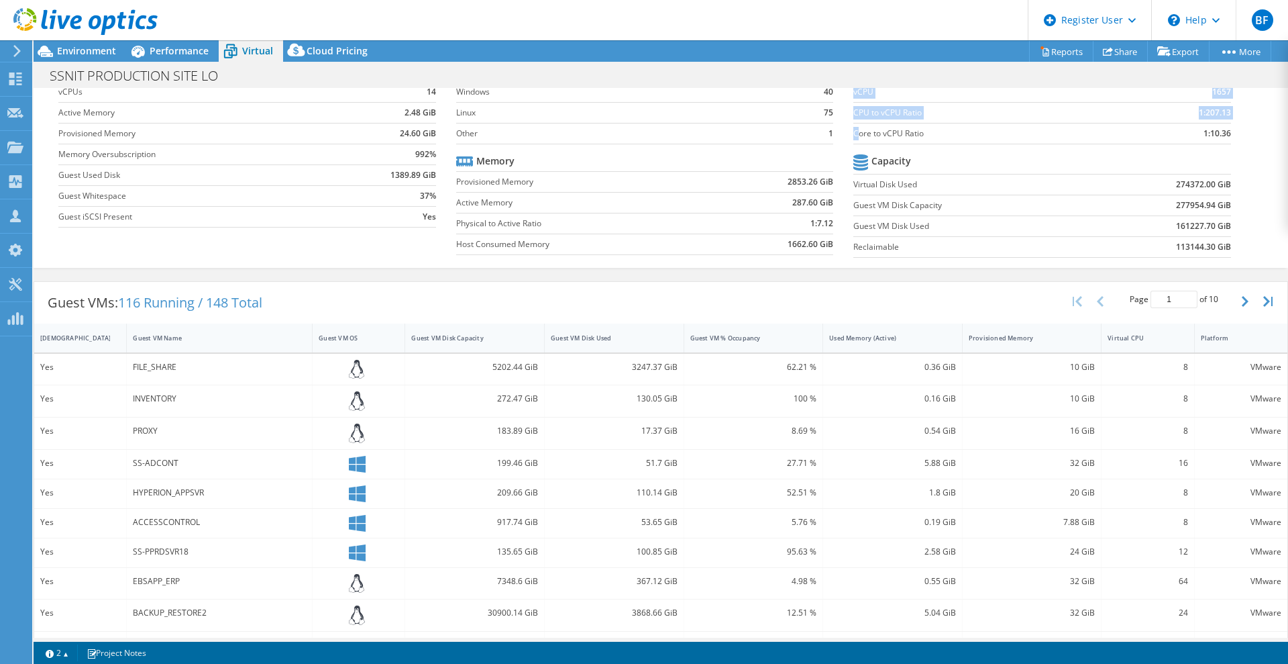
scroll to position [84, 0]
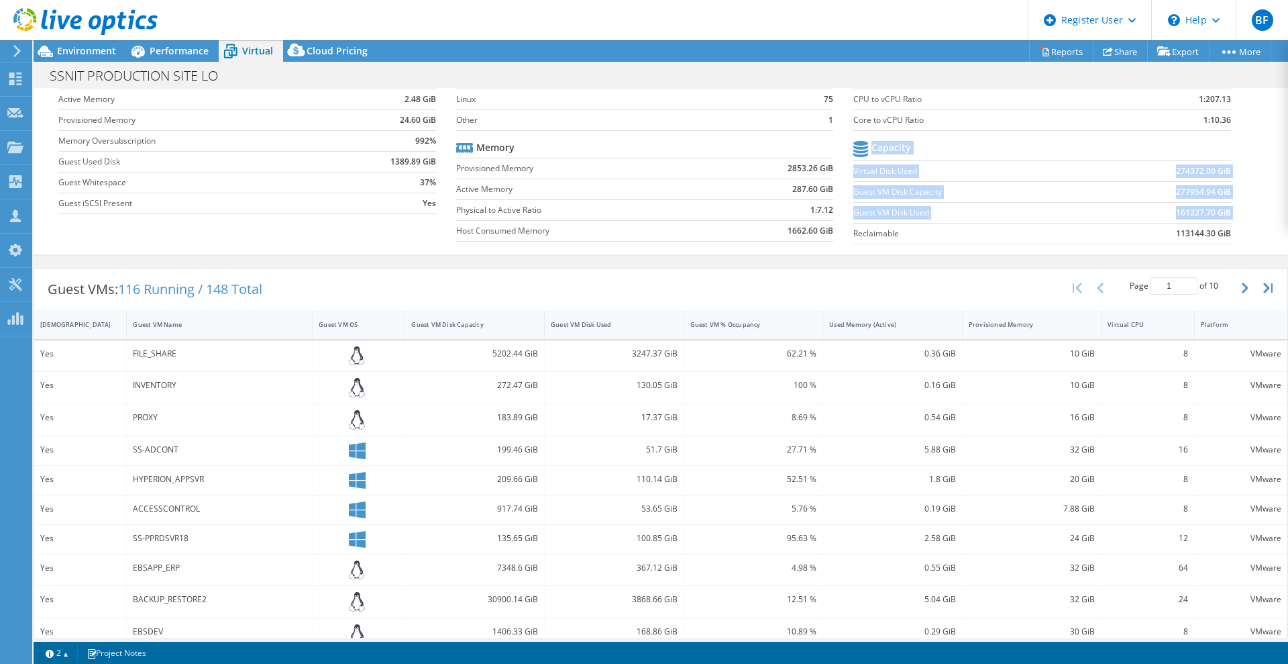
drag, startPoint x: 848, startPoint y: 234, endPoint x: 1223, endPoint y: 237, distance: 375.8
click at [1223, 237] on section "vCPU vCPU 1657 CPU to vCPU Ratio 1:207.13 Core to vCPU Ratio 1:10.36 Capacity V…" at bounding box center [1052, 148] width 397 height 206
drag, startPoint x: 931, startPoint y: 354, endPoint x: 957, endPoint y: 352, distance: 26.2
click at [957, 352] on div "Yes FILE_SHARE 5202.44 GiB 3247.37 GiB 62.21 % 0.36 GiB 10 GiB 8 VMware" at bounding box center [661, 356] width 1254 height 32
click at [927, 372] on div "0.16 GiB" at bounding box center [893, 388] width 140 height 32
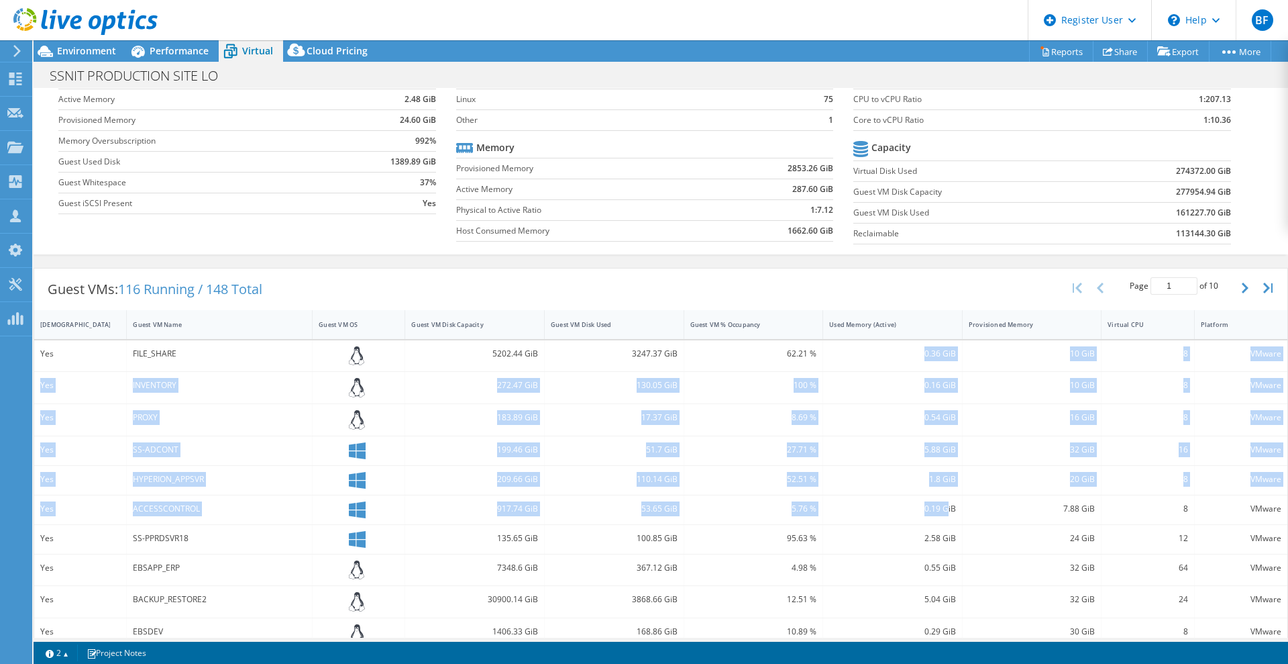
drag, startPoint x: 917, startPoint y: 356, endPoint x: 937, endPoint y: 512, distance: 157.6
click at [937, 512] on div "Yes FILE_SHARE 5202.44 GiB 3247.37 GiB 62.21 % 0.36 GiB 10 GiB 8 VMware Yes INV…" at bounding box center [661, 574] width 1254 height 469
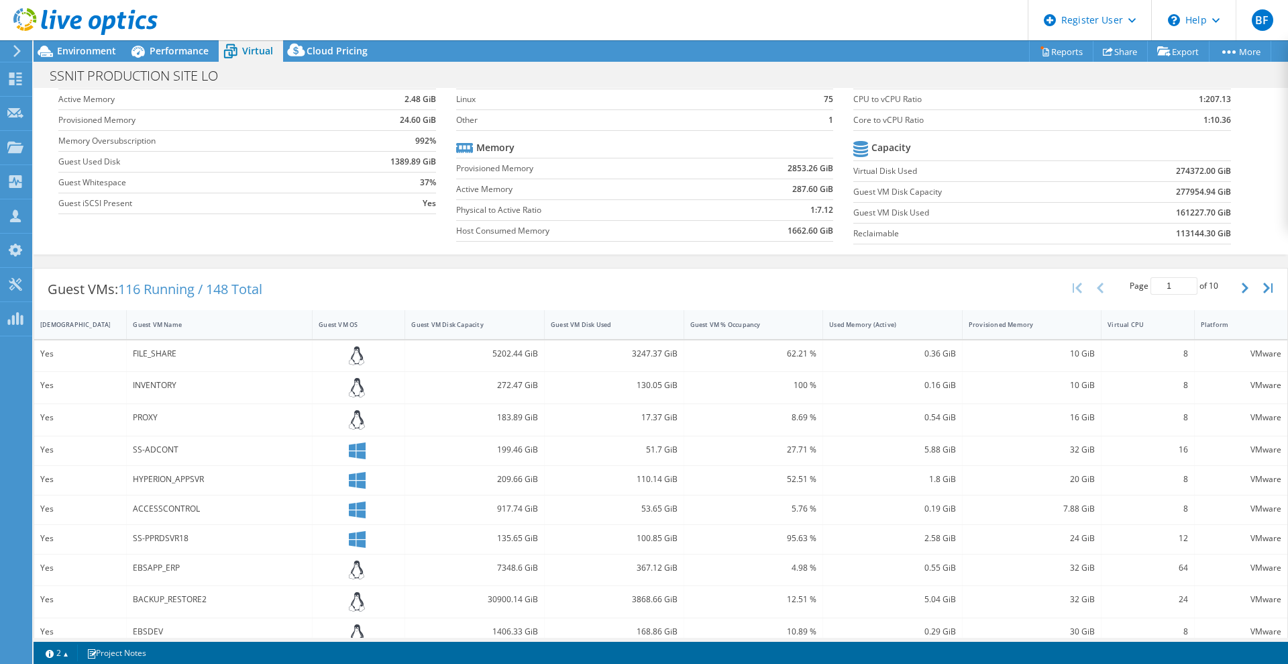
click at [963, 495] on div "7.88 GiB" at bounding box center [1033, 509] width 140 height 29
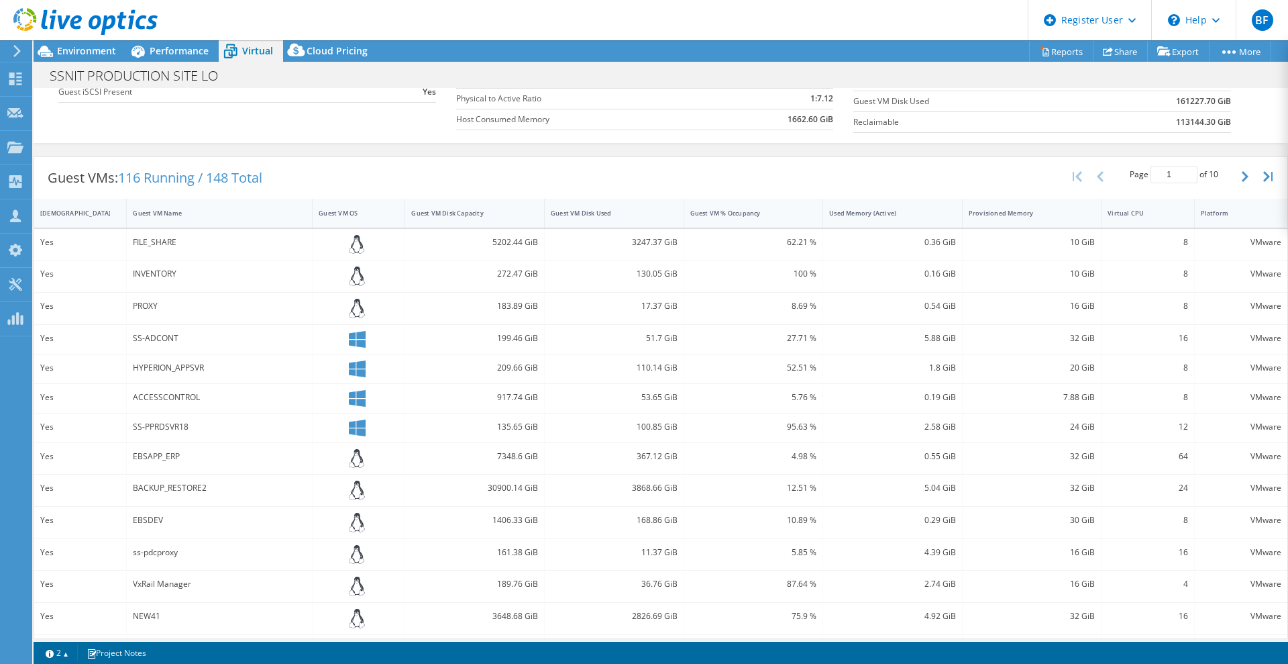
scroll to position [178, 0]
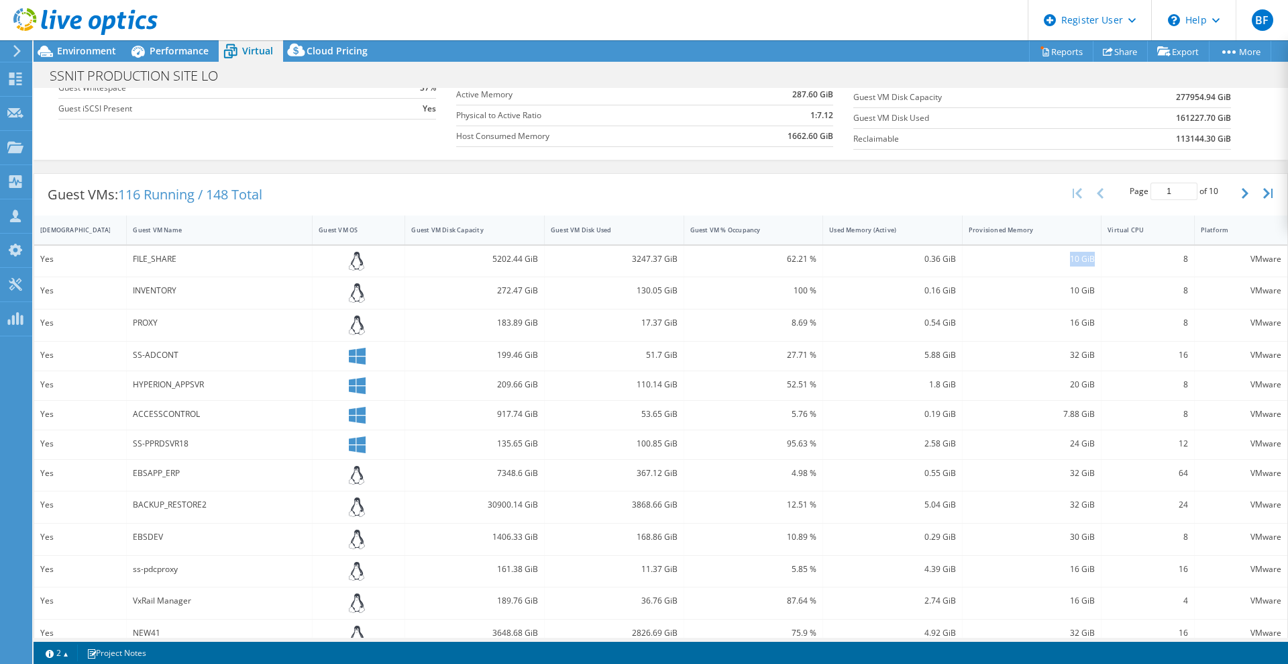
drag, startPoint x: 1060, startPoint y: 258, endPoint x: 1090, endPoint y: 258, distance: 30.2
click at [1090, 258] on div "10 GiB" at bounding box center [1033, 262] width 140 height 32
drag, startPoint x: 911, startPoint y: 262, endPoint x: 964, endPoint y: 262, distance: 53.0
click at [964, 262] on div "Yes FILE_SHARE 5202.44 GiB 3247.37 GiB 62.21 % 0.36 GiB 10 GiB 8 VMware" at bounding box center [661, 262] width 1254 height 32
click at [946, 350] on div "5.88 GiB" at bounding box center [892, 355] width 127 height 15
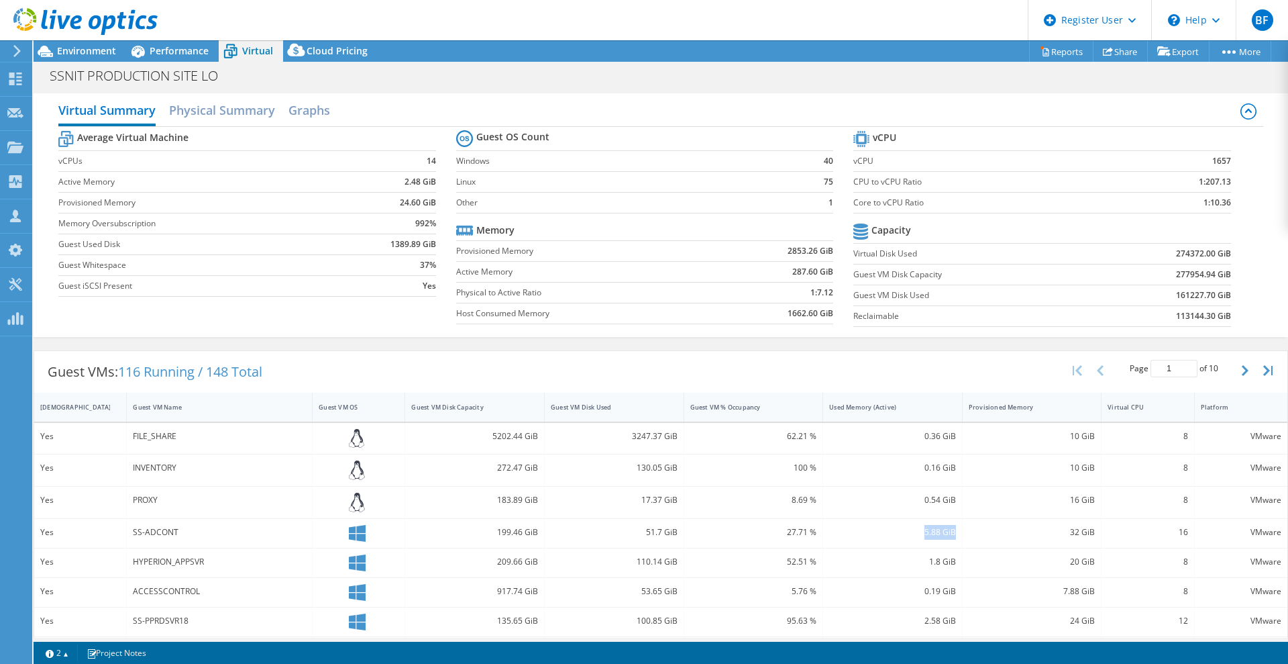
scroll to position [0, 0]
click at [165, 52] on span "Performance" at bounding box center [179, 50] width 59 height 13
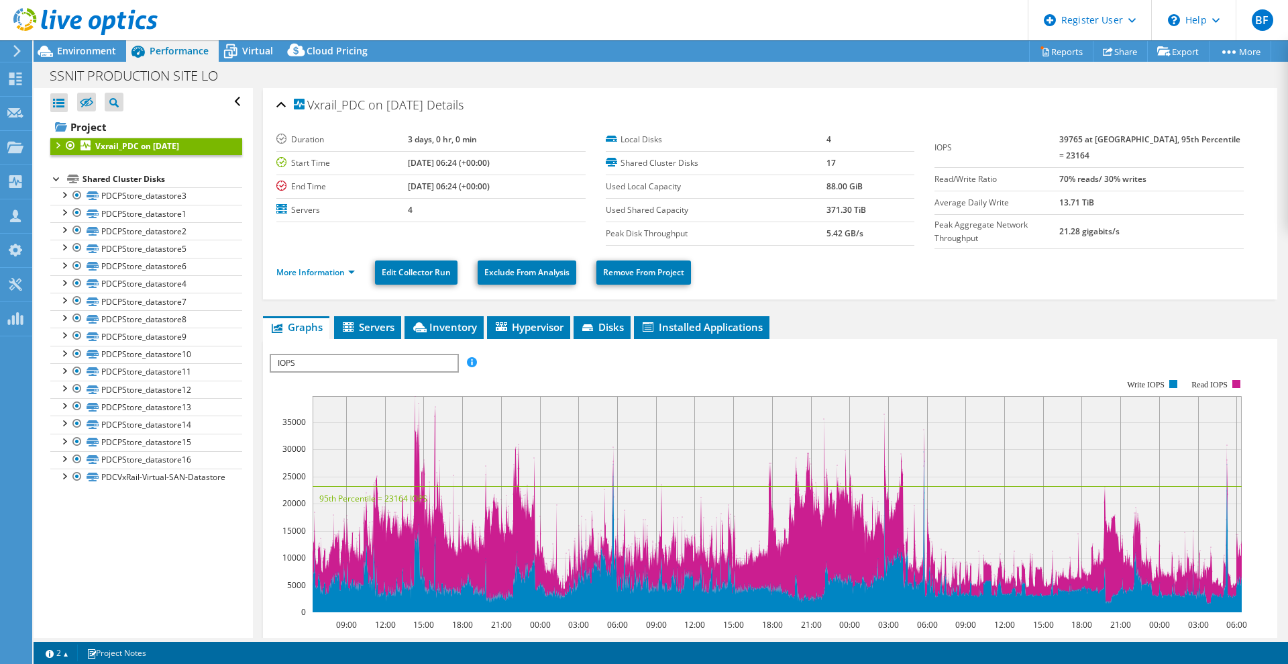
click at [339, 355] on span "IOPS" at bounding box center [364, 363] width 186 height 16
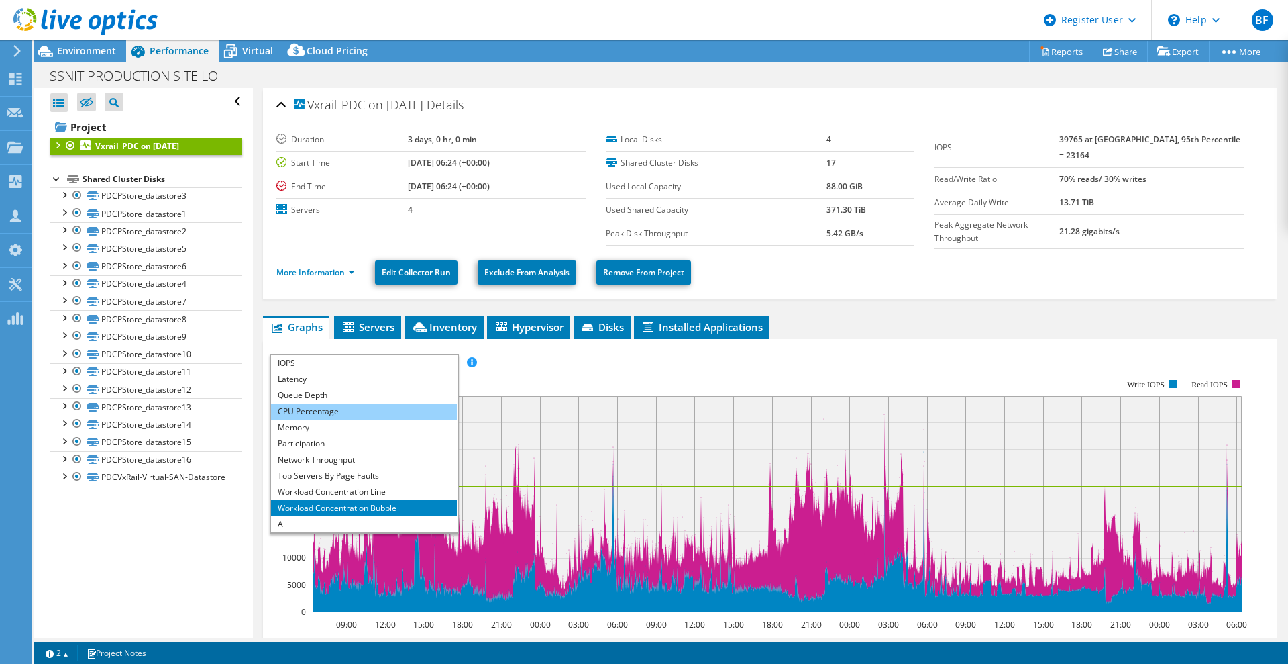
click at [330, 409] on li "CPU Percentage" at bounding box center [364, 411] width 186 height 16
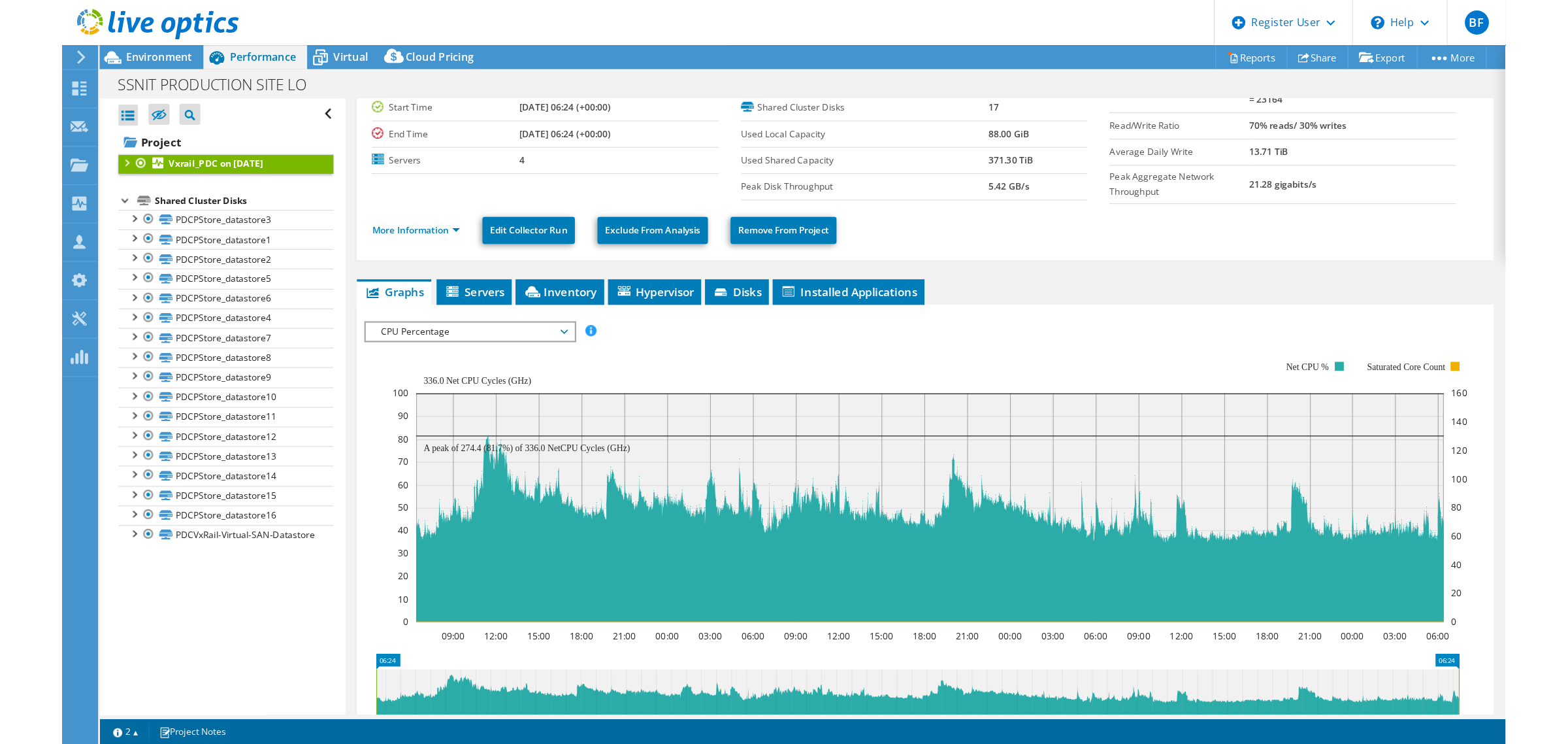
scroll to position [73, 0]
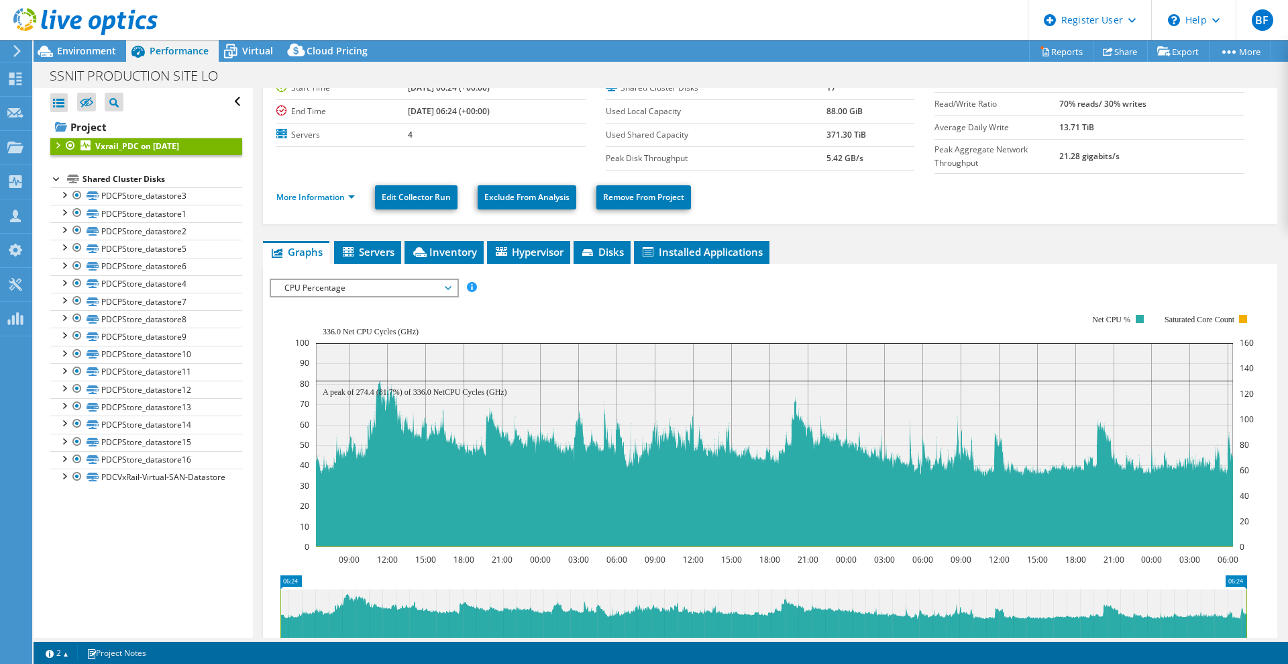
drag, startPoint x: 92, startPoint y: 60, endPoint x: 103, endPoint y: 64, distance: 11.2
click at [92, 60] on div "Environment" at bounding box center [80, 50] width 93 height 21
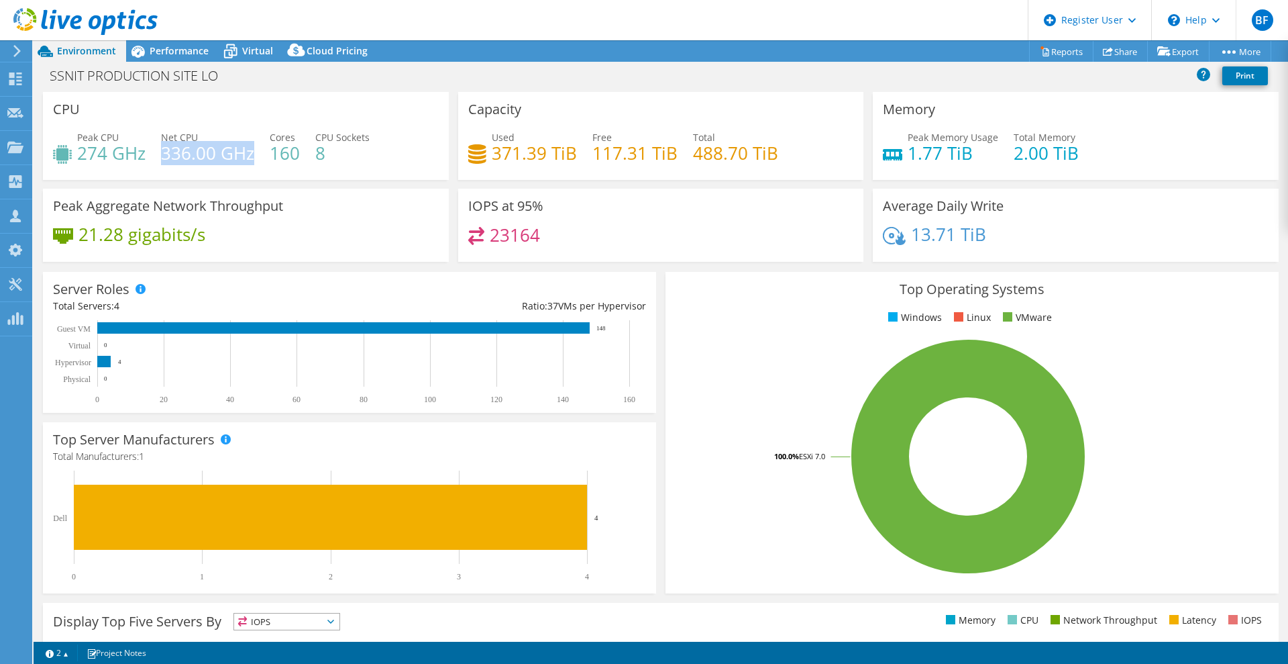
drag, startPoint x: 163, startPoint y: 154, endPoint x: 252, endPoint y: 155, distance: 88.6
click at [252, 155] on h4 "336.00 GHz" at bounding box center [207, 153] width 93 height 15
drag, startPoint x: 78, startPoint y: 154, endPoint x: 148, endPoint y: 158, distance: 70.6
click at [148, 158] on div "Peak CPU 274 GHz Net CPU 336.00 GHz Cores 160 CPU Sockets 8" at bounding box center [246, 152] width 386 height 44
click at [117, 156] on h4 "274 GHz" at bounding box center [111, 153] width 68 height 15
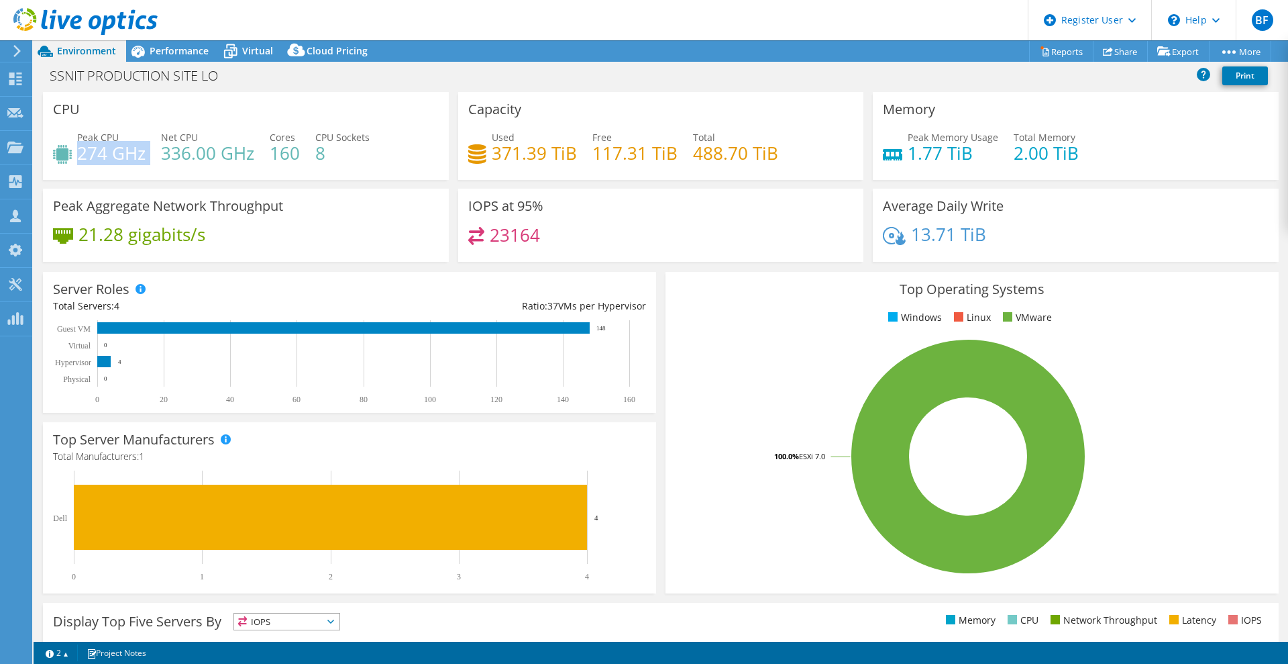
drag, startPoint x: 80, startPoint y: 156, endPoint x: 151, endPoint y: 155, distance: 71.1
click at [151, 155] on div "Peak CPU 274 GHz Net CPU 336.00 GHz Cores 160 CPU Sockets 8" at bounding box center [246, 152] width 386 height 44
click at [115, 160] on h4 "274 GHz" at bounding box center [111, 153] width 68 height 15
drag, startPoint x: 79, startPoint y: 155, endPoint x: 260, endPoint y: 166, distance: 180.9
click at [260, 166] on div "Peak CPU 274 GHz Net CPU 336.00 GHz Cores 160 CPU Sockets 8" at bounding box center [246, 152] width 386 height 44
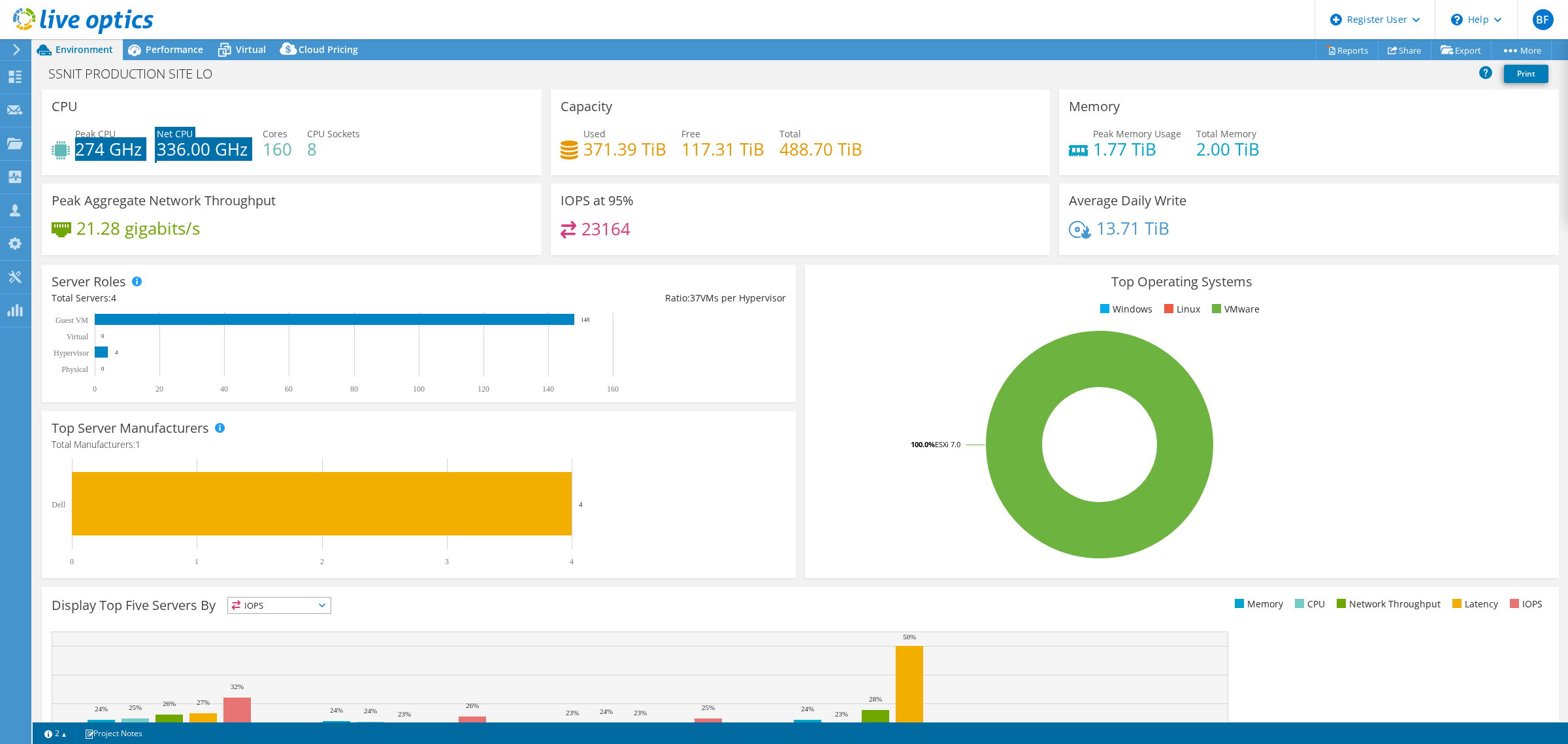
scroll to position [47, 0]
